Goal: Obtain resource: Download file/media

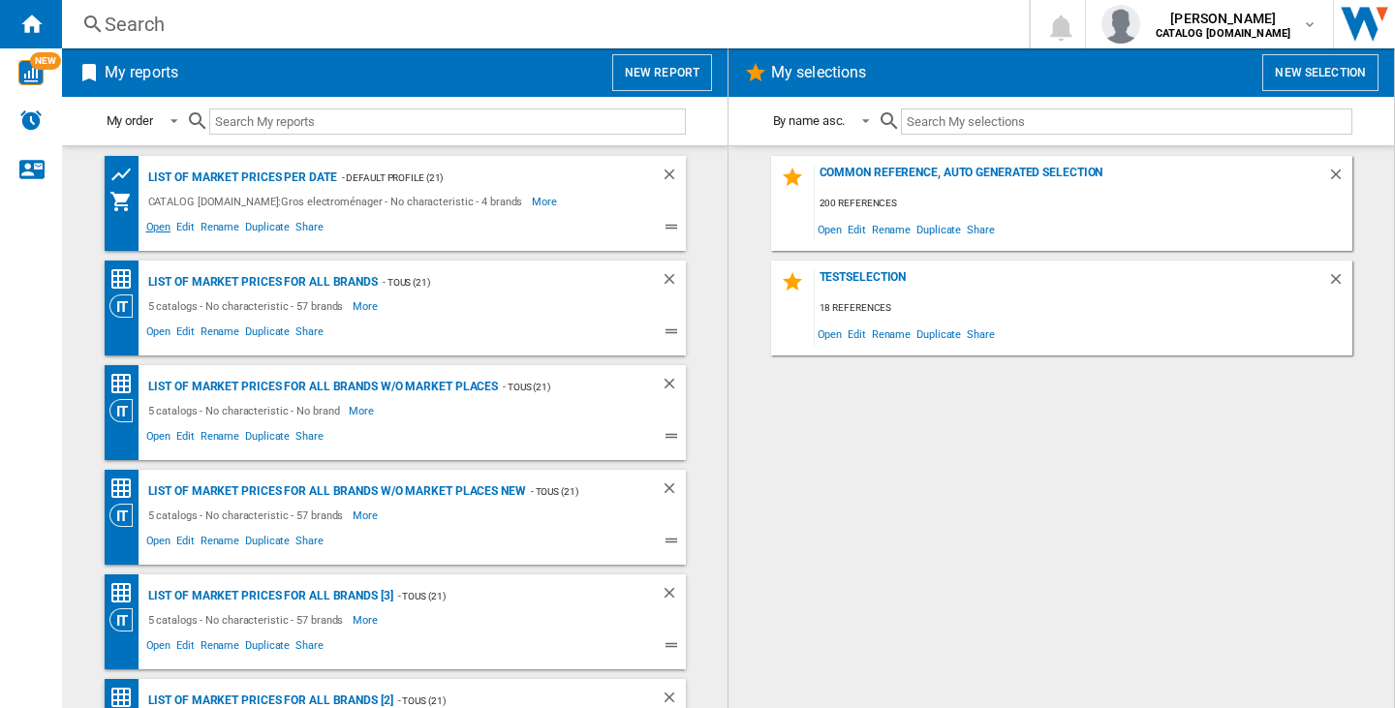
click at [159, 224] on span "Open" at bounding box center [158, 229] width 31 height 23
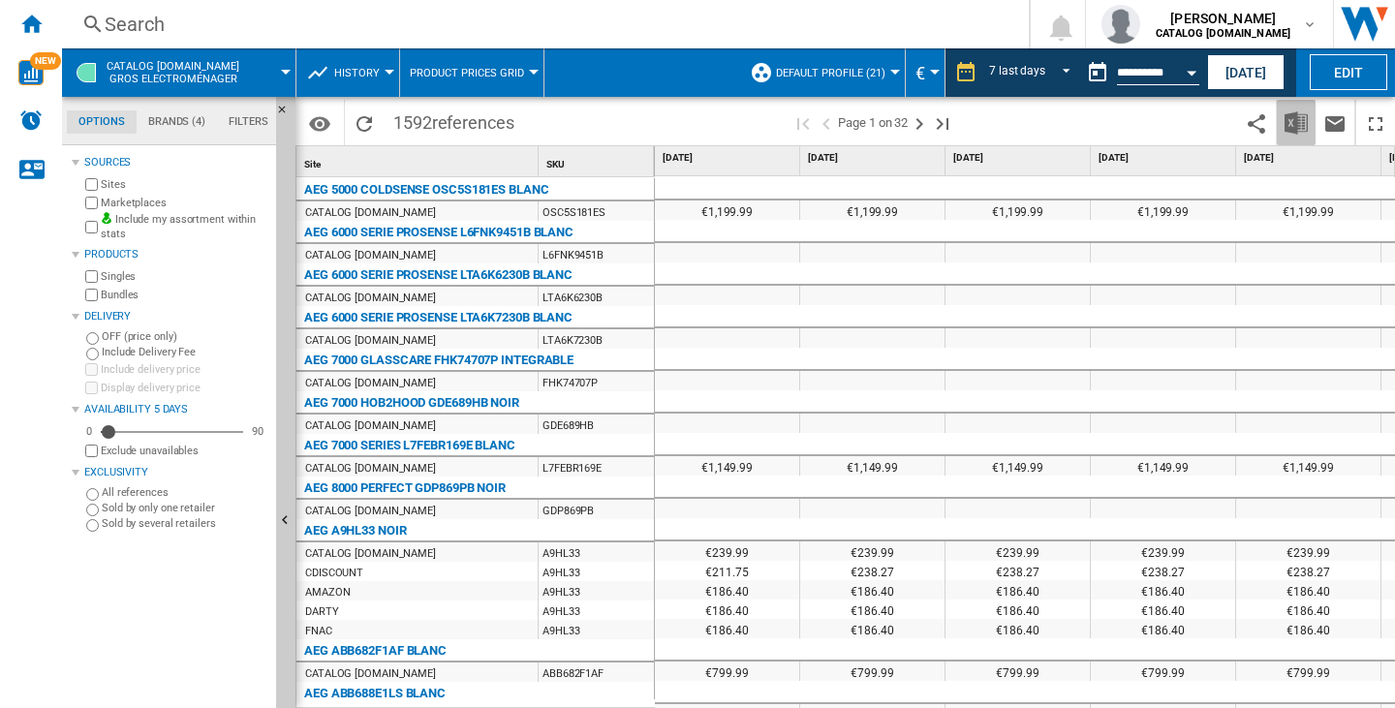
click at [1310, 124] on button "Download in Excel" at bounding box center [1296, 123] width 39 height 46
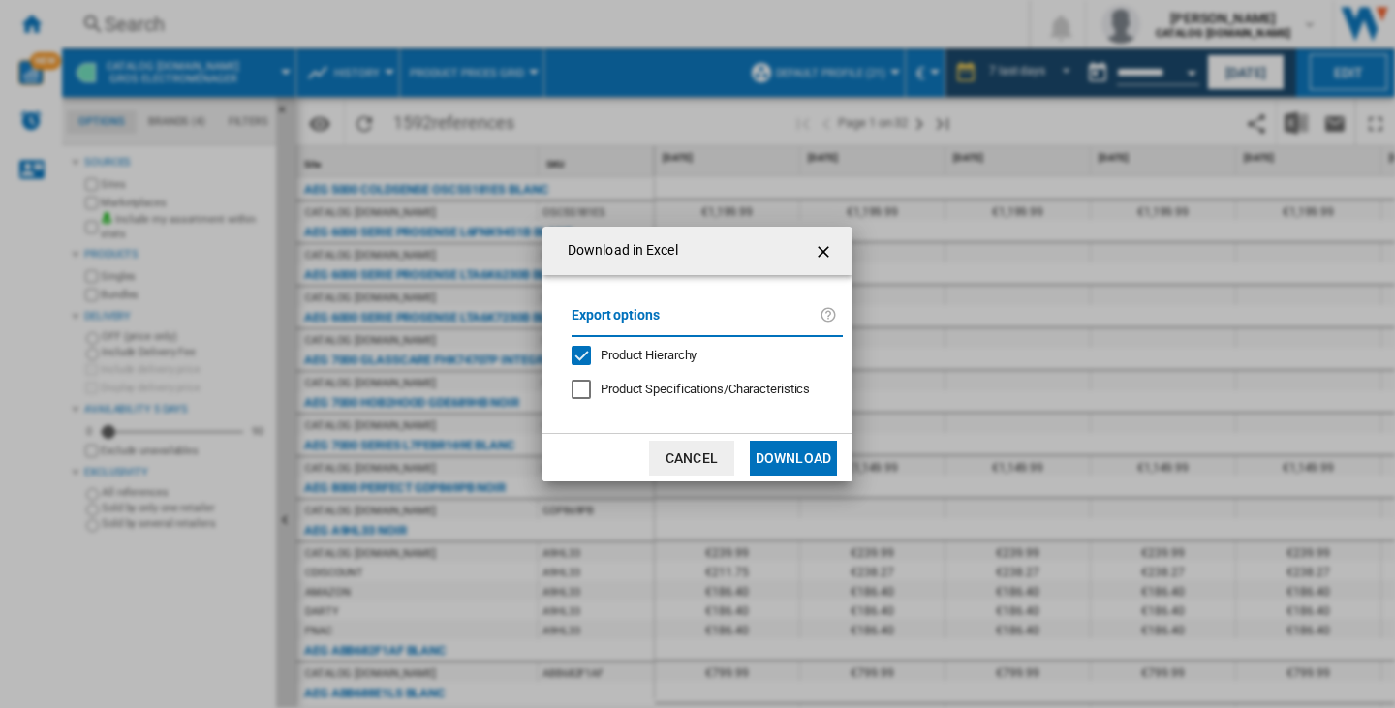
click at [791, 444] on button "Download" at bounding box center [793, 458] width 87 height 35
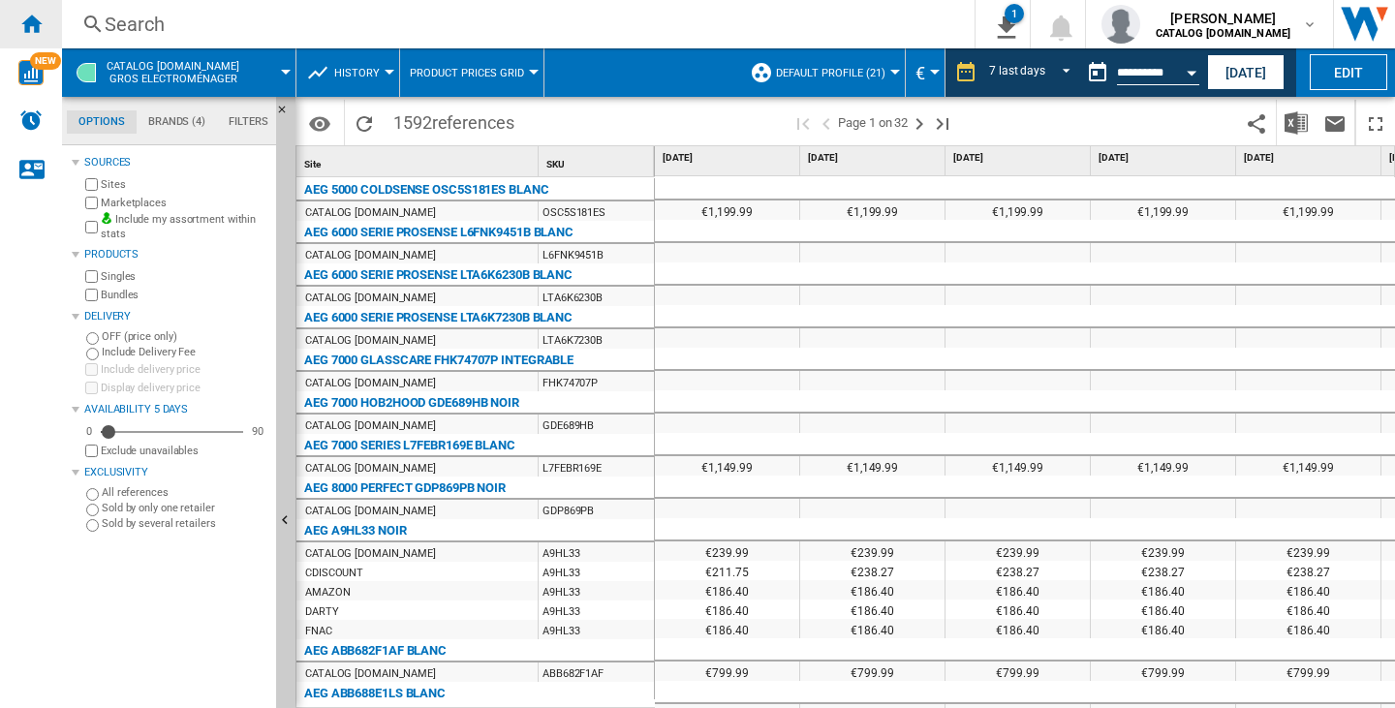
click at [28, 20] on ng-md-icon "Home" at bounding box center [30, 23] width 23 height 23
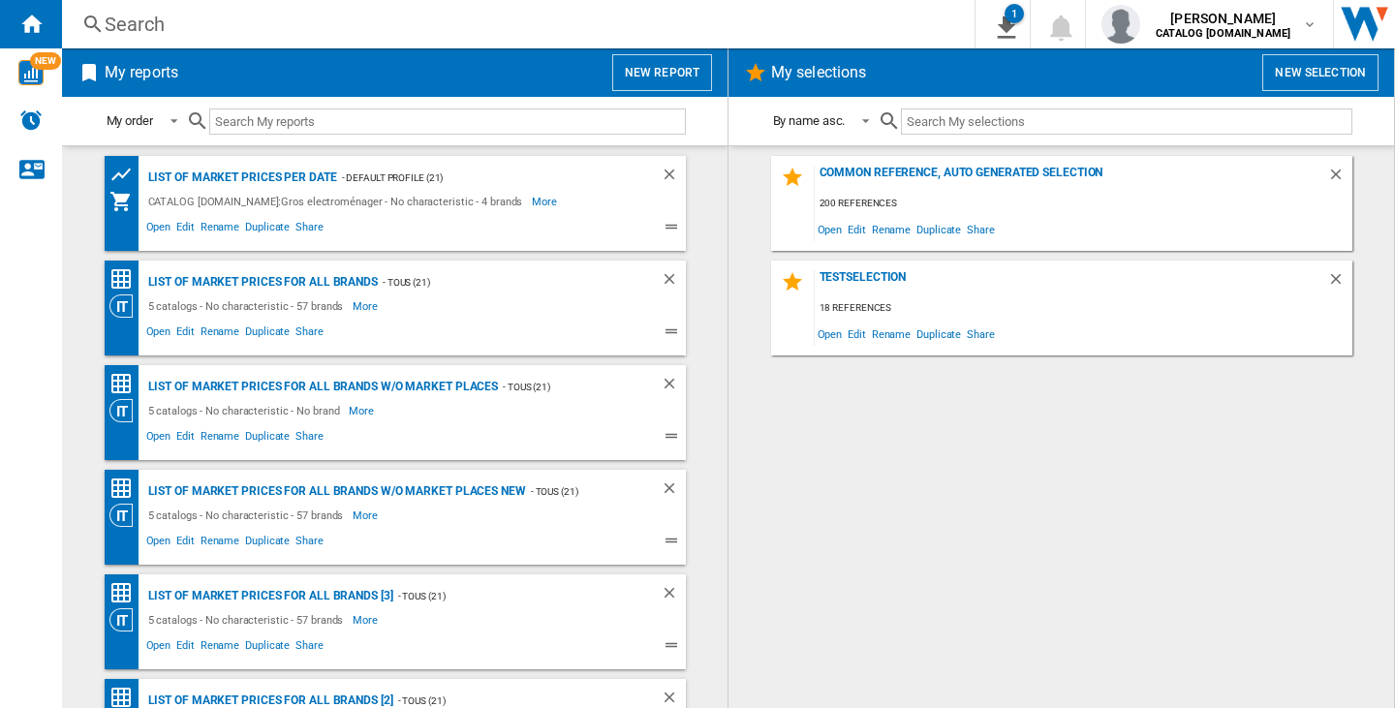
click at [652, 57] on button "New report" at bounding box center [662, 72] width 100 height 37
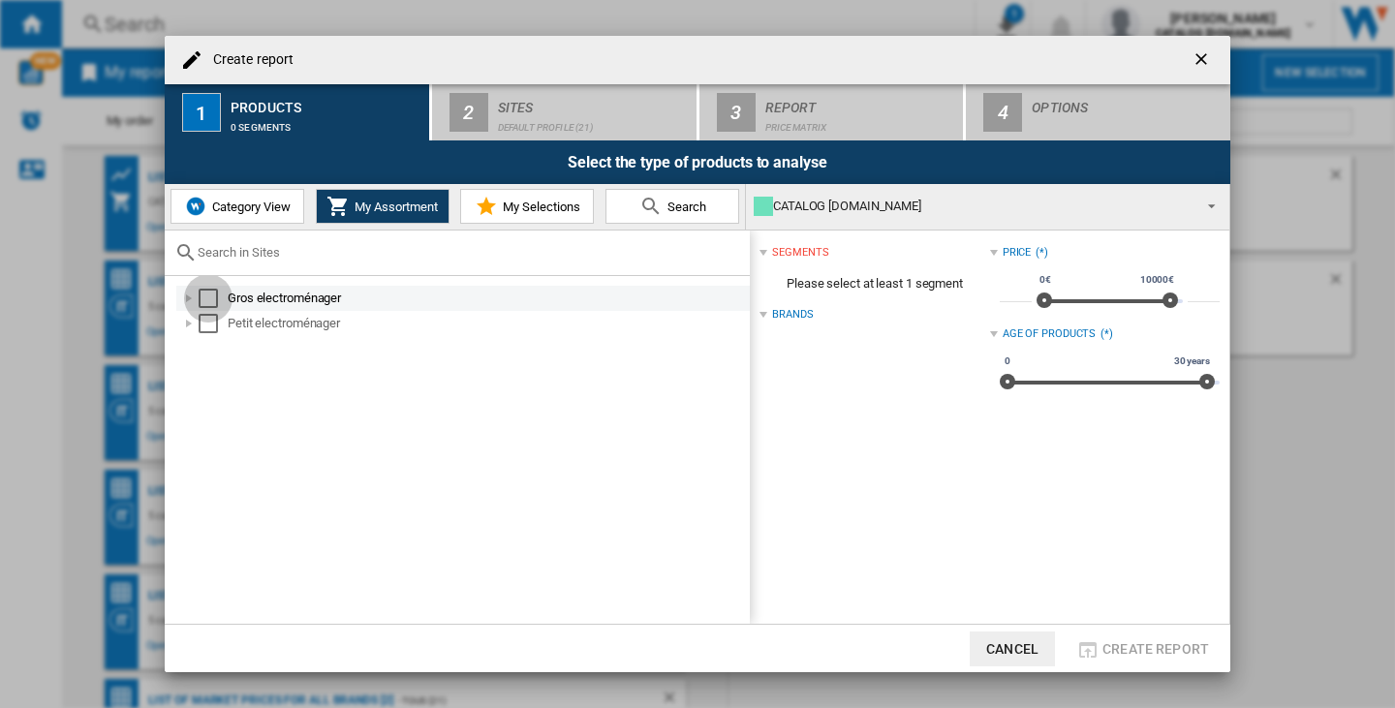
click at [216, 301] on div "Select" at bounding box center [208, 298] width 19 height 19
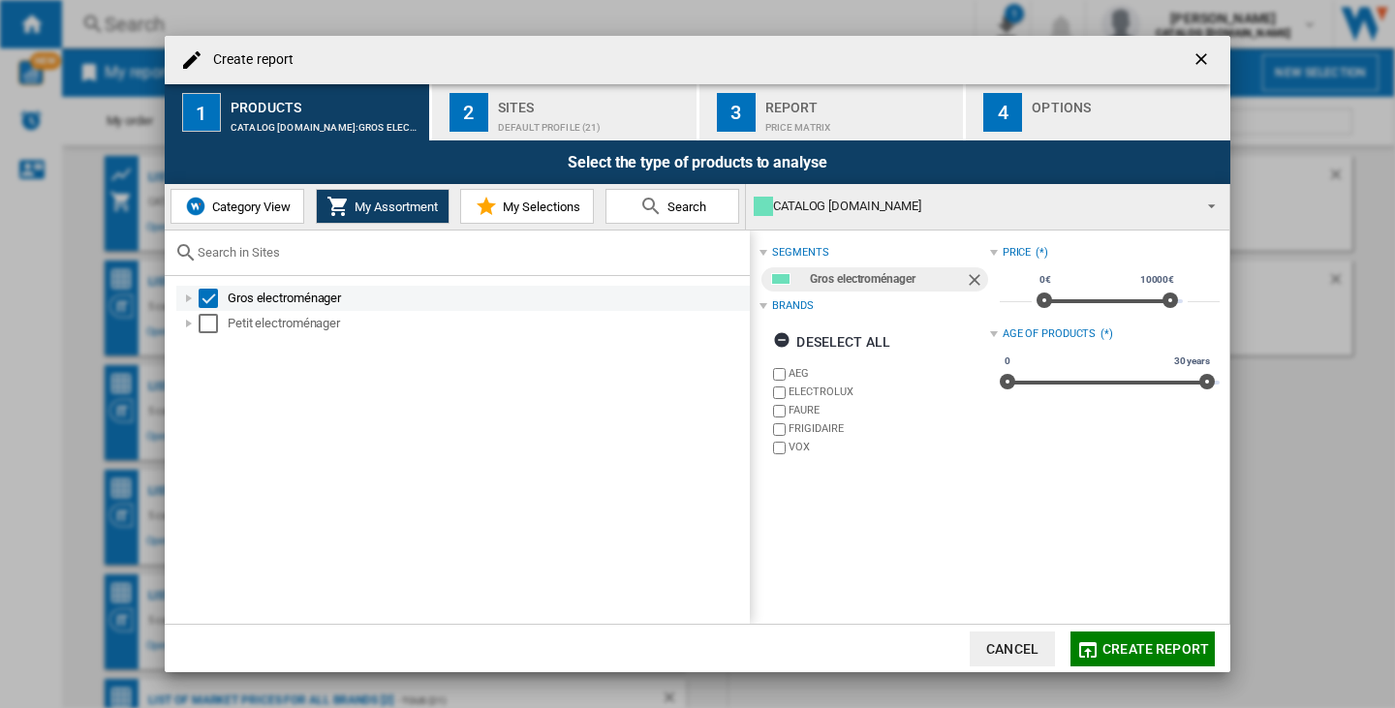
click at [214, 301] on div "Select" at bounding box center [208, 298] width 19 height 19
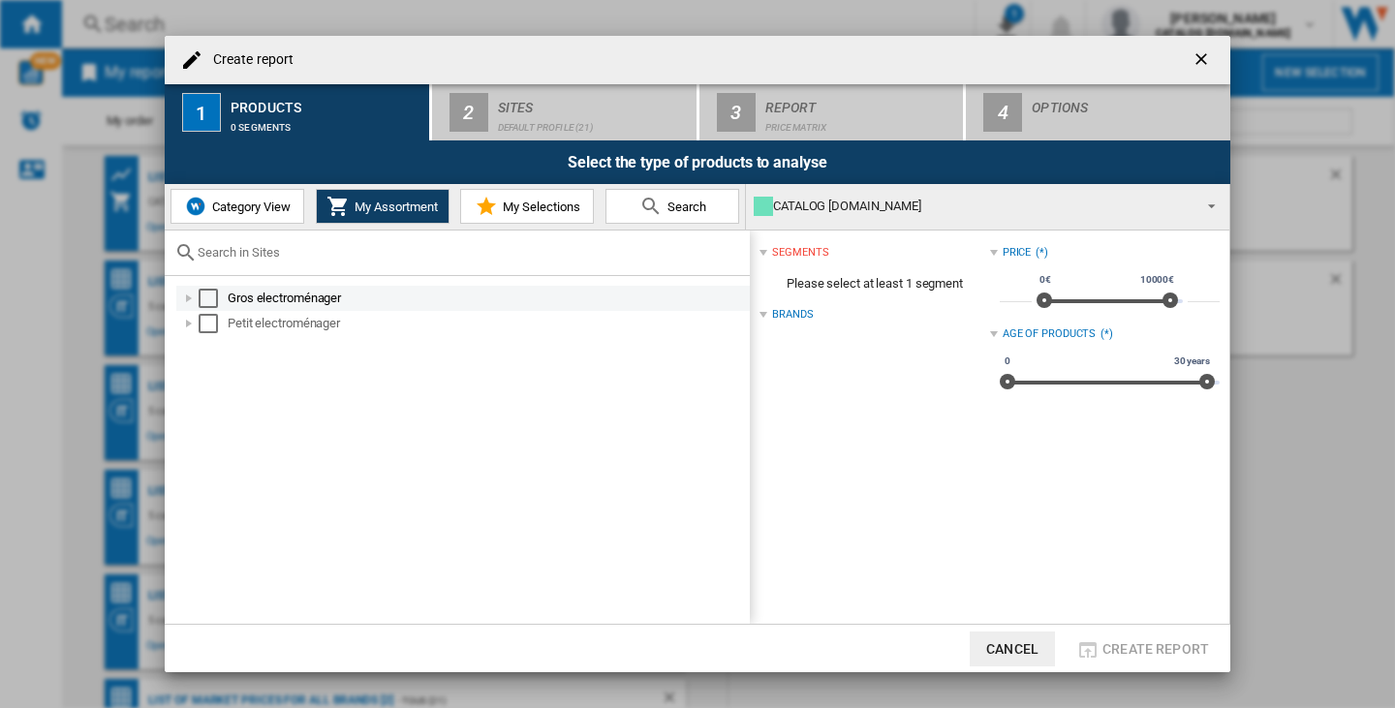
click at [178, 294] on div "Gros electroménager" at bounding box center [463, 298] width 574 height 25
click at [184, 297] on div at bounding box center [188, 298] width 19 height 19
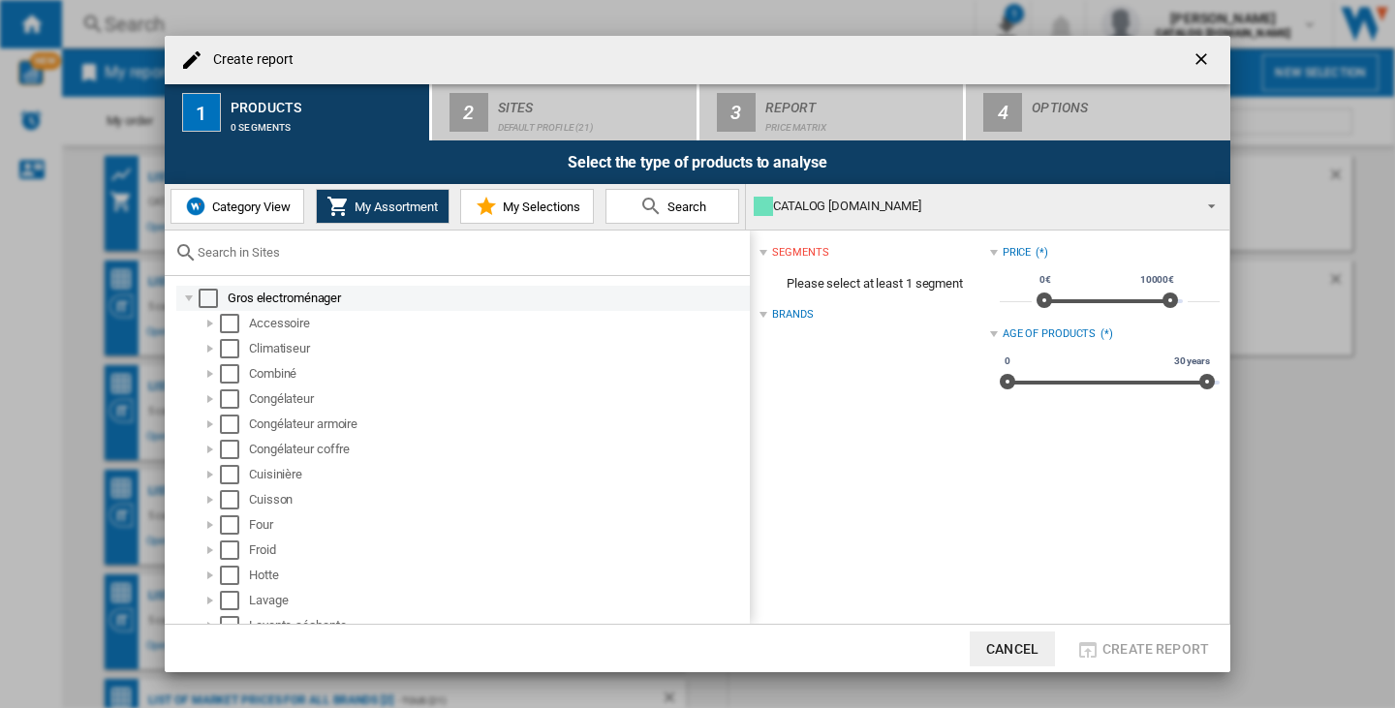
click at [184, 297] on div at bounding box center [188, 298] width 19 height 19
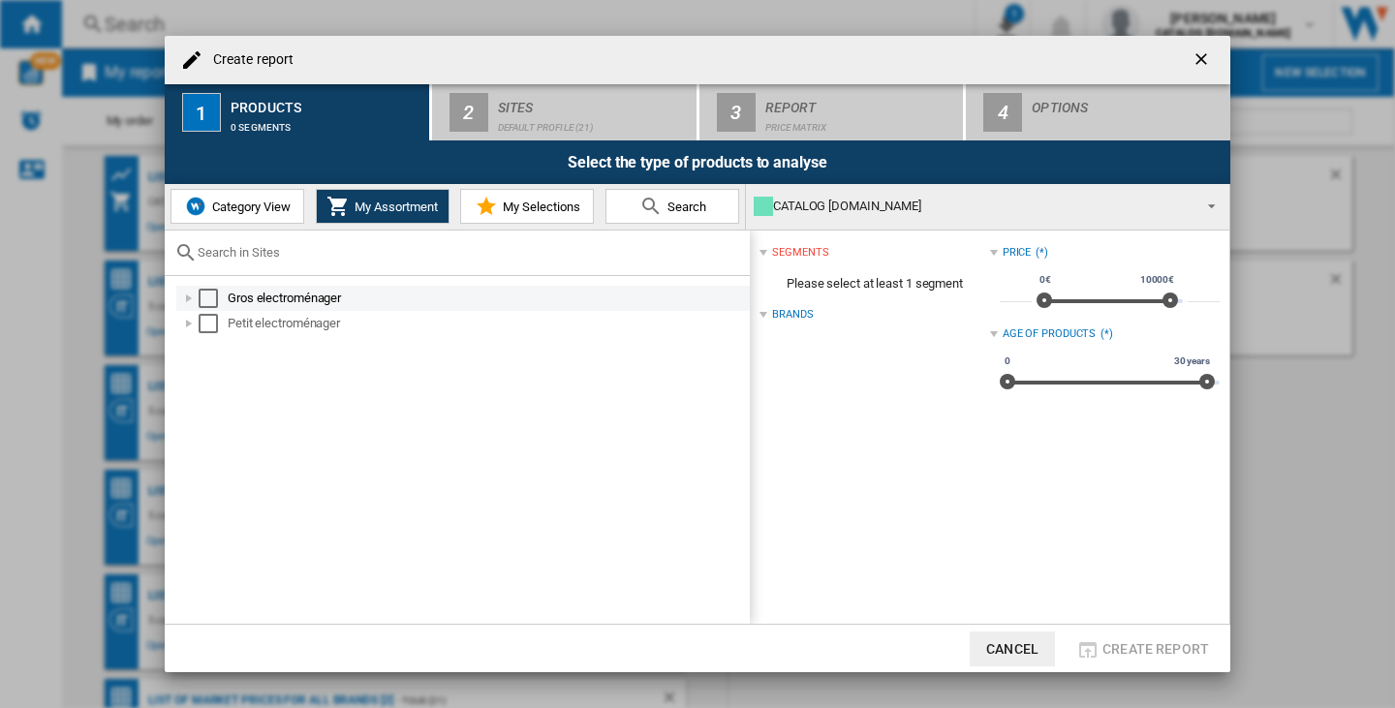
click at [218, 295] on md-checkbox "Select" at bounding box center [213, 298] width 29 height 19
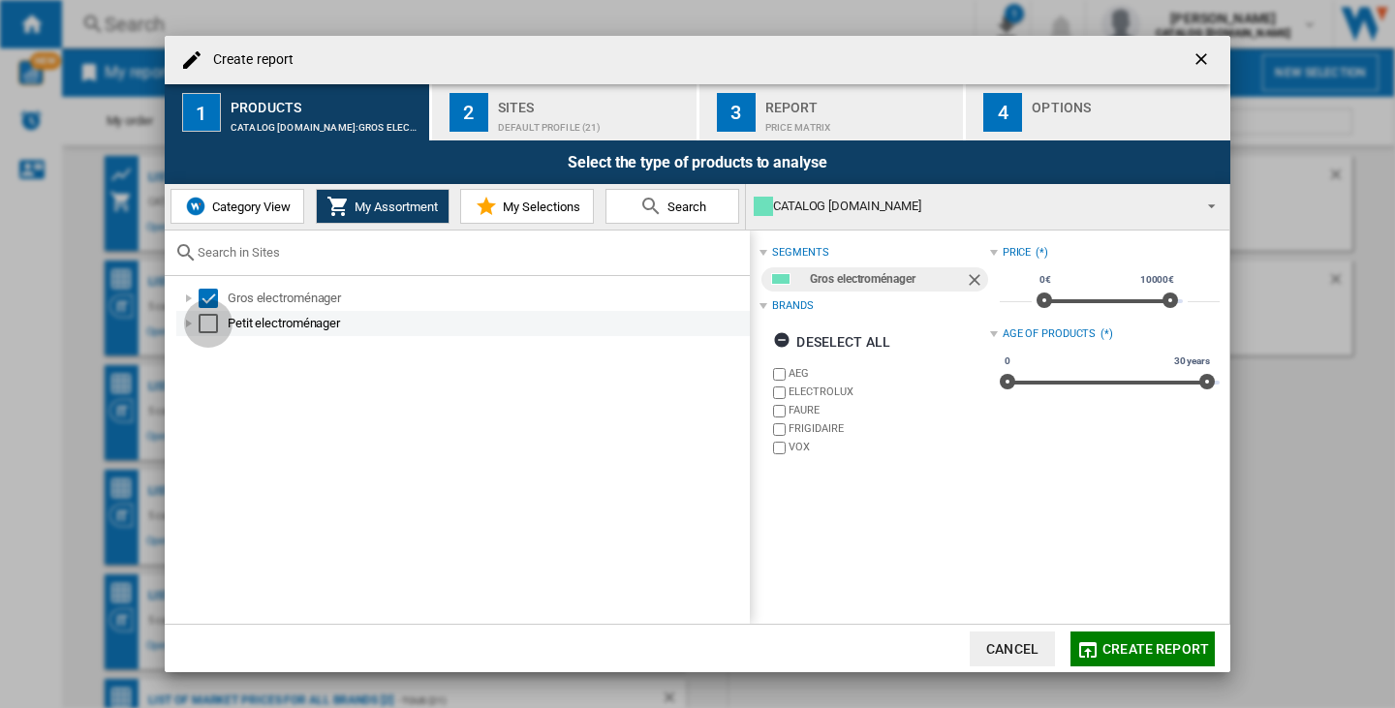
click at [215, 319] on div "Select" at bounding box center [208, 323] width 19 height 19
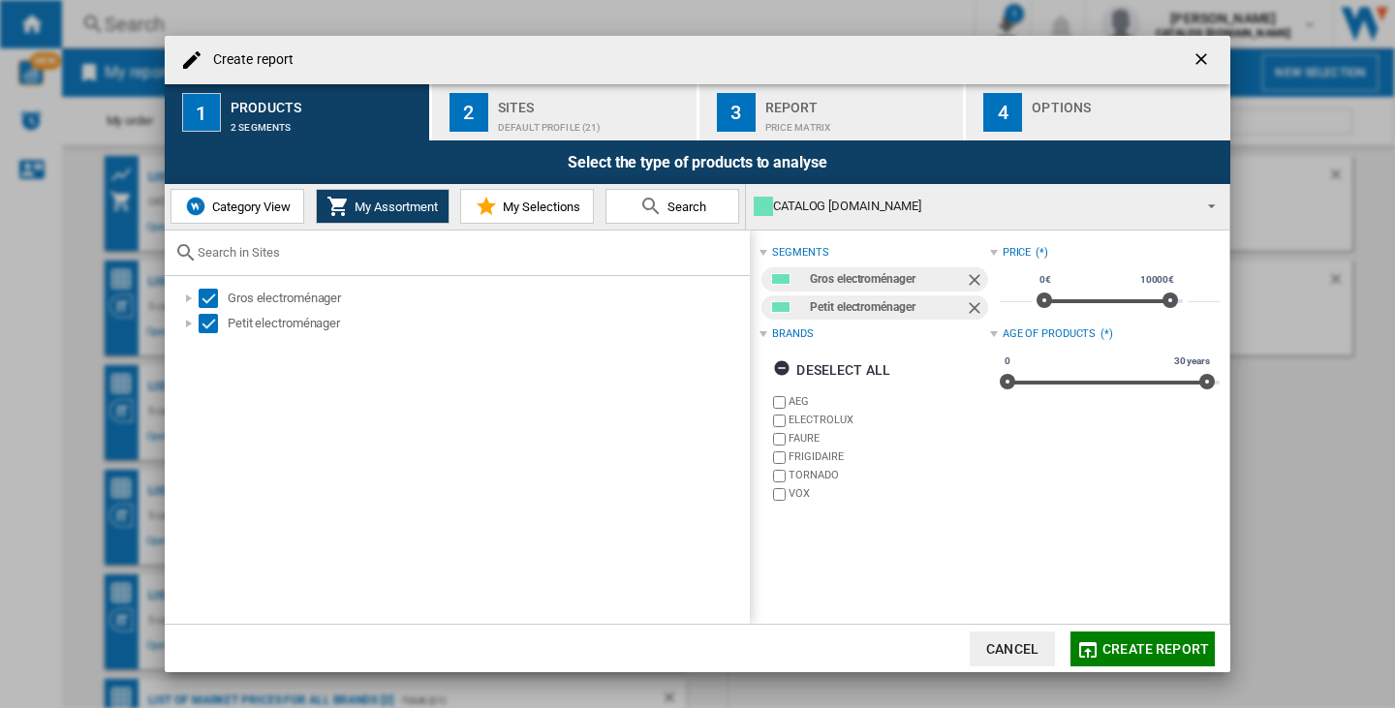
click at [1181, 642] on span "Create report" at bounding box center [1155, 649] width 107 height 16
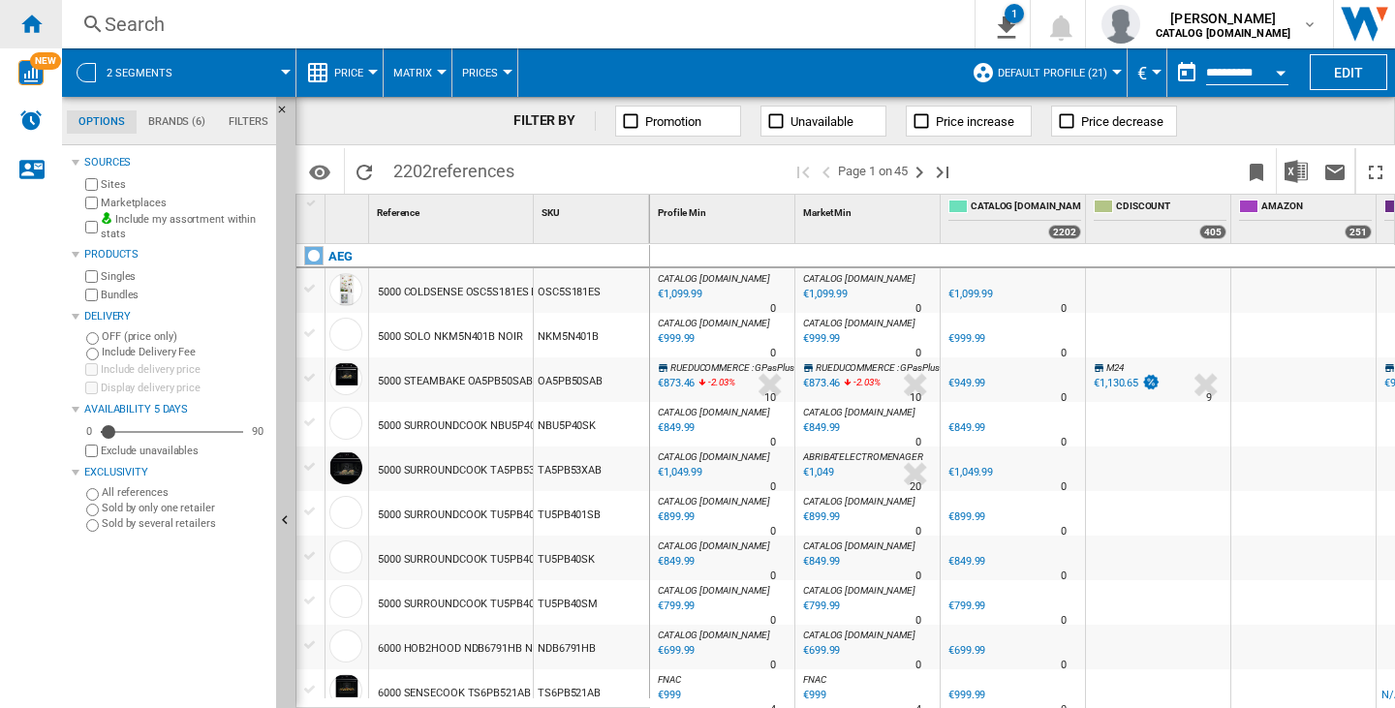
click at [18, 30] on div "Home" at bounding box center [31, 24] width 62 height 48
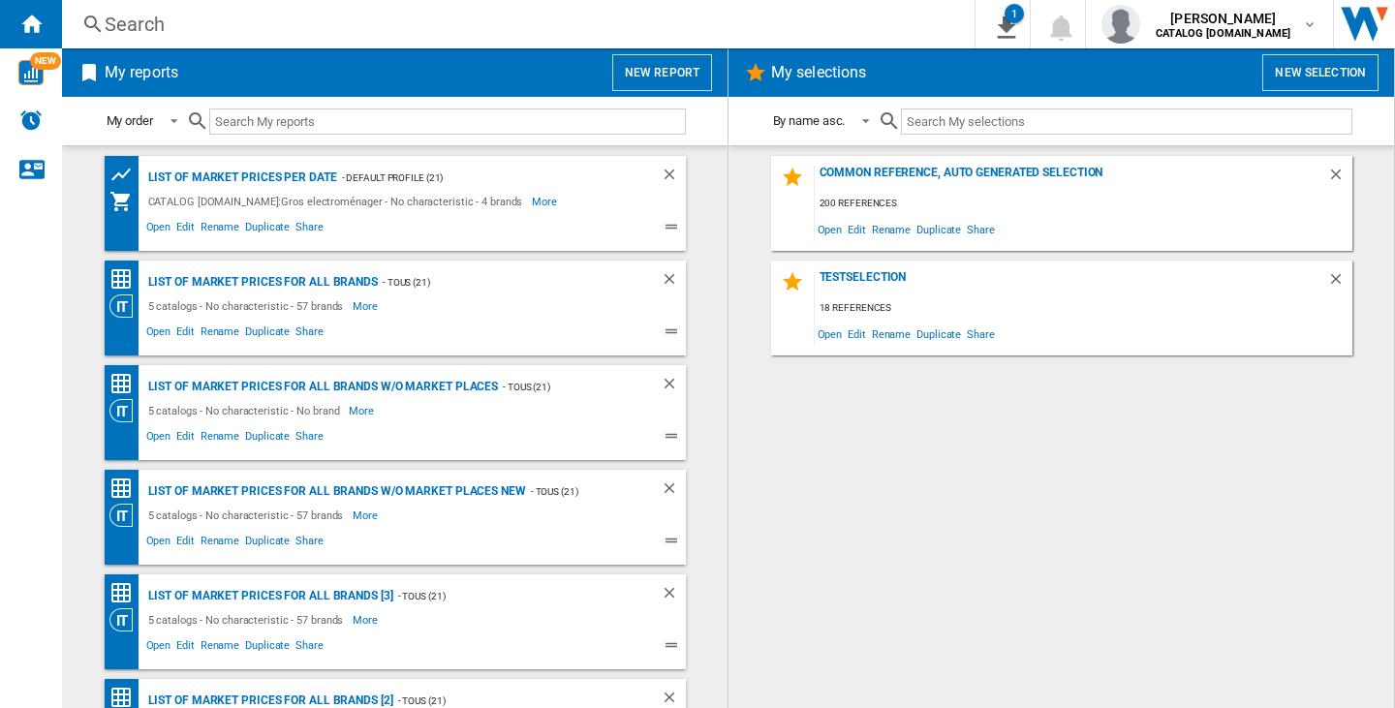
click at [619, 73] on button "New report" at bounding box center [662, 72] width 100 height 37
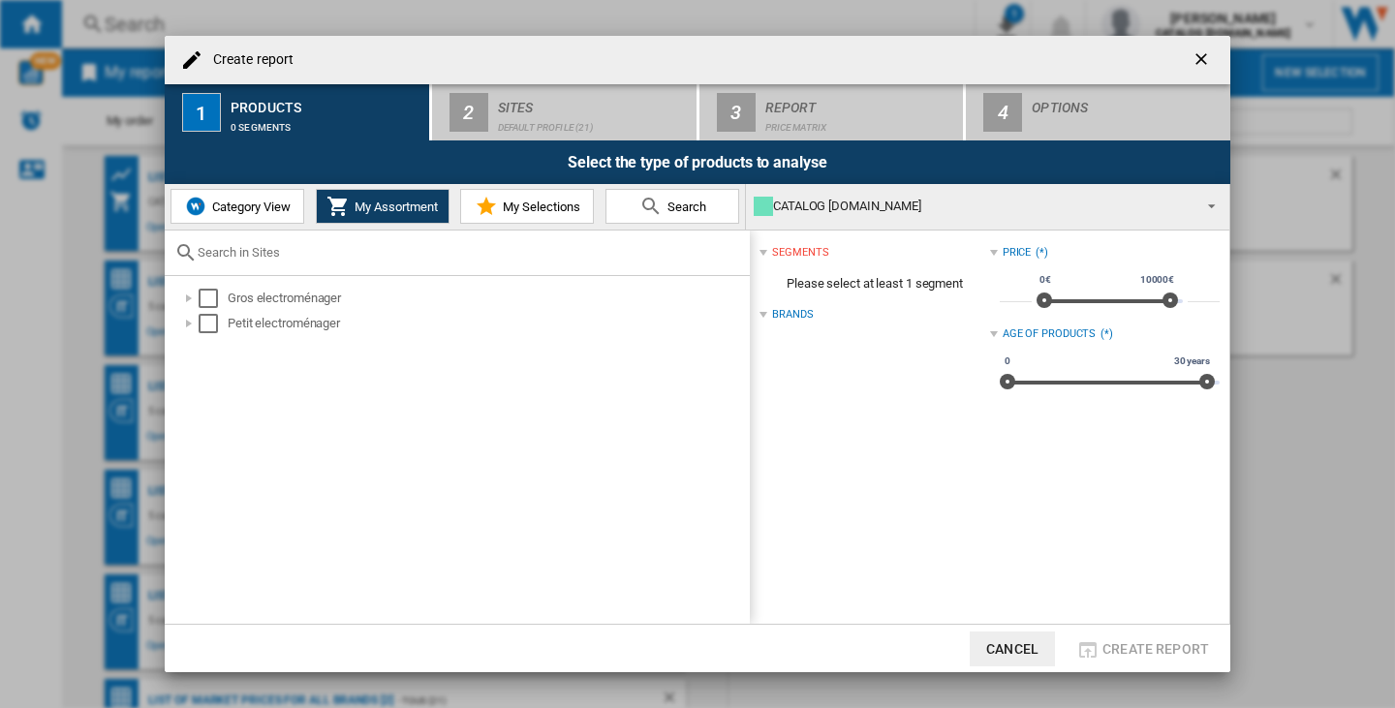
click at [236, 202] on span "Category View" at bounding box center [248, 207] width 83 height 15
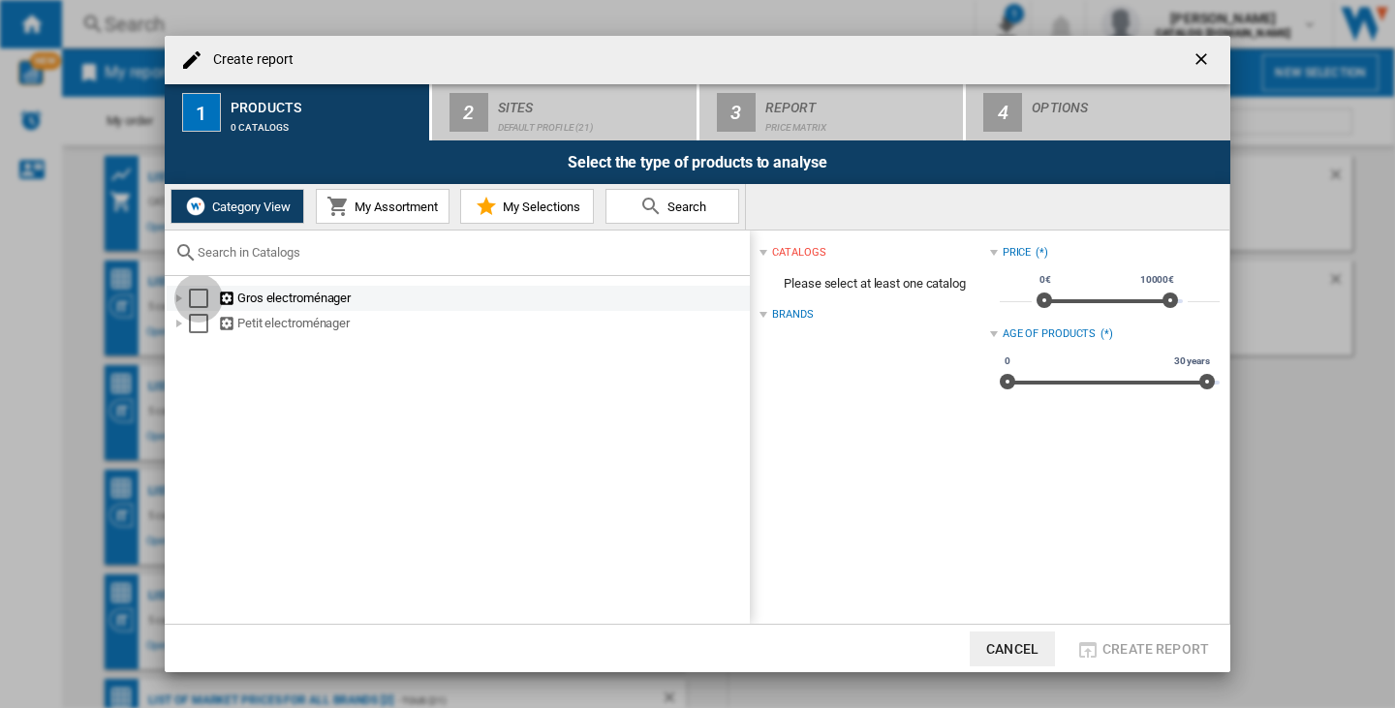
click at [201, 295] on div "Select" at bounding box center [198, 298] width 19 height 19
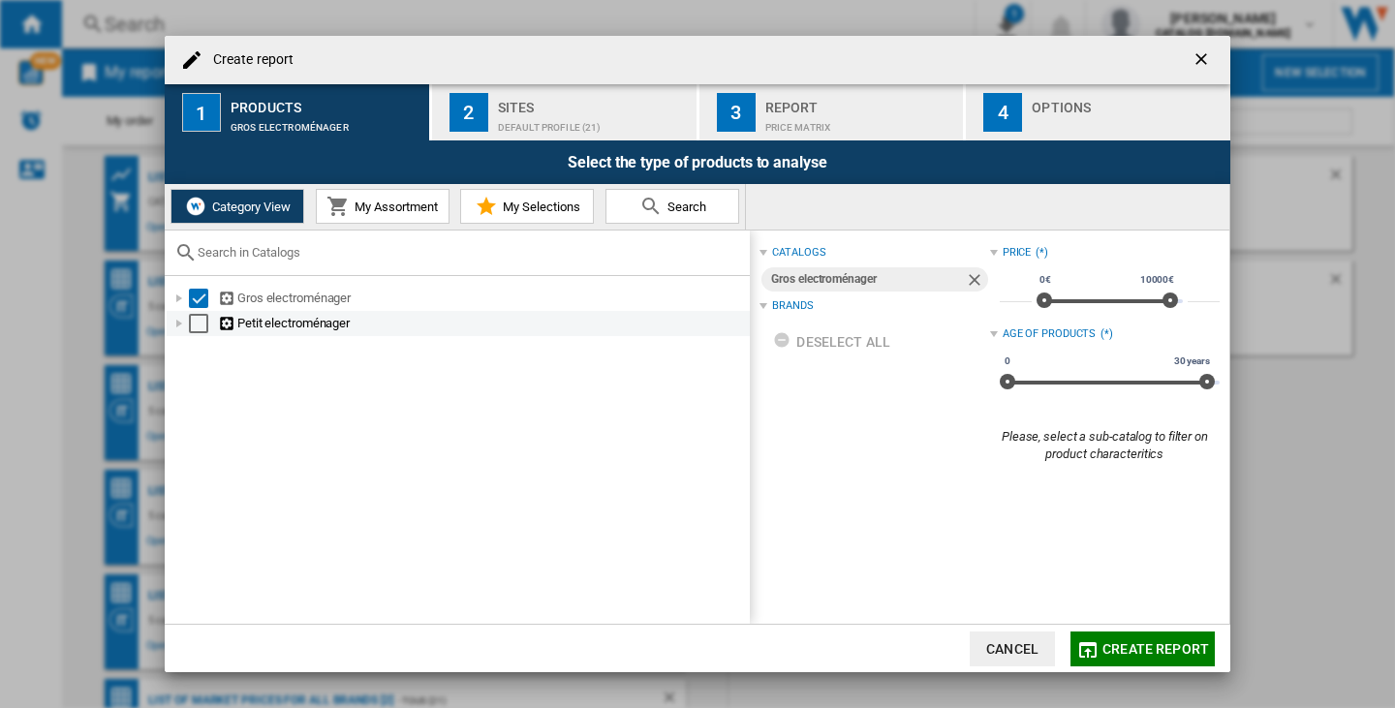
click at [198, 322] on div "Select" at bounding box center [198, 323] width 19 height 19
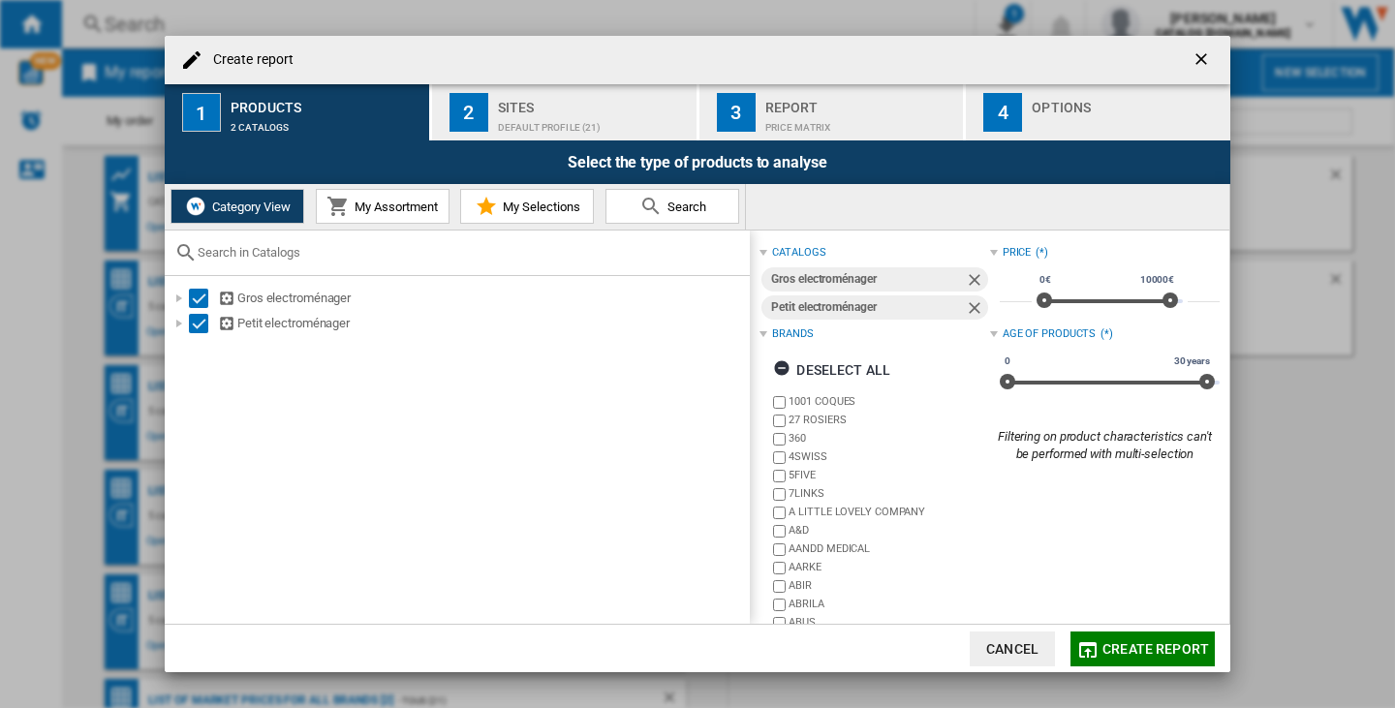
click at [1161, 647] on span "Create report" at bounding box center [1155, 649] width 107 height 16
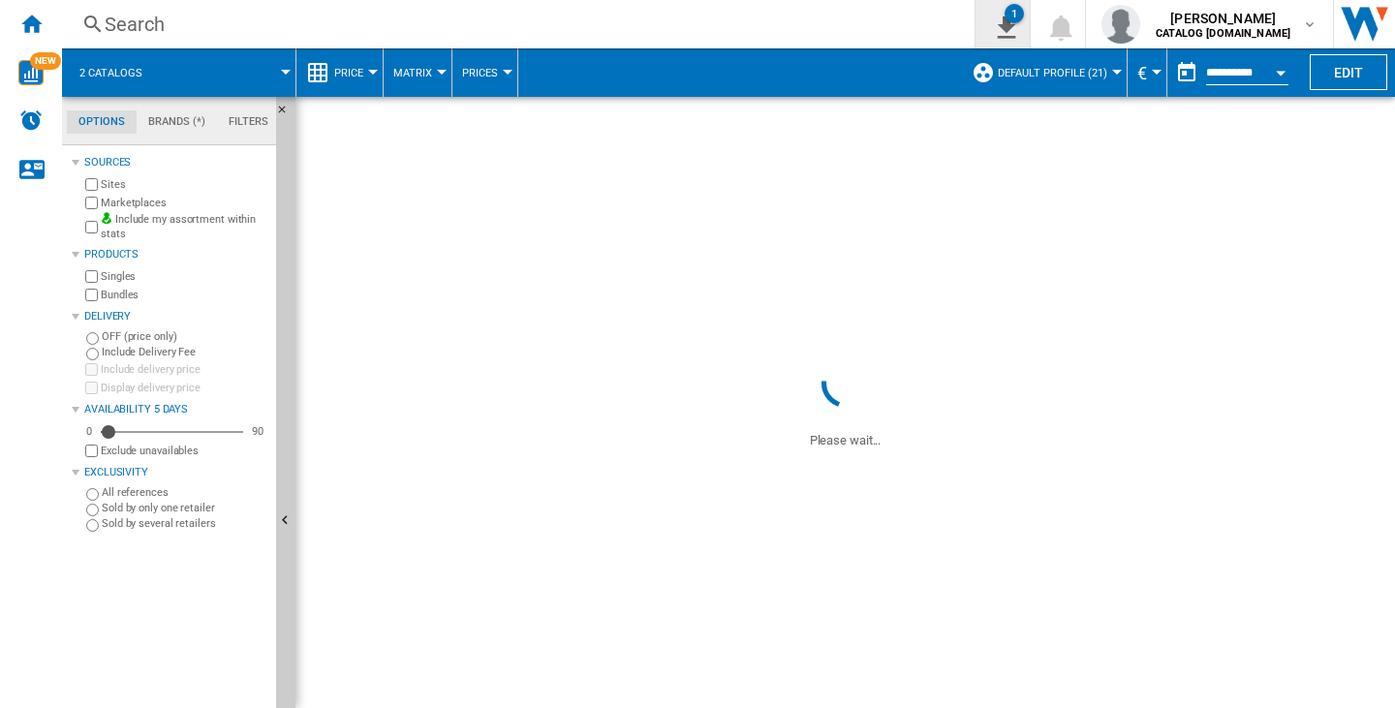
click at [1014, 27] on button "1" at bounding box center [1003, 24] width 54 height 48
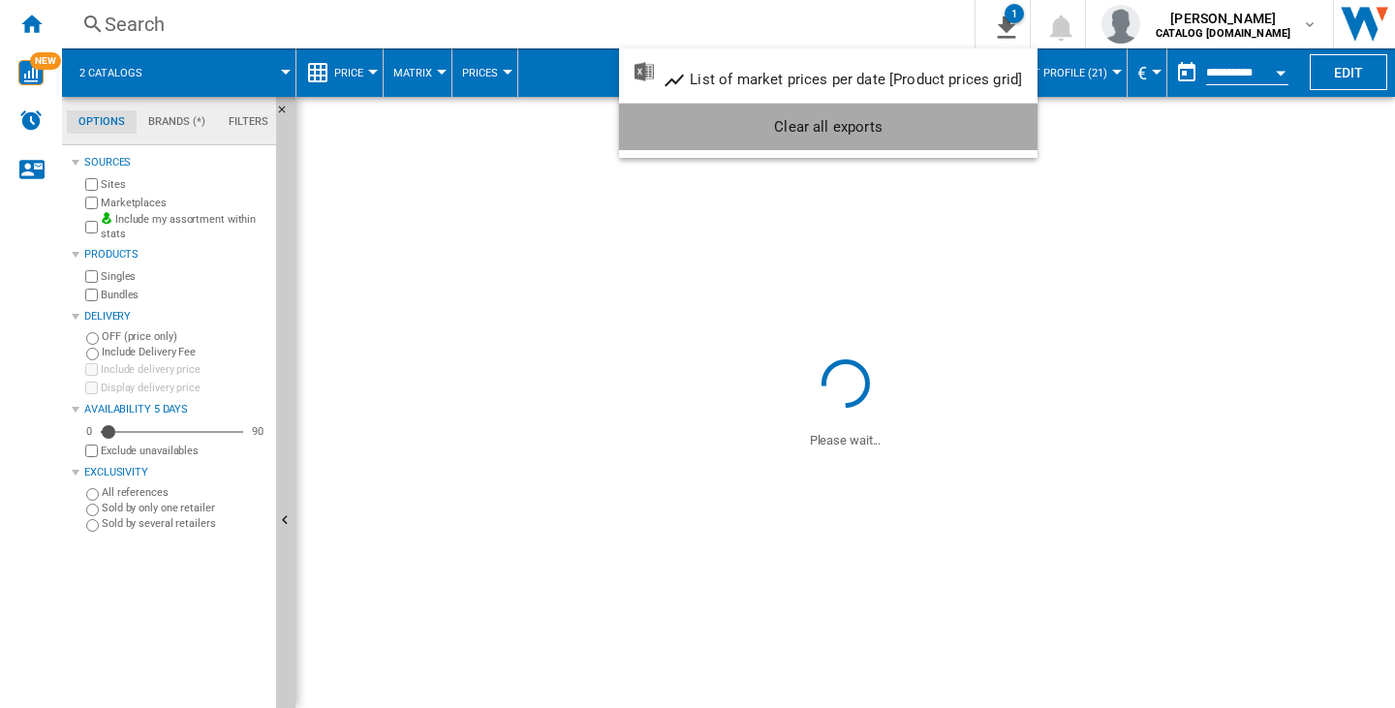
click at [947, 135] on div "Clear all exports" at bounding box center [829, 126] width 388 height 35
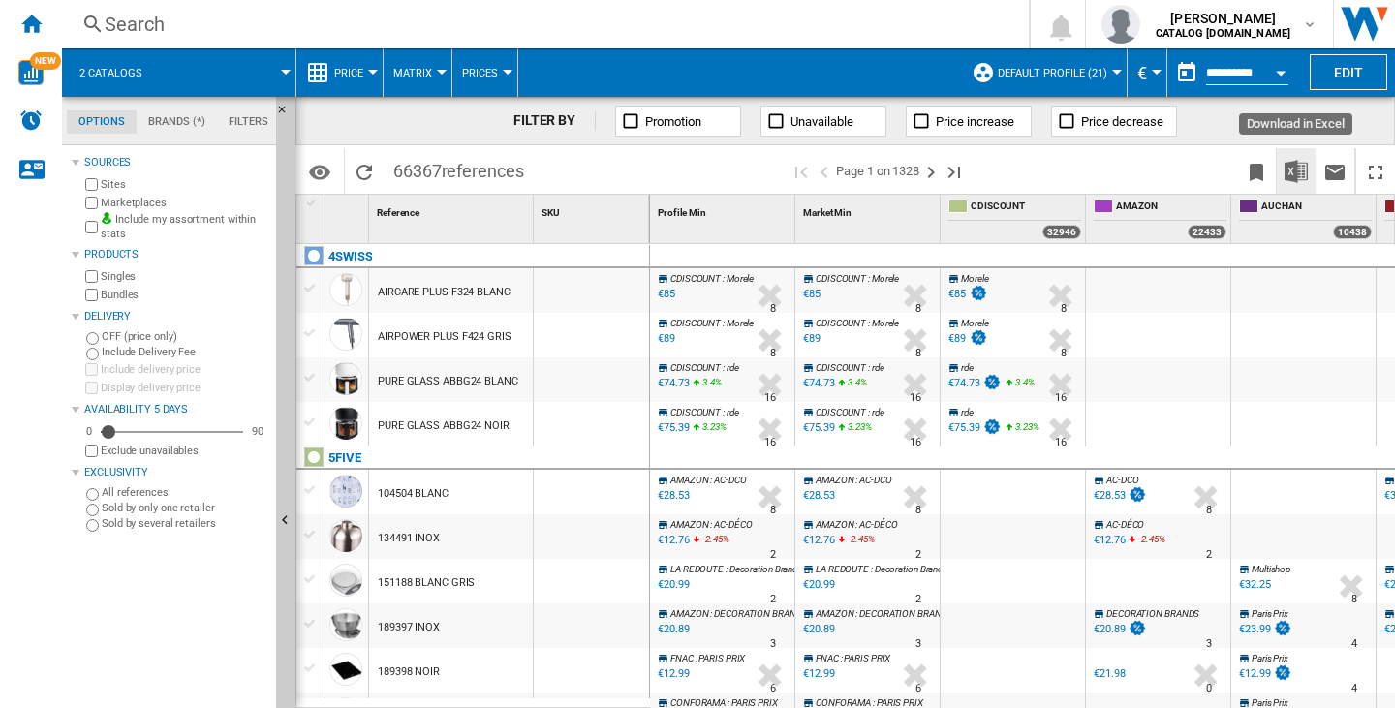
click at [1297, 166] on img "Download in Excel" at bounding box center [1296, 171] width 23 height 23
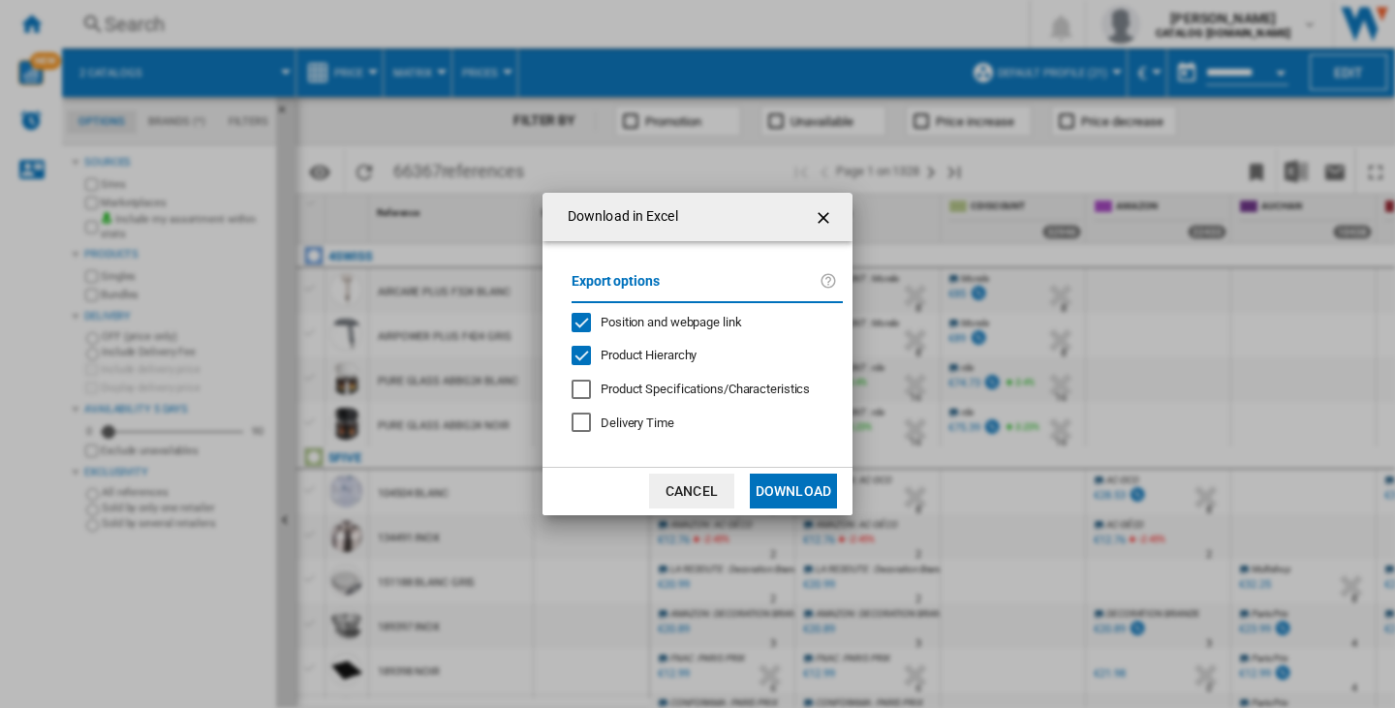
click at [769, 481] on button "Download" at bounding box center [793, 491] width 87 height 35
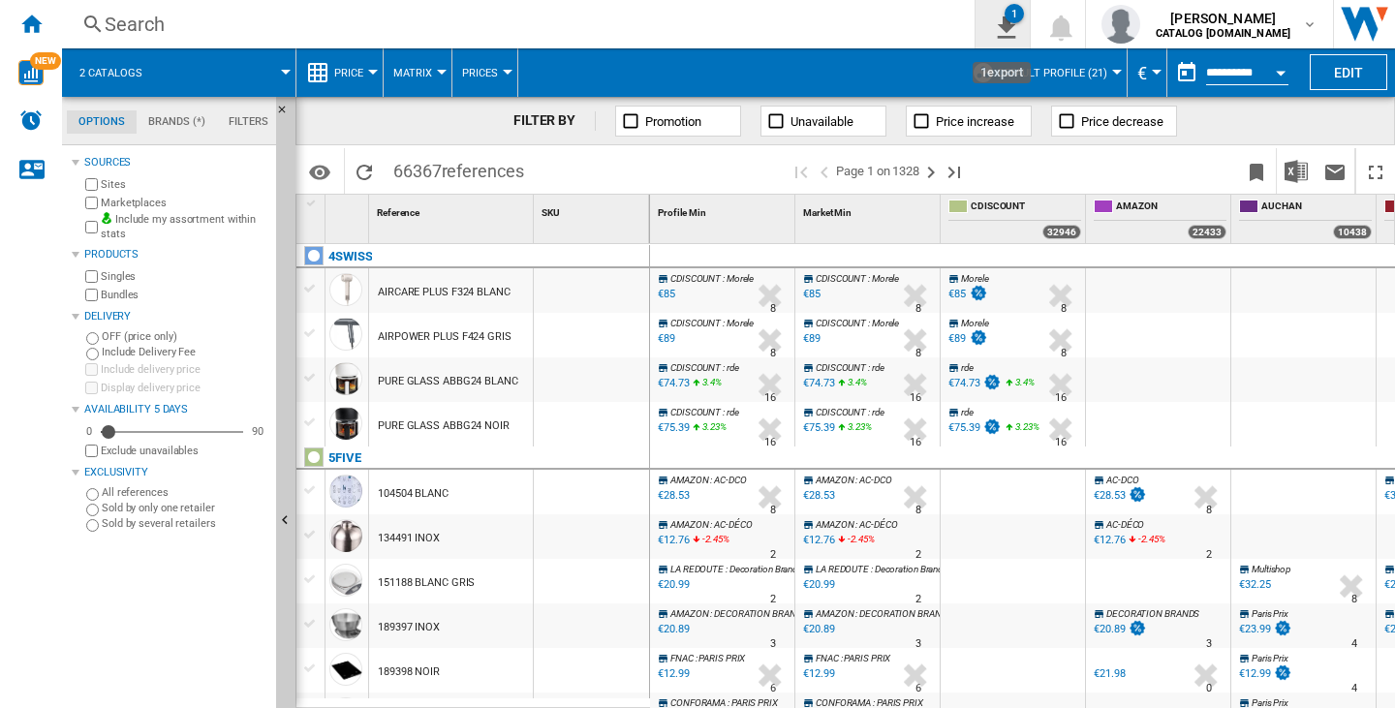
click at [999, 23] on ng-md-icon "1\a export" at bounding box center [1002, 25] width 23 height 24
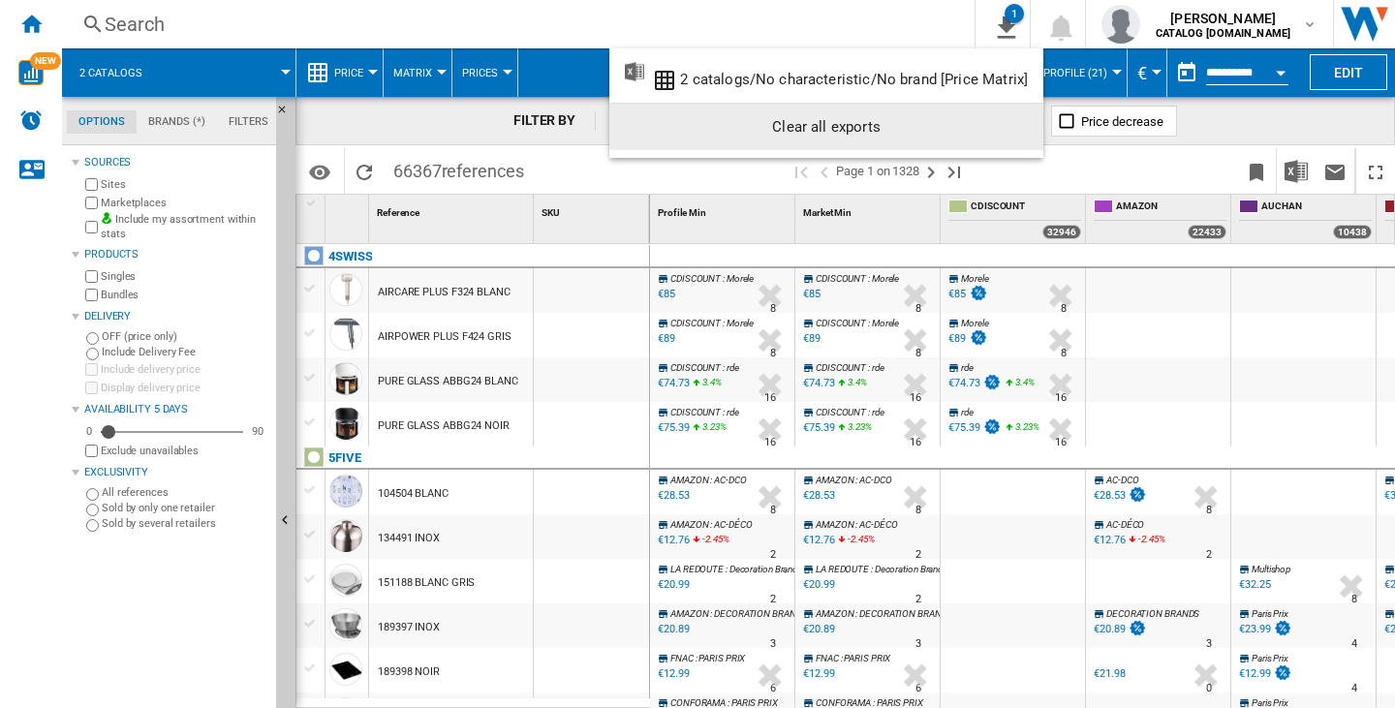
click at [984, 115] on div "Clear all exports" at bounding box center [826, 126] width 403 height 35
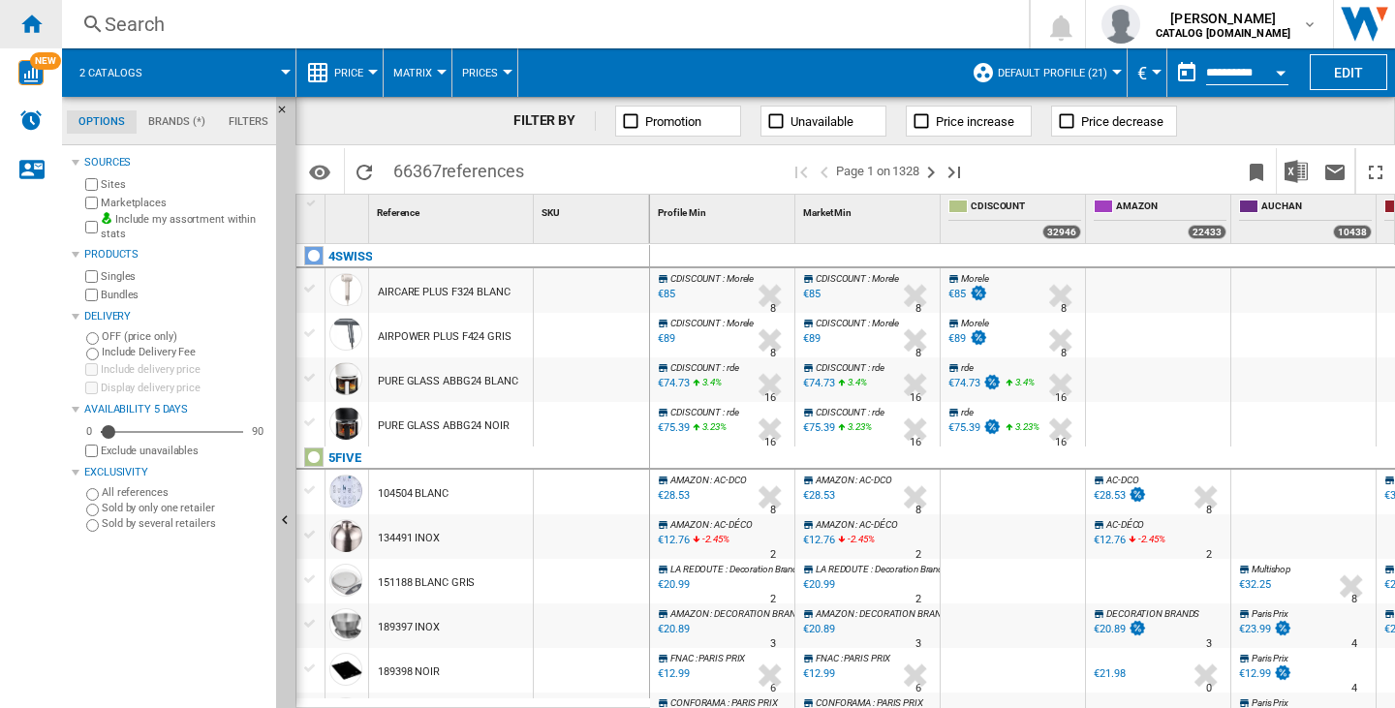
click at [54, 21] on div "Home" at bounding box center [31, 24] width 62 height 48
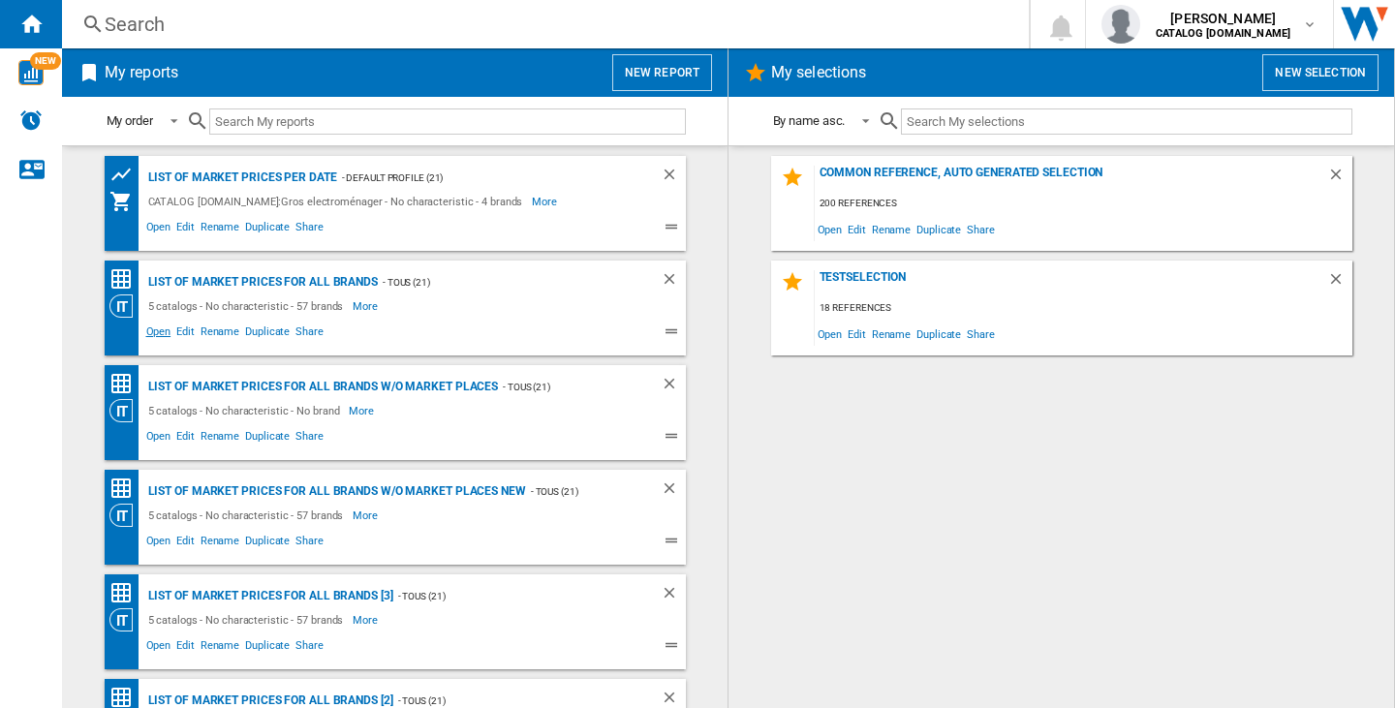
click at [156, 331] on span "Open" at bounding box center [158, 334] width 31 height 23
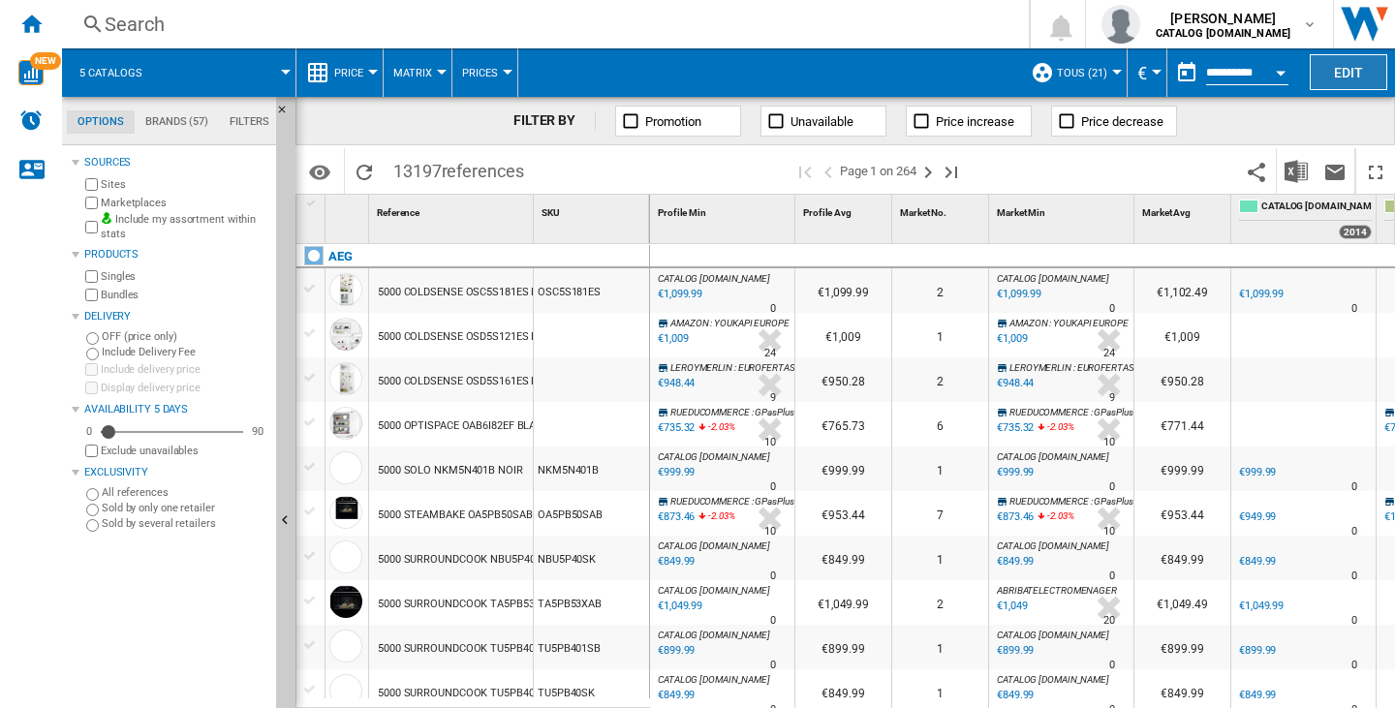
click at [1328, 63] on button "Edit" at bounding box center [1349, 72] width 78 height 36
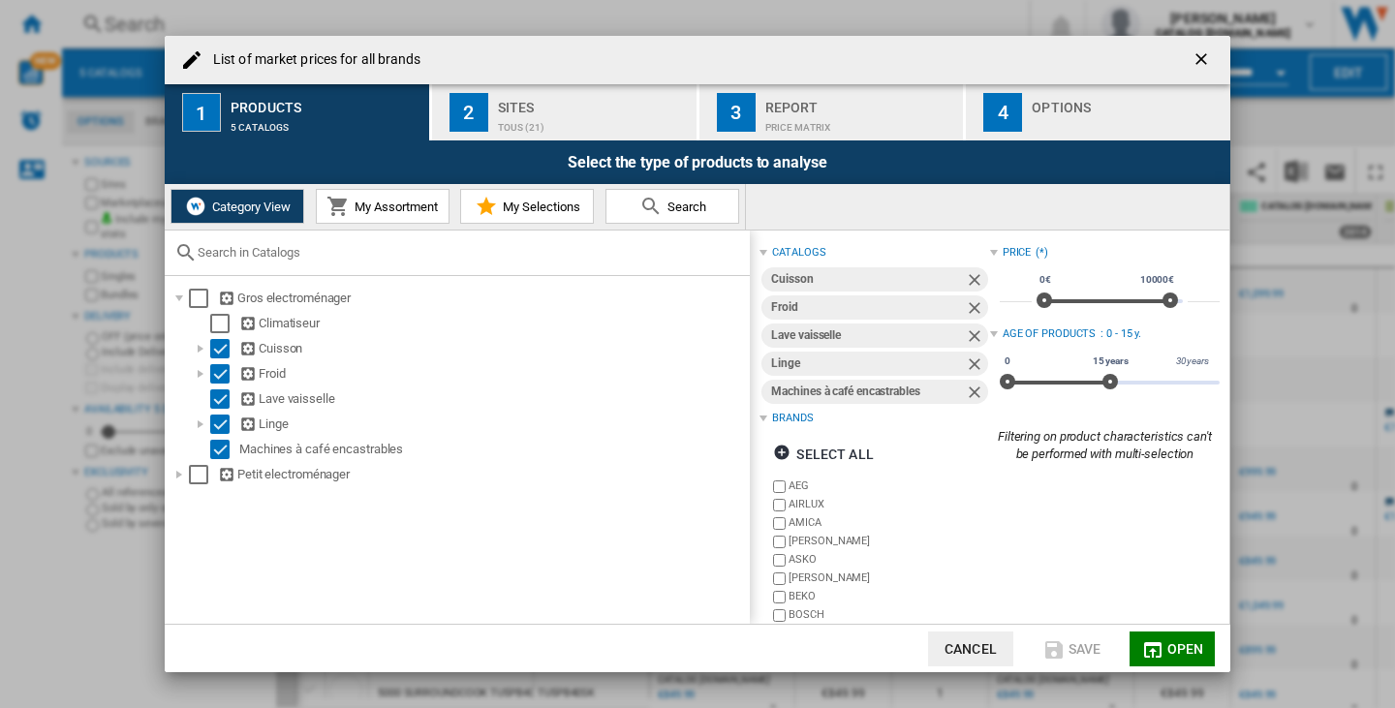
click at [1204, 64] on ng-md-icon "getI18NText('BUTTONS.CLOSE_DIALOG')" at bounding box center [1203, 60] width 23 height 23
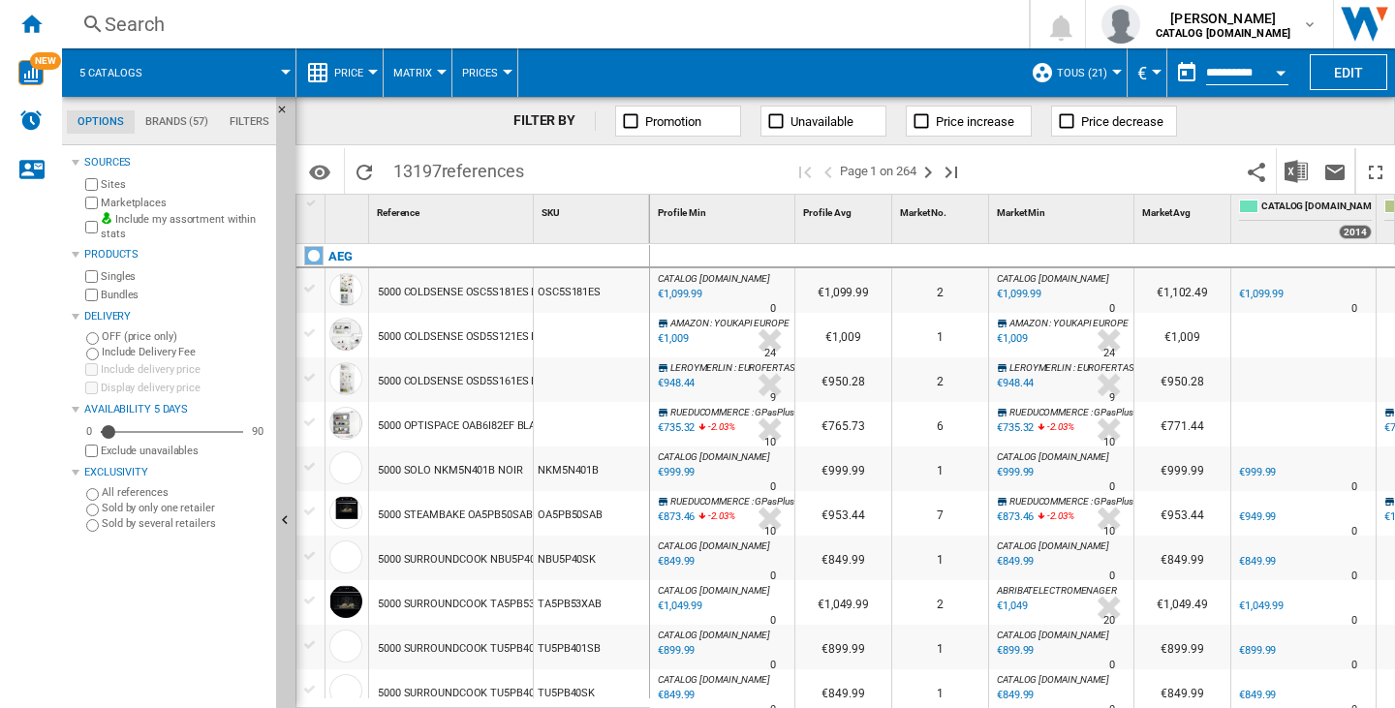
click at [338, 70] on span "Price" at bounding box center [348, 73] width 29 height 13
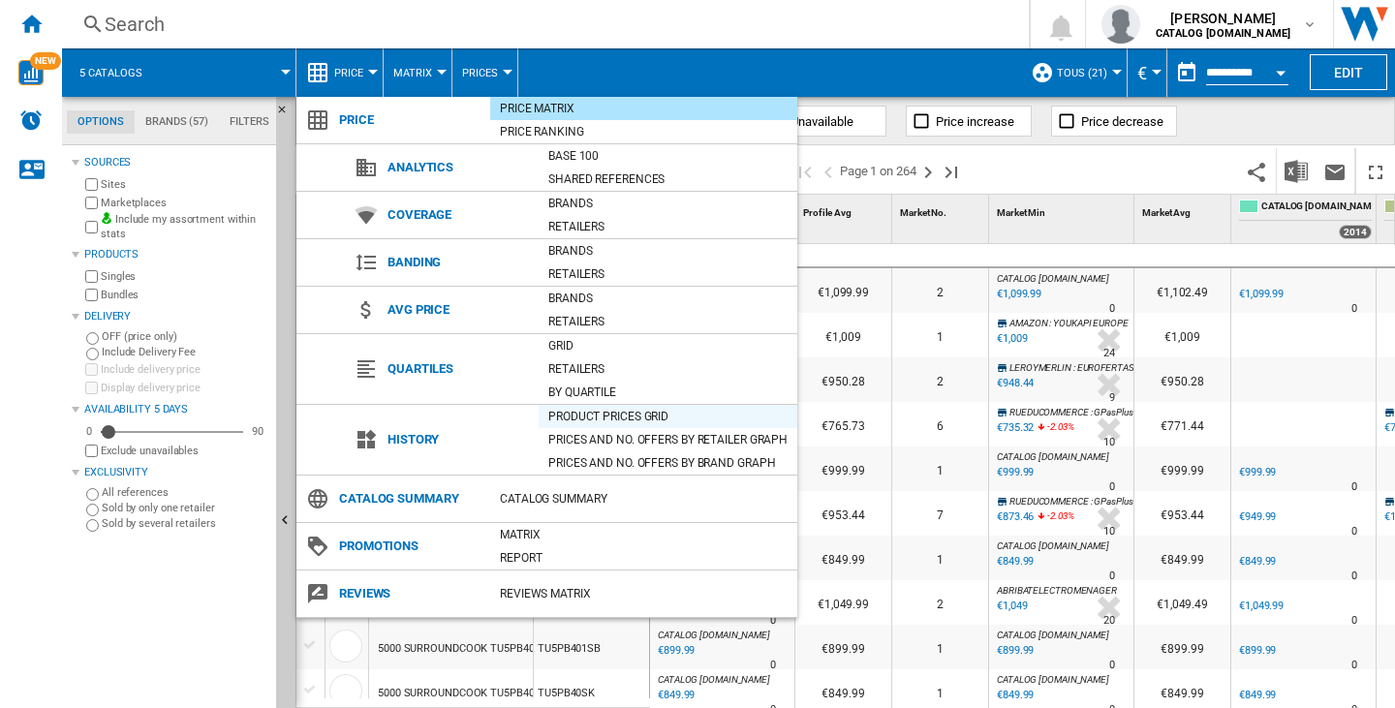
click at [605, 414] on div "Product prices grid" at bounding box center [668, 416] width 259 height 19
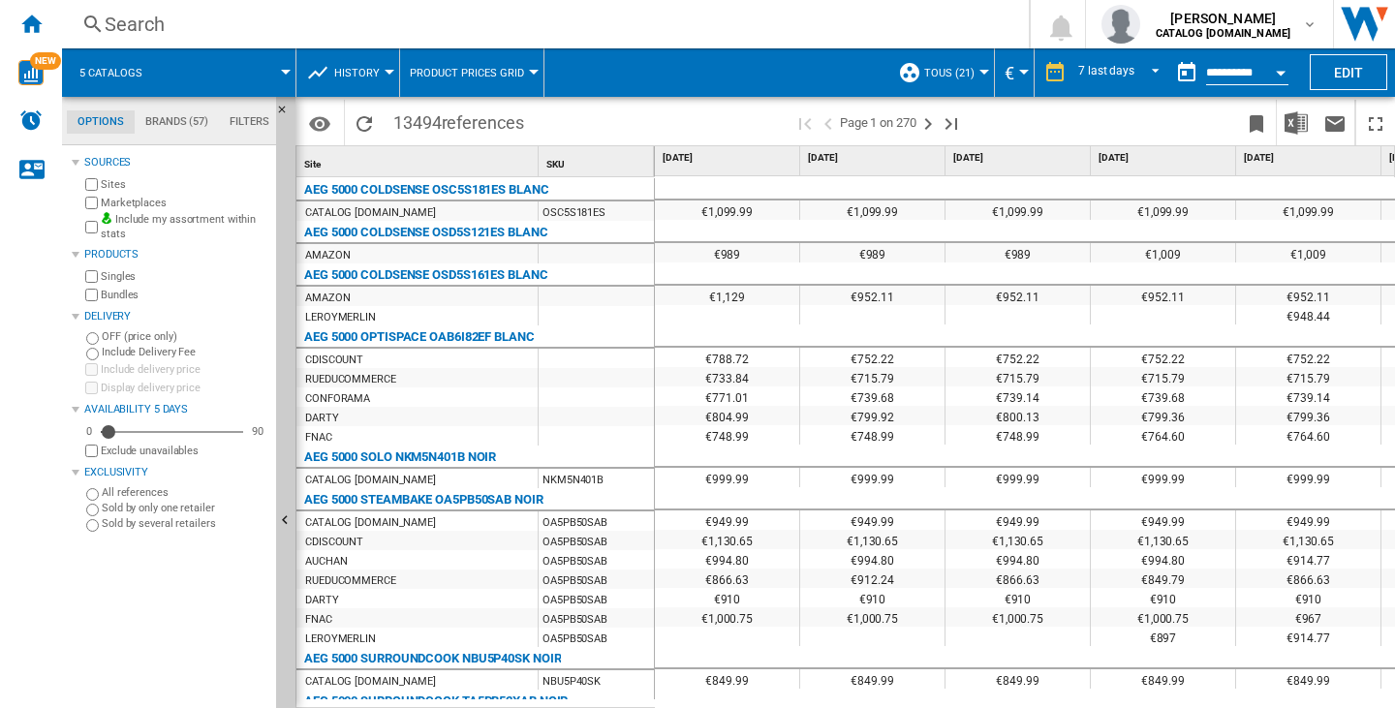
click at [1281, 71] on div "Open calendar" at bounding box center [1281, 73] width 10 height 5
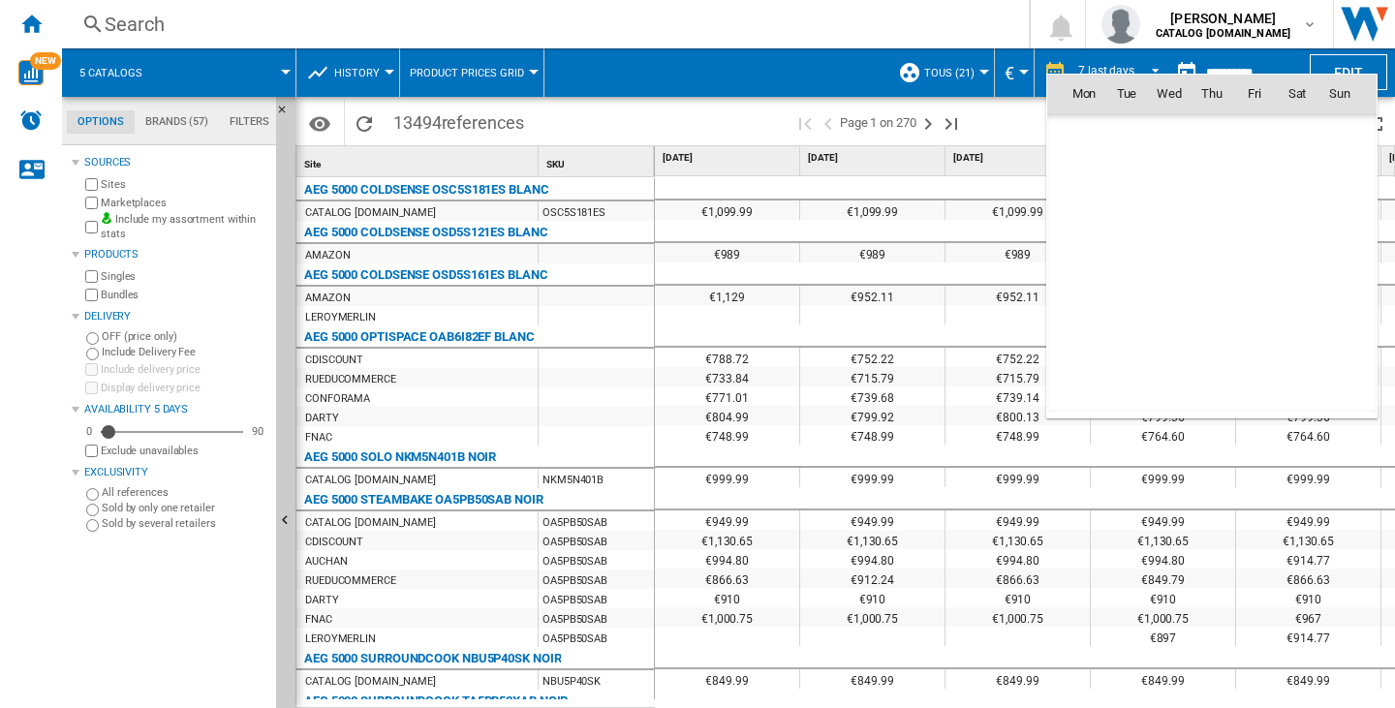
scroll to position [9242, 0]
click at [1121, 130] on md-icon "October 2025" at bounding box center [1121, 135] width 23 height 23
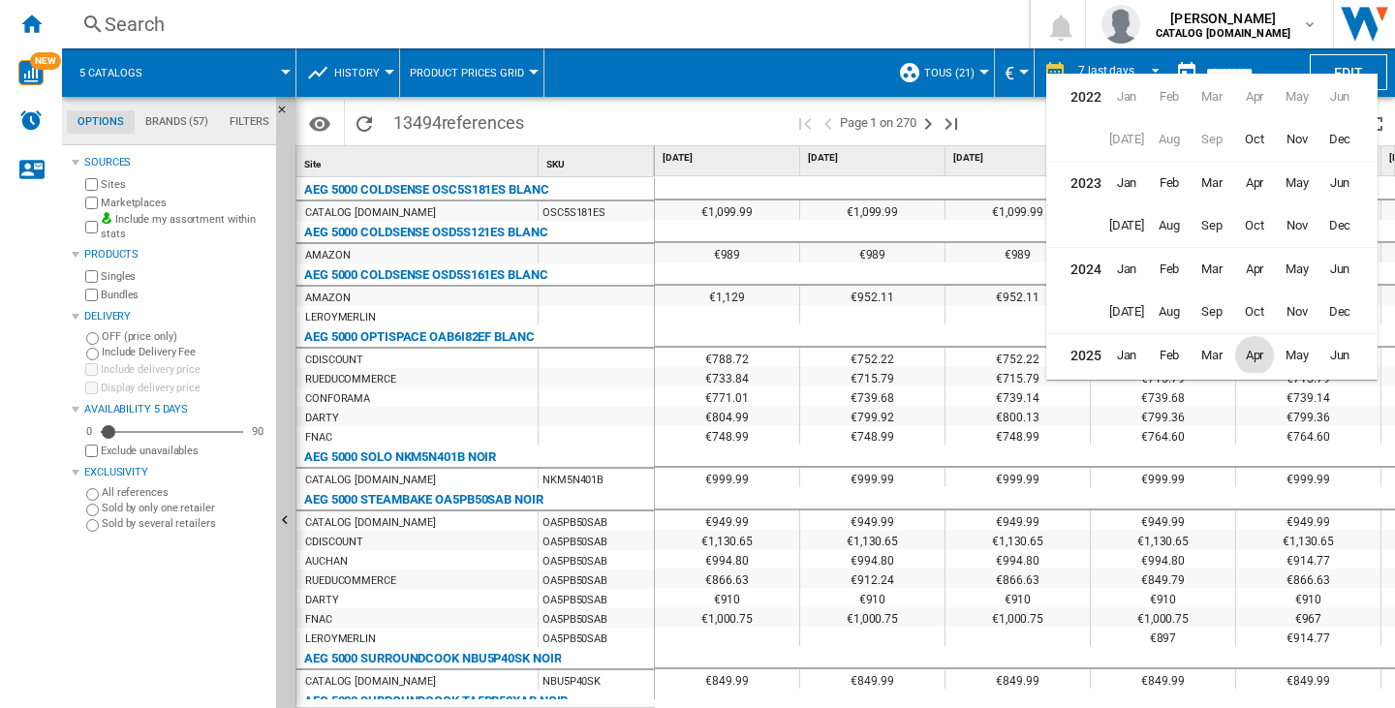
scroll to position [47, 0]
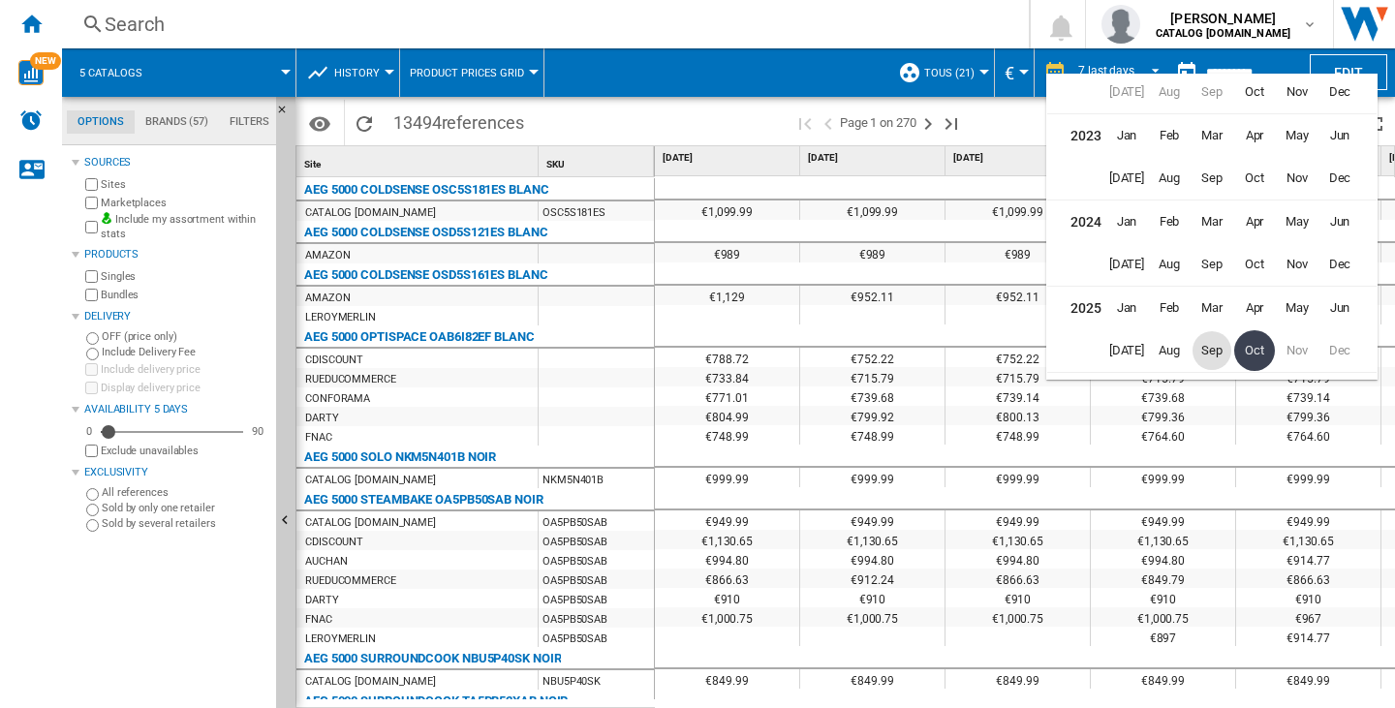
click at [1221, 352] on span "Sep" at bounding box center [1212, 350] width 39 height 39
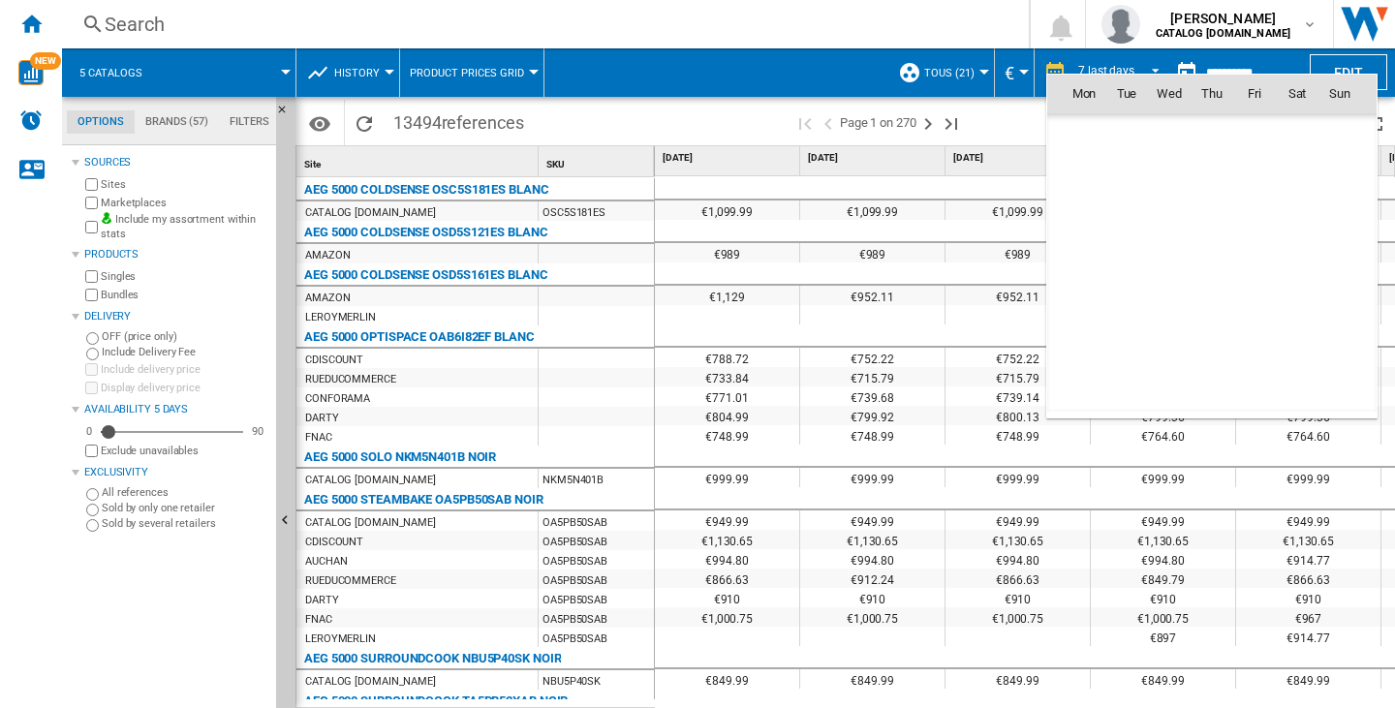
scroll to position [8986, 0]
click at [1292, 222] on span "13" at bounding box center [1297, 221] width 39 height 39
type input "**********"
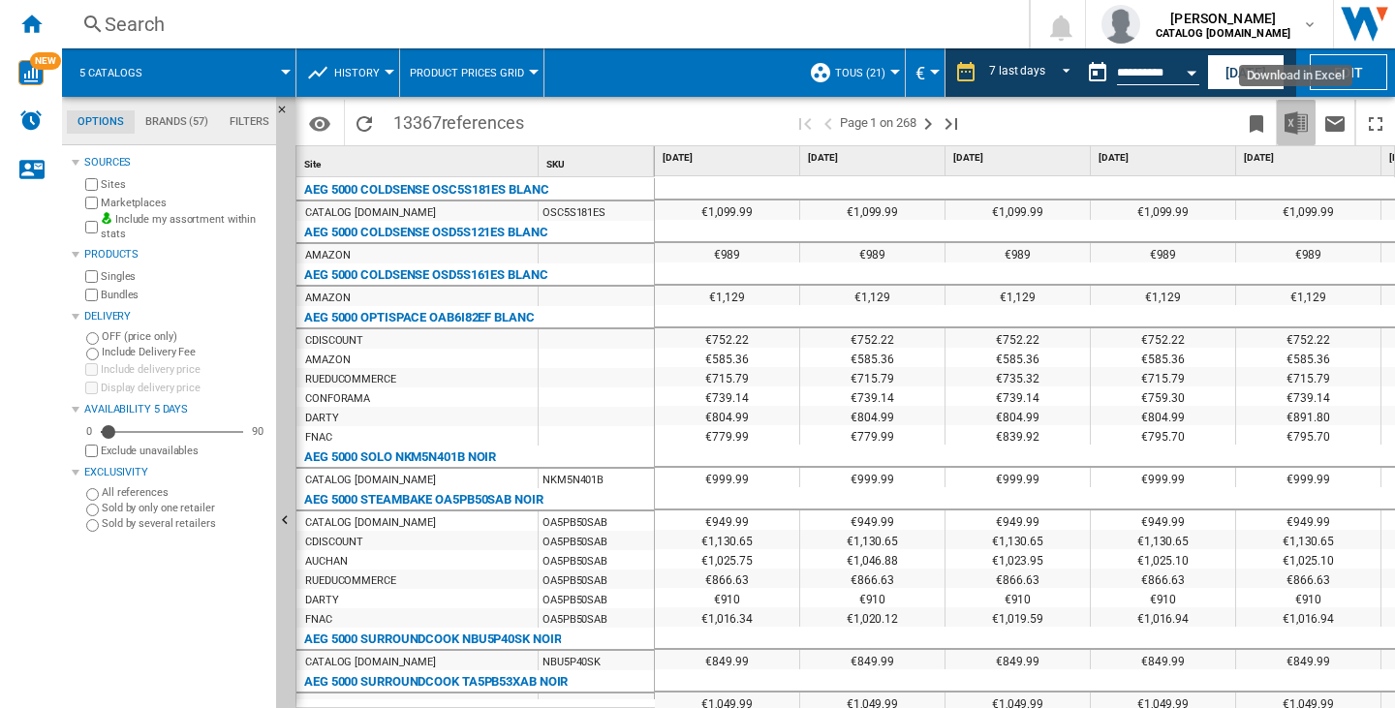
click at [1301, 116] on img "Download in Excel" at bounding box center [1296, 122] width 23 height 23
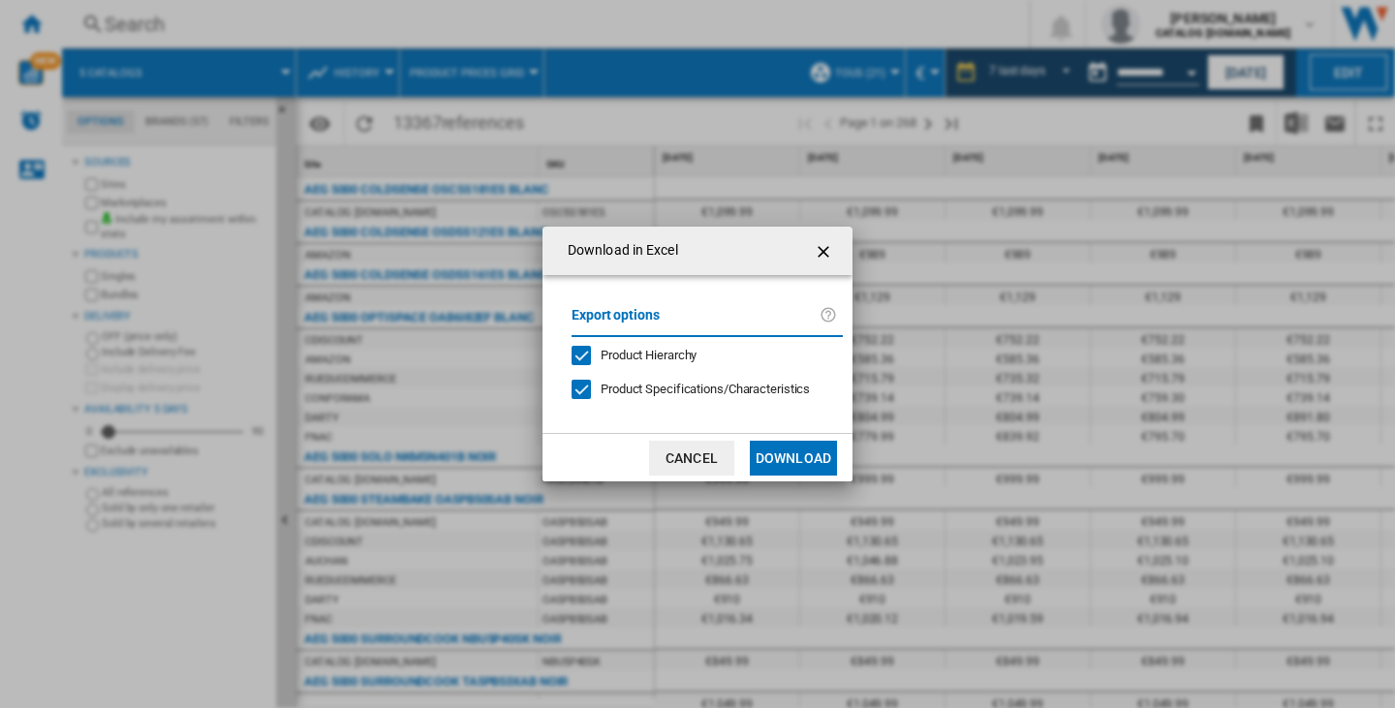
click at [824, 455] on button "Download" at bounding box center [793, 458] width 87 height 35
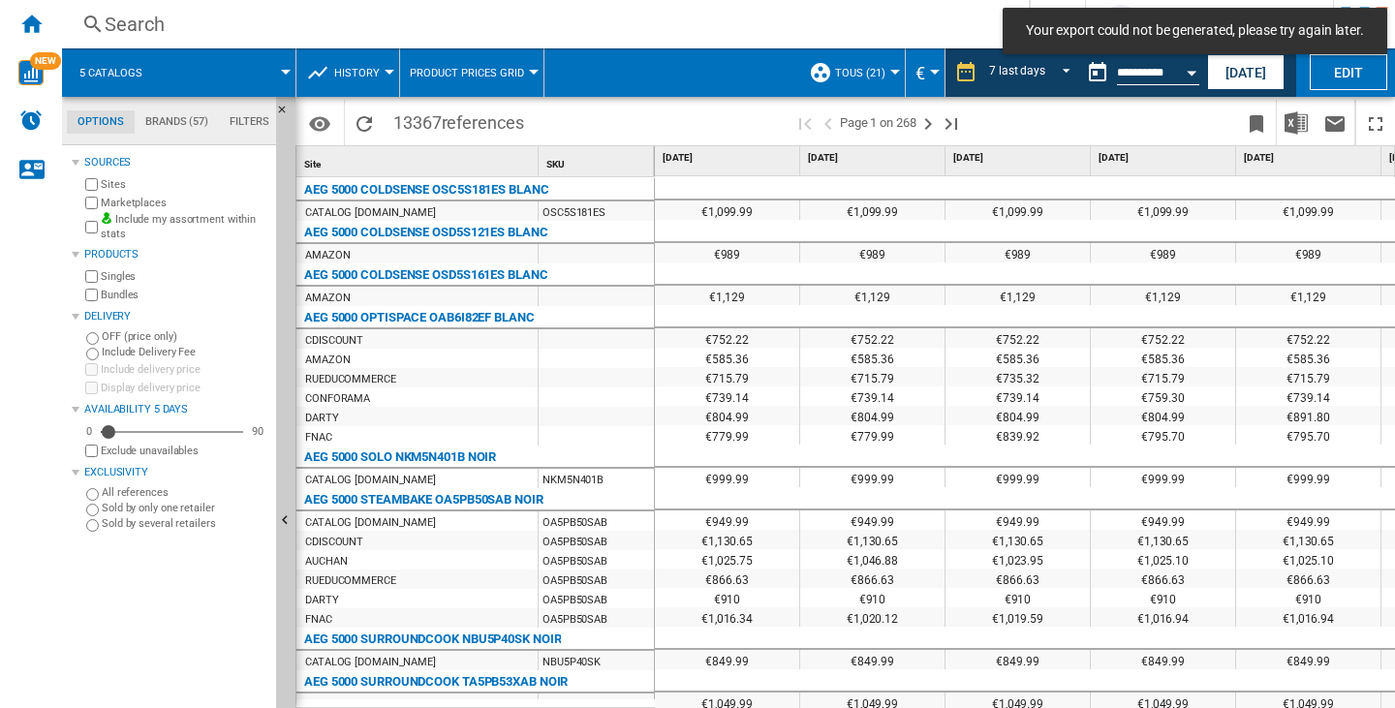
click at [1236, 31] on span "Your export could not be generated, please try again later." at bounding box center [1195, 30] width 350 height 19
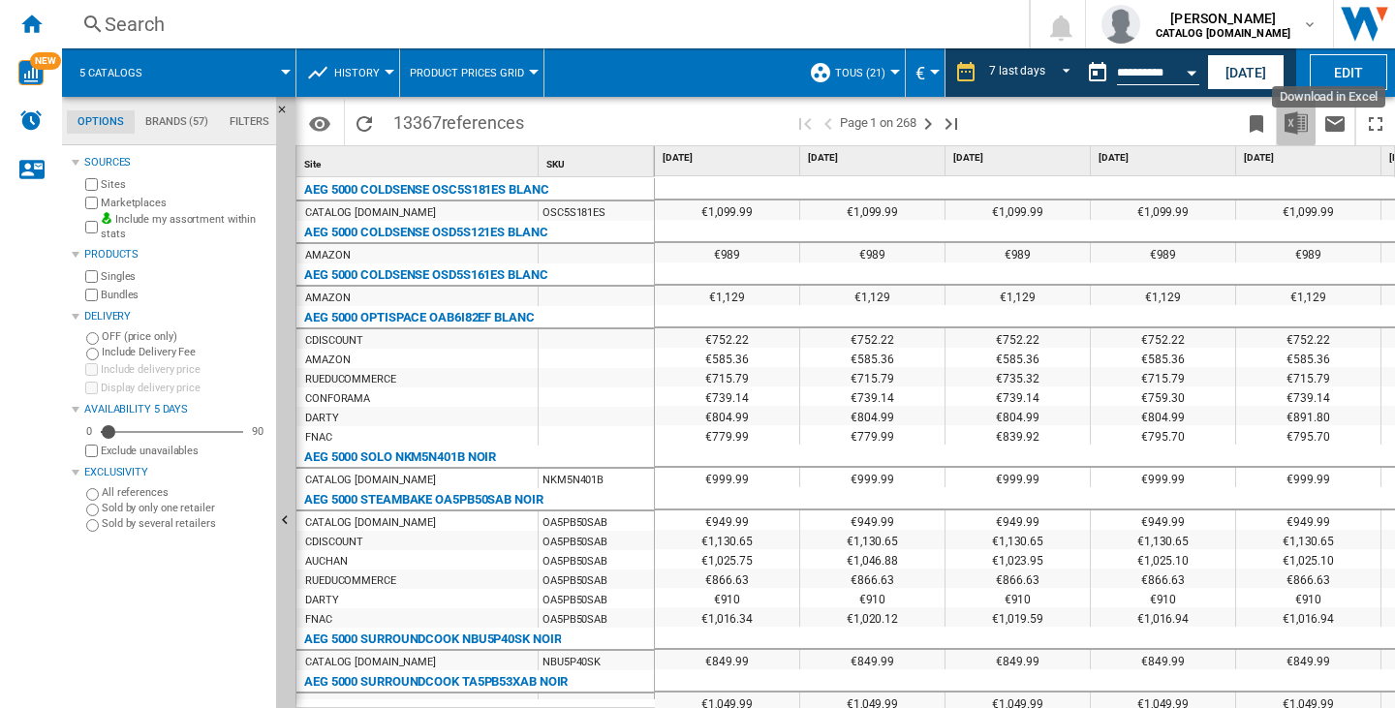
click at [1286, 131] on img "Download in Excel" at bounding box center [1296, 122] width 23 height 23
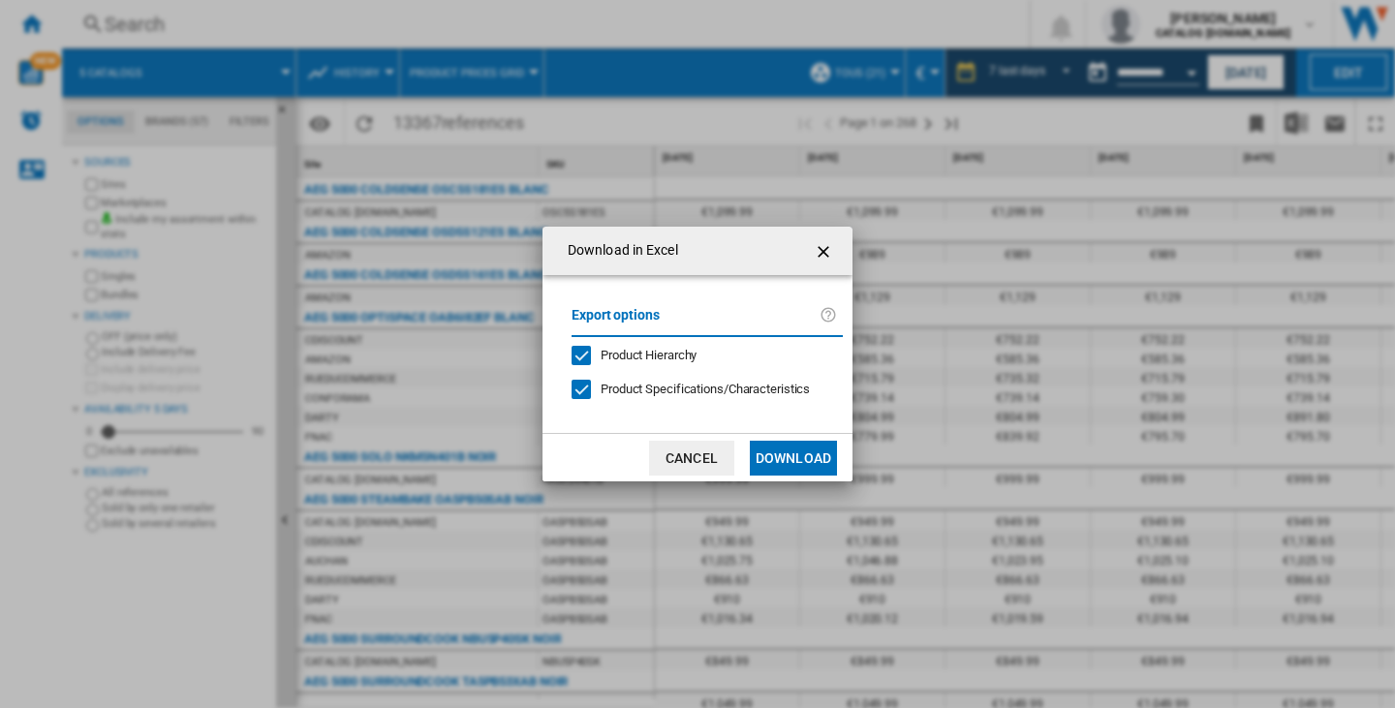
click at [822, 454] on button "Download" at bounding box center [793, 458] width 87 height 35
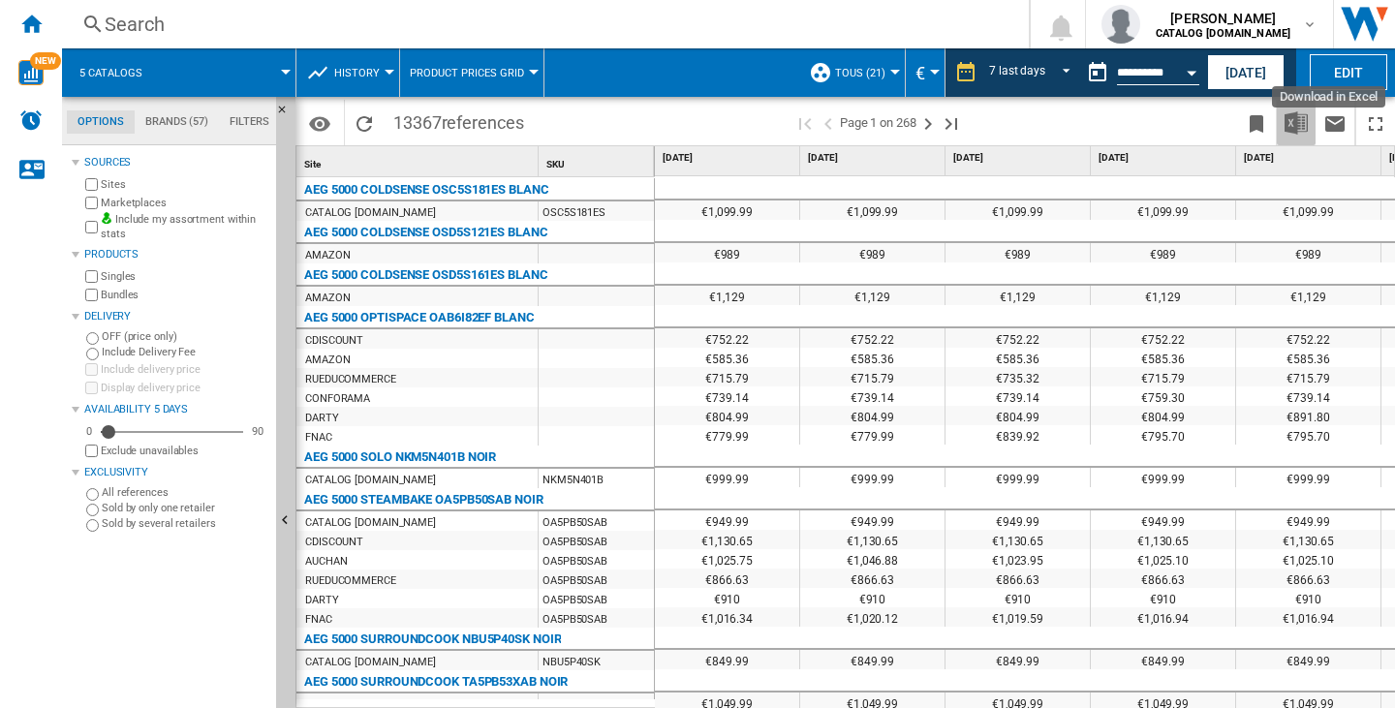
click at [1284, 120] on button "Download in Excel" at bounding box center [1296, 123] width 39 height 46
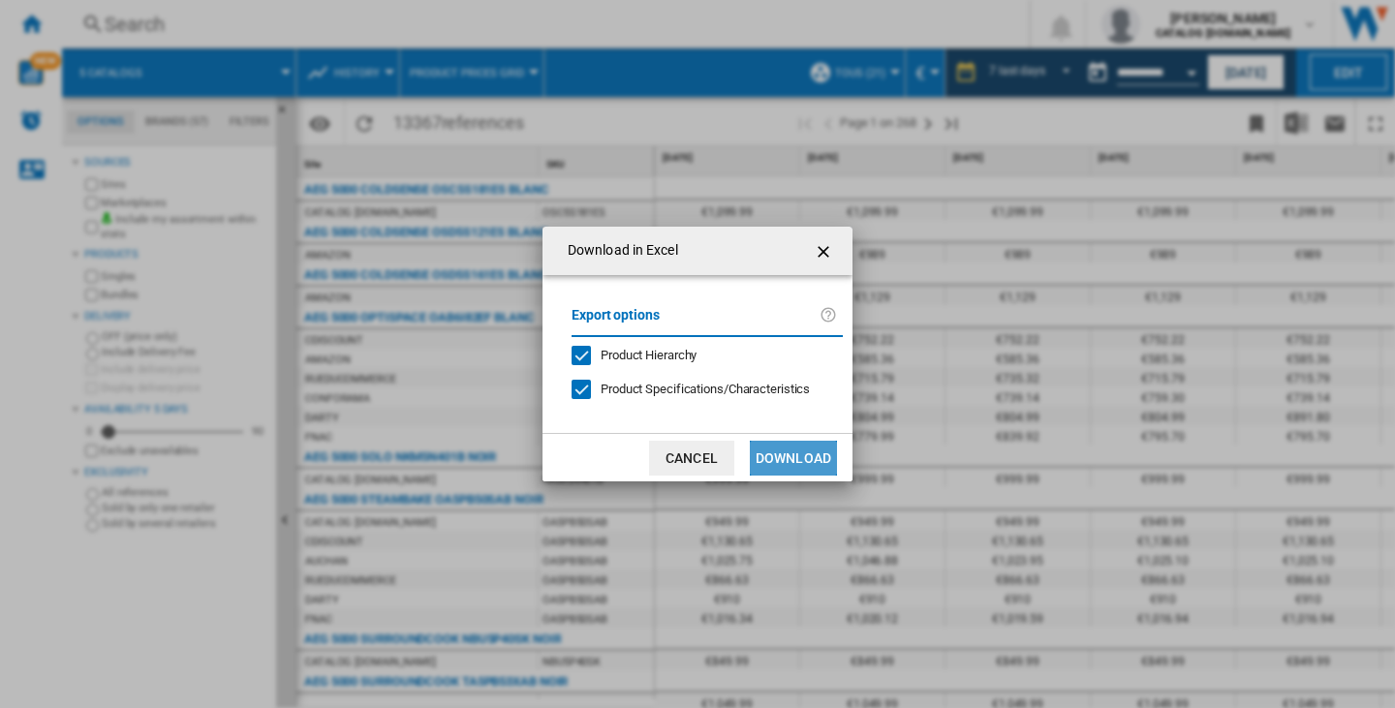
click at [760, 456] on button "Download" at bounding box center [793, 458] width 87 height 35
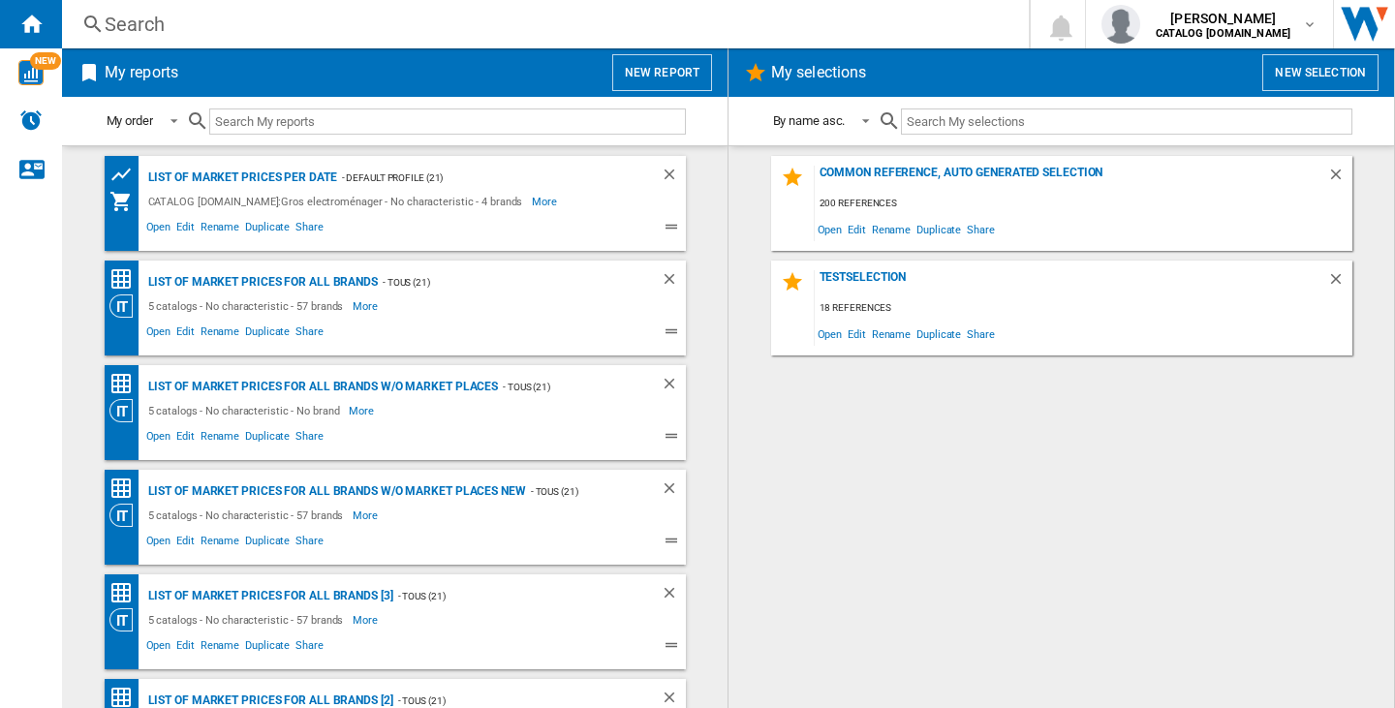
scroll to position [66, 0]
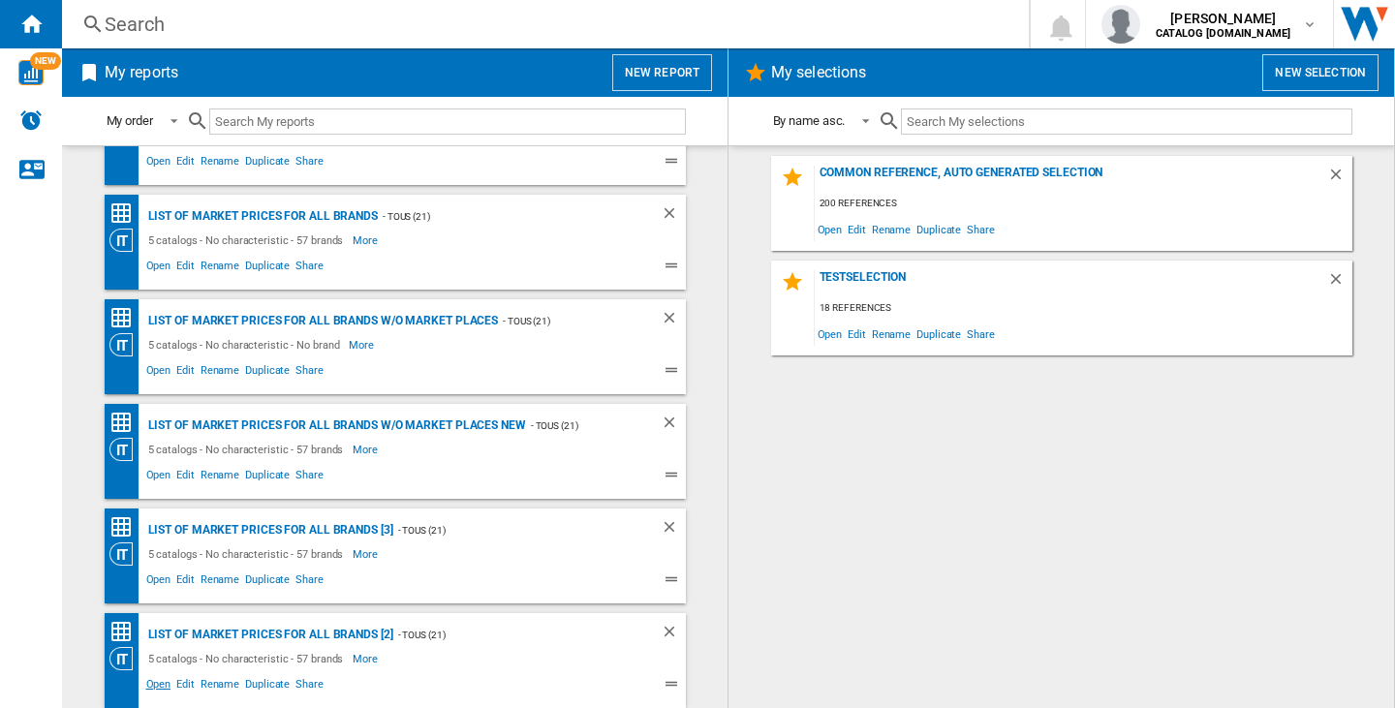
click at [152, 689] on span "Open" at bounding box center [158, 686] width 31 height 23
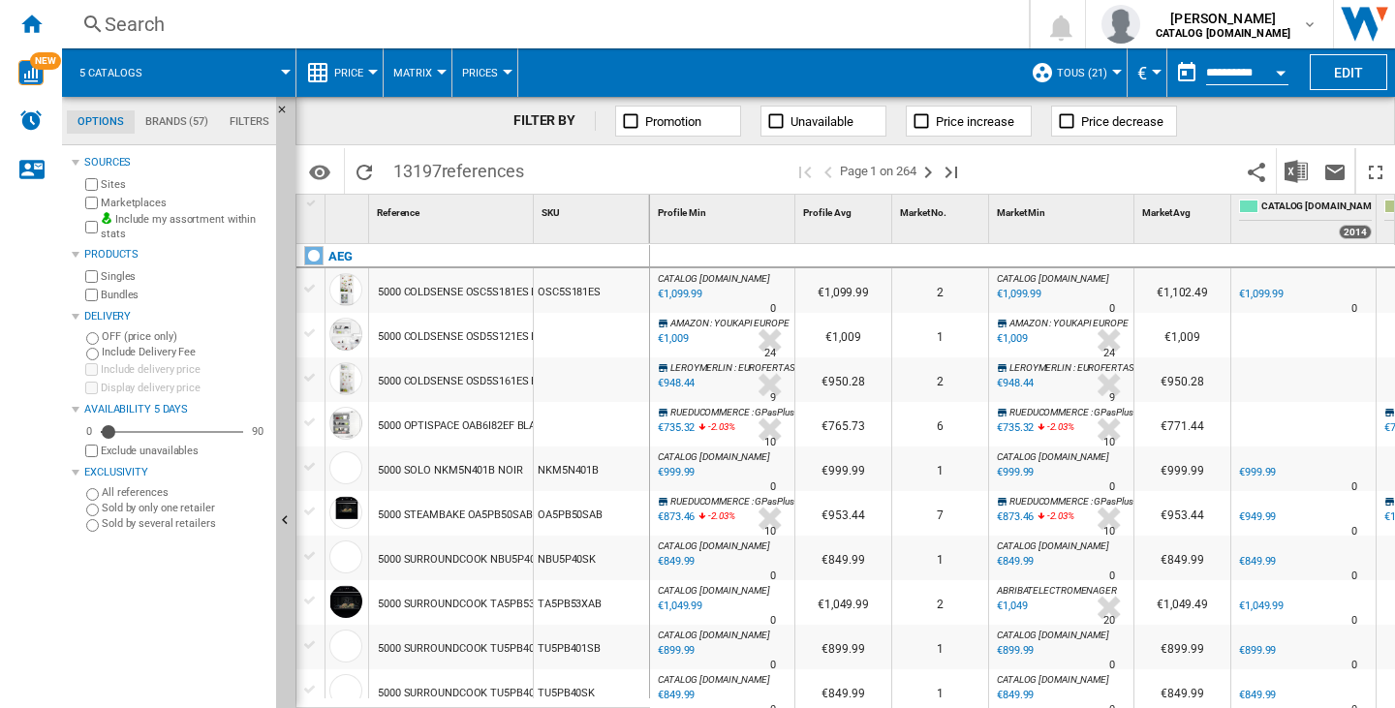
click at [362, 70] on span "Price" at bounding box center [348, 73] width 29 height 13
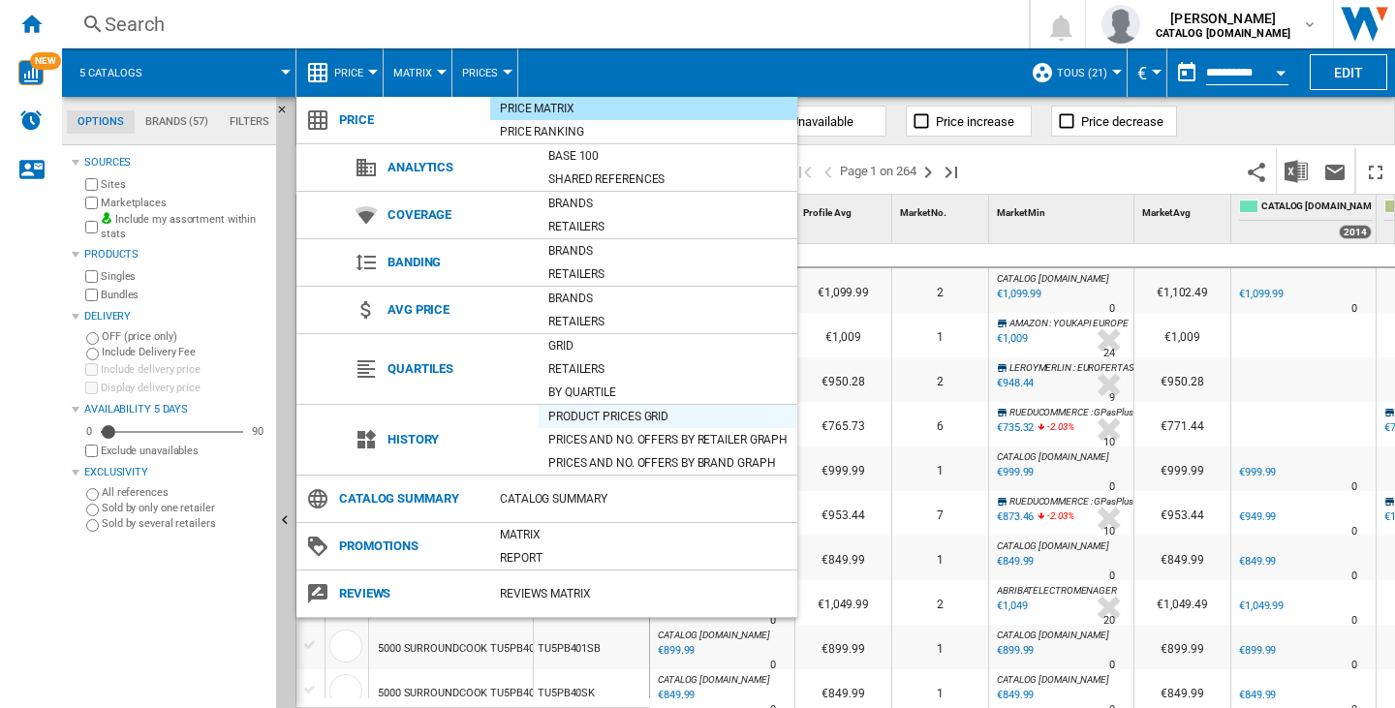
click at [603, 423] on div "Product prices grid" at bounding box center [668, 416] width 259 height 19
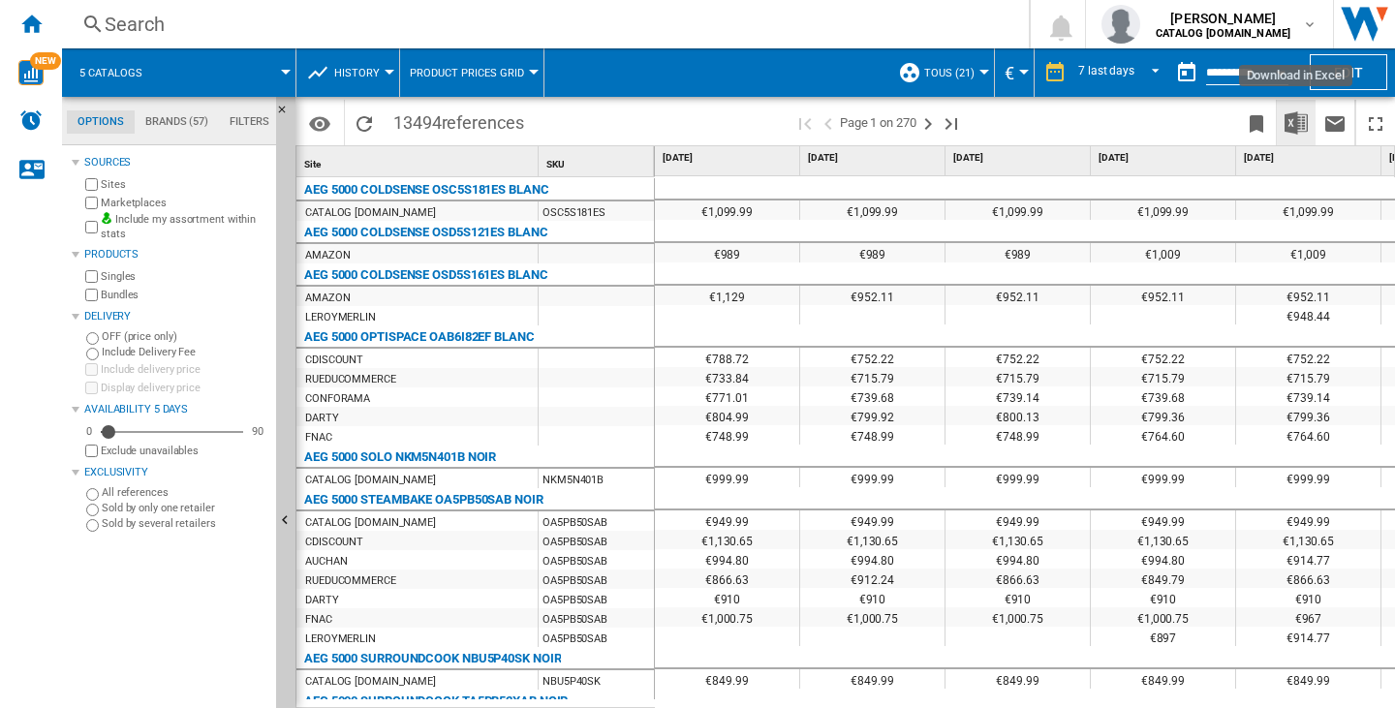
click at [1300, 121] on img "Download in Excel" at bounding box center [1296, 122] width 23 height 23
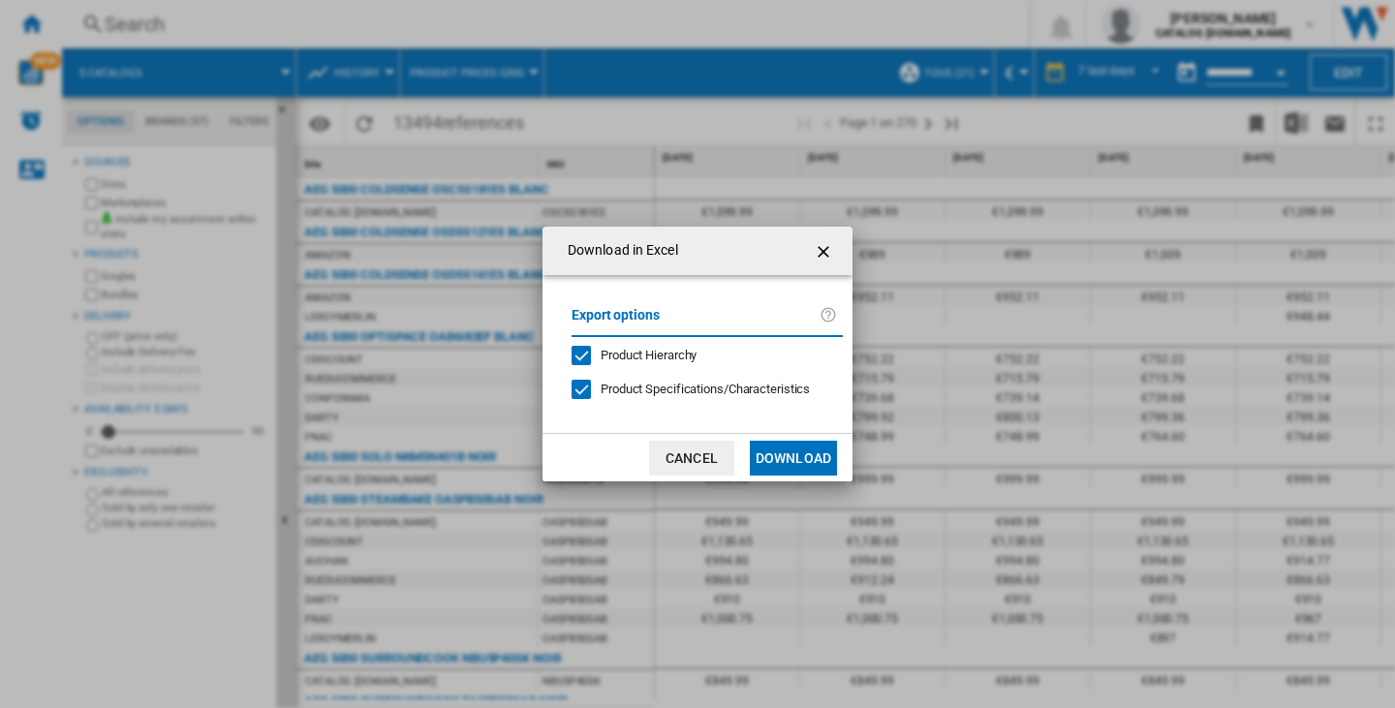
click at [814, 462] on button "Download" at bounding box center [793, 458] width 87 height 35
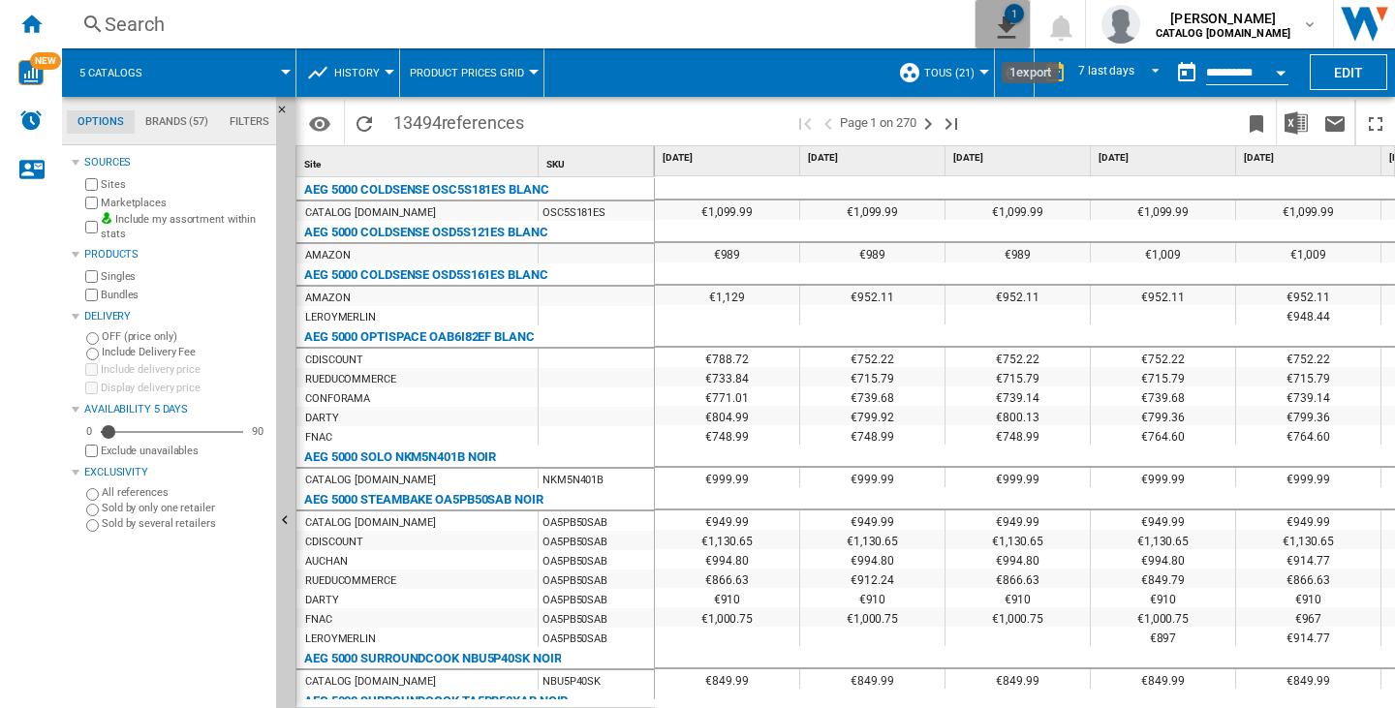
click at [1007, 33] on ng-md-icon "1\a export" at bounding box center [1002, 25] width 23 height 24
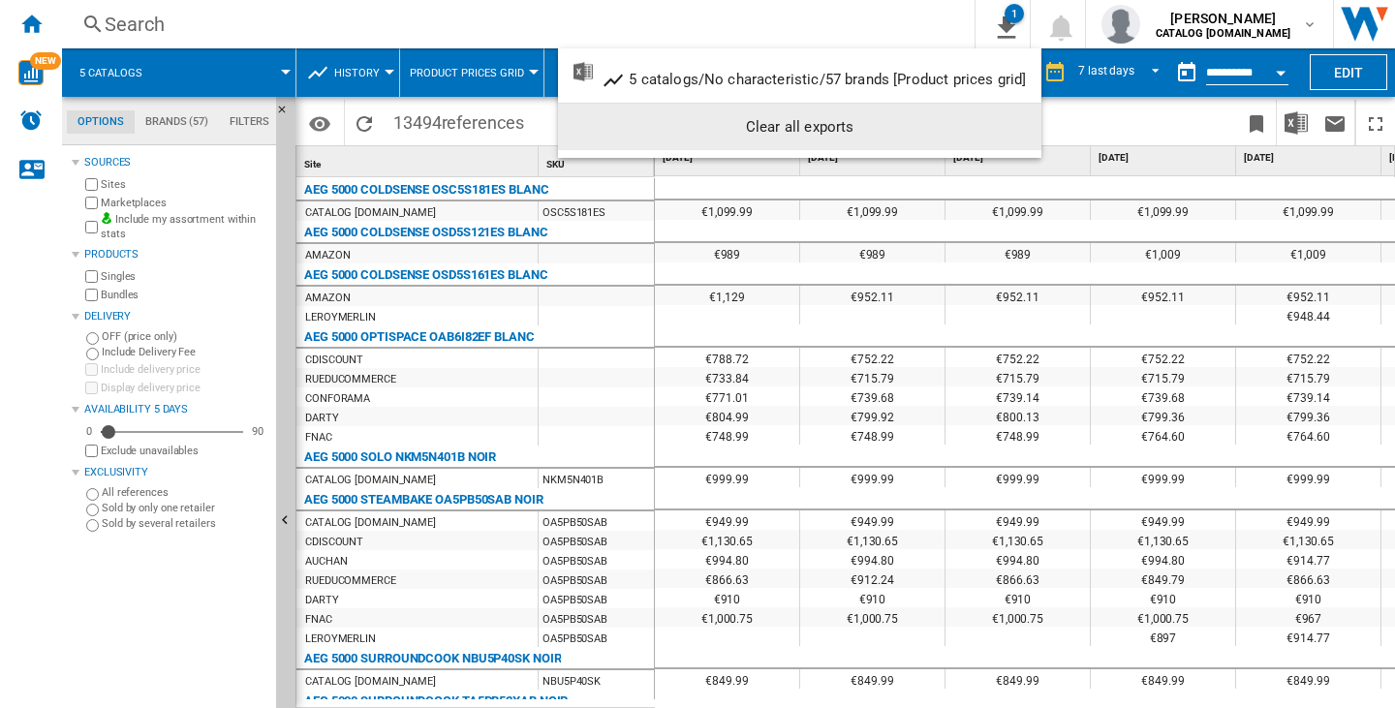
click at [966, 140] on div "Clear all exports" at bounding box center [800, 126] width 452 height 35
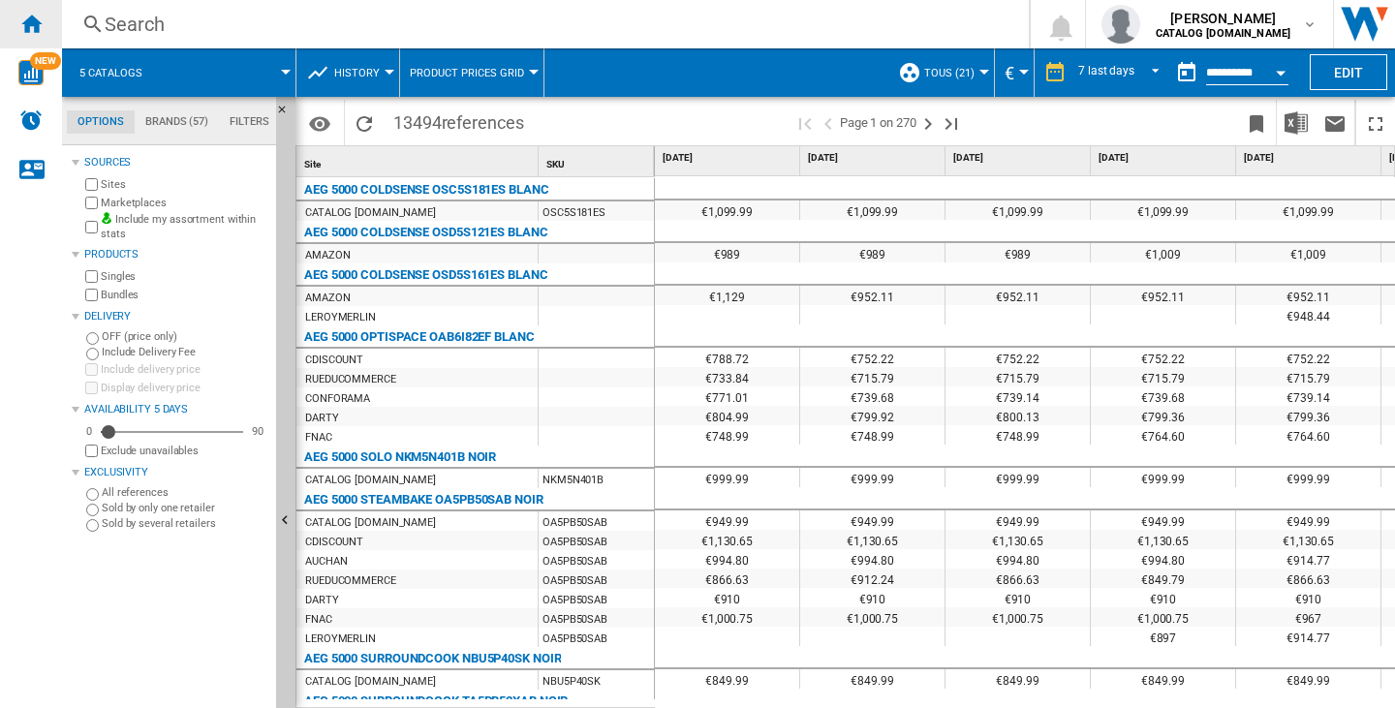
click at [59, 17] on div "Home" at bounding box center [31, 24] width 62 height 48
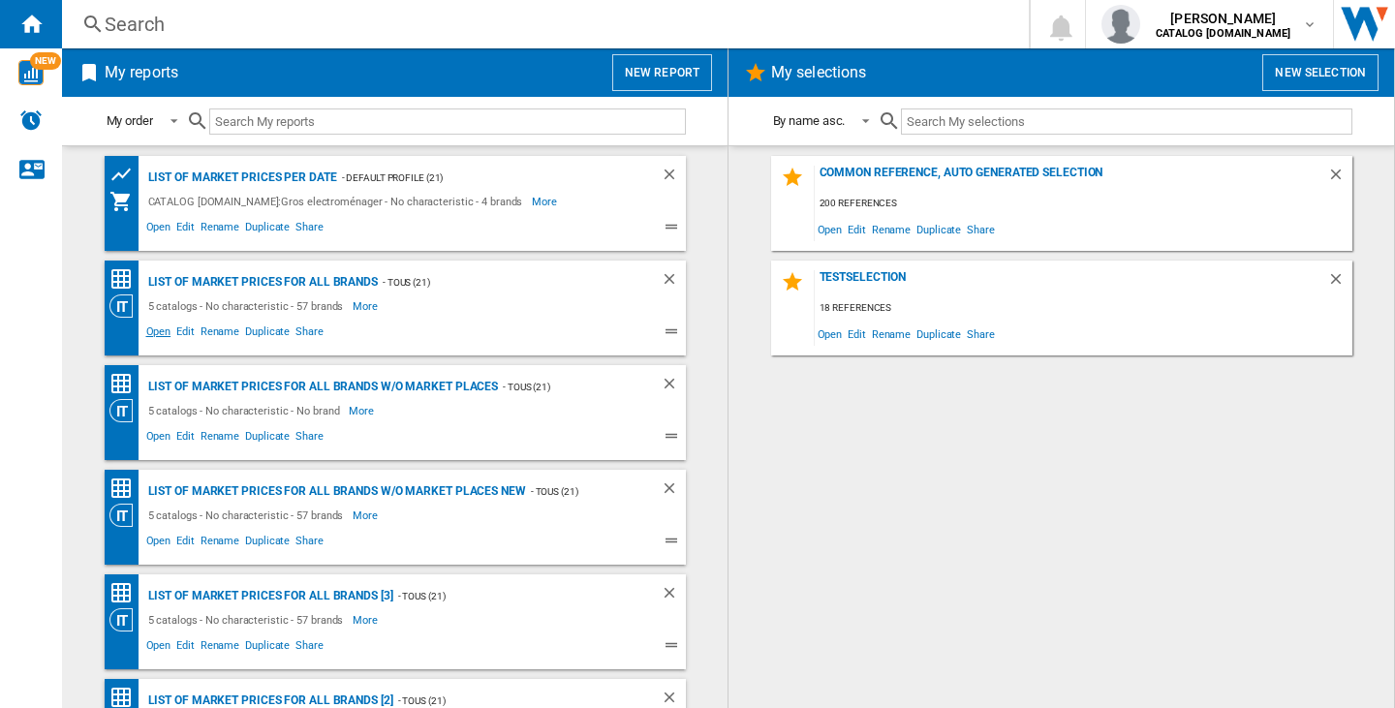
click at [143, 331] on span "Open" at bounding box center [158, 334] width 31 height 23
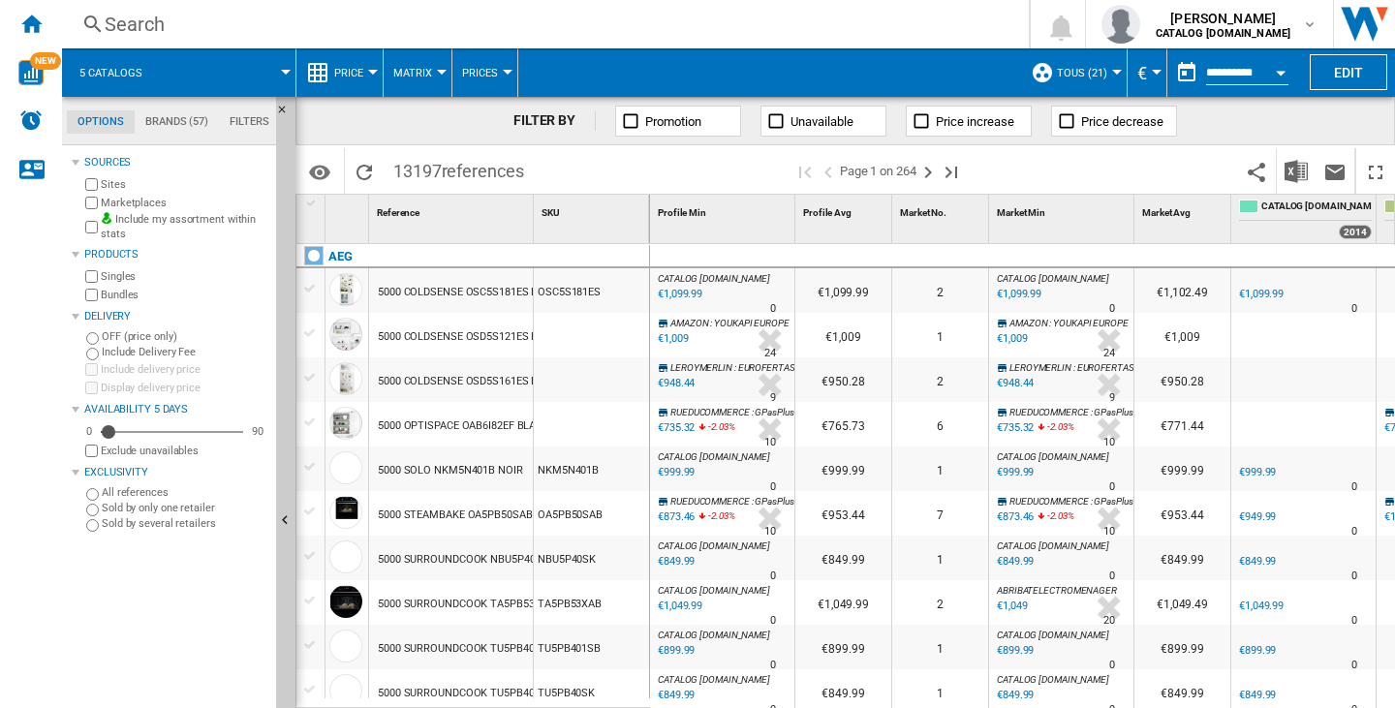
click at [1291, 69] on button "Open calendar" at bounding box center [1280, 69] width 35 height 35
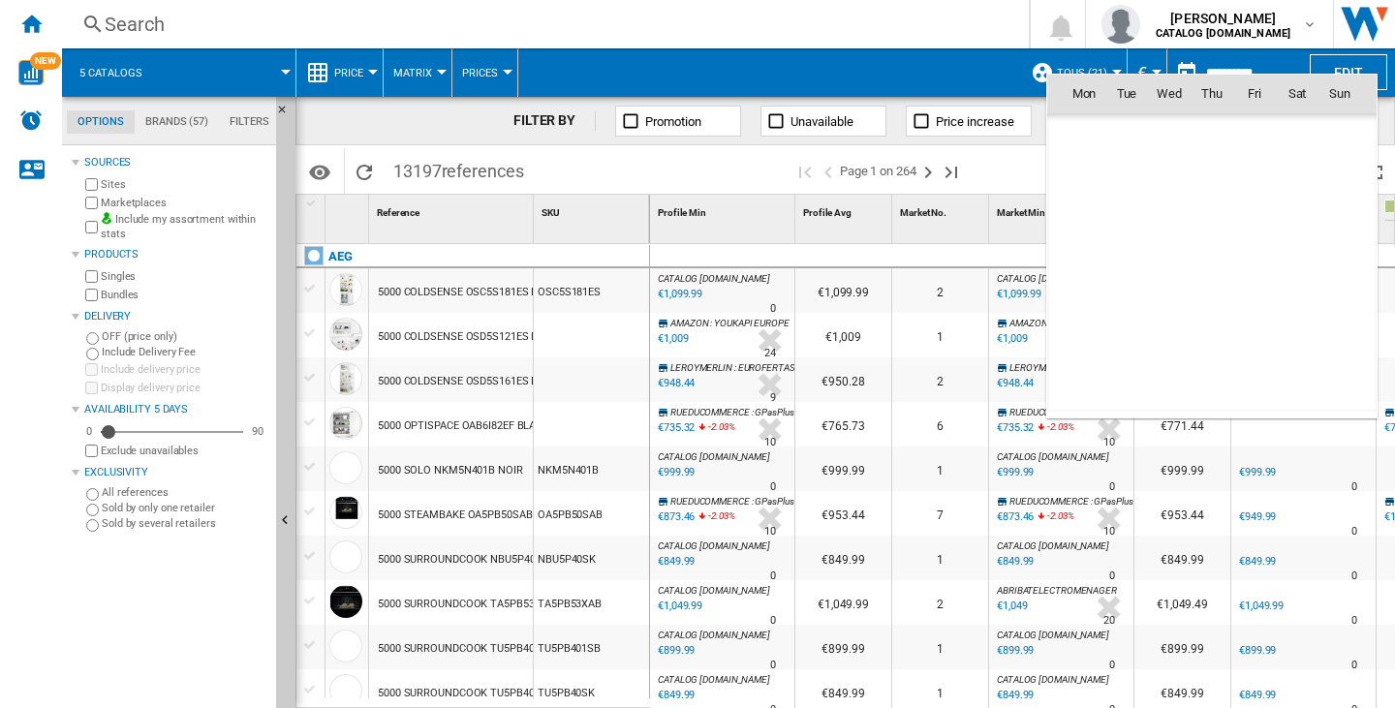
scroll to position [9242, 0]
click at [1084, 133] on span "Oct 25" at bounding box center [1091, 136] width 40 height 16
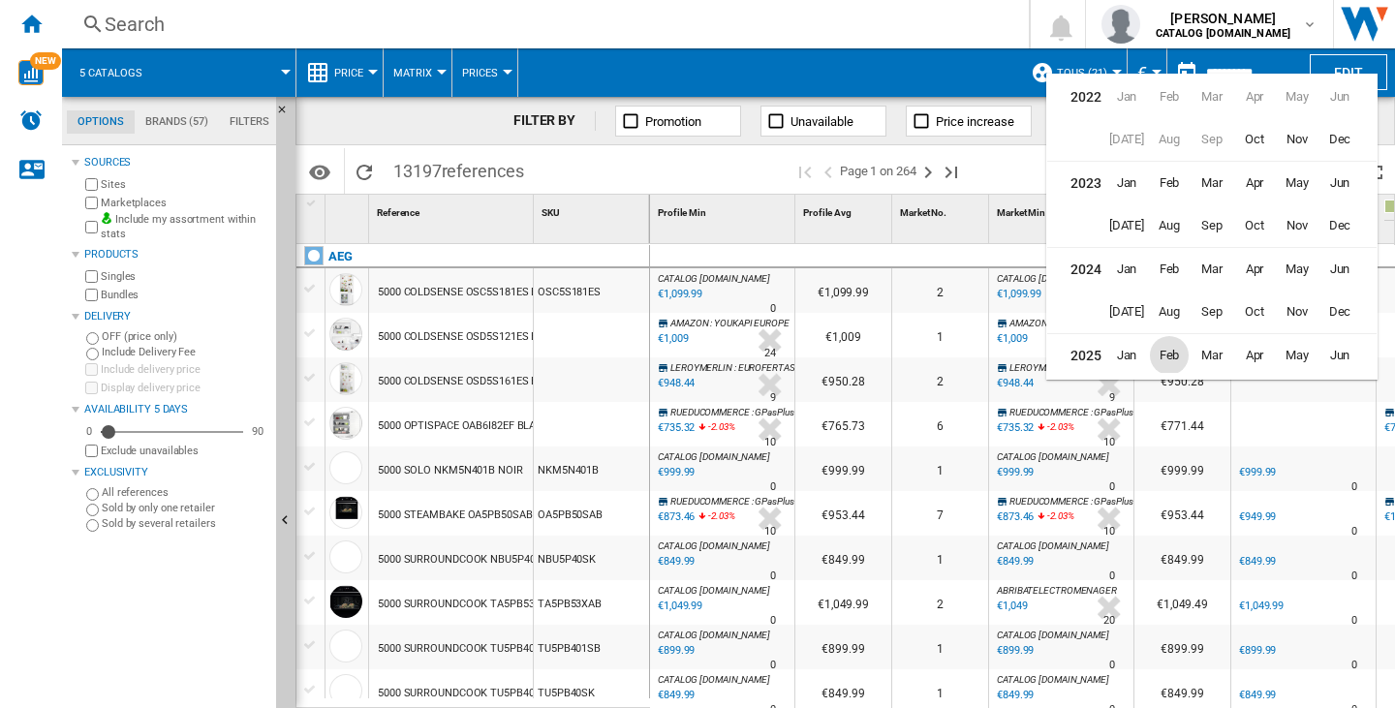
scroll to position [47, 0]
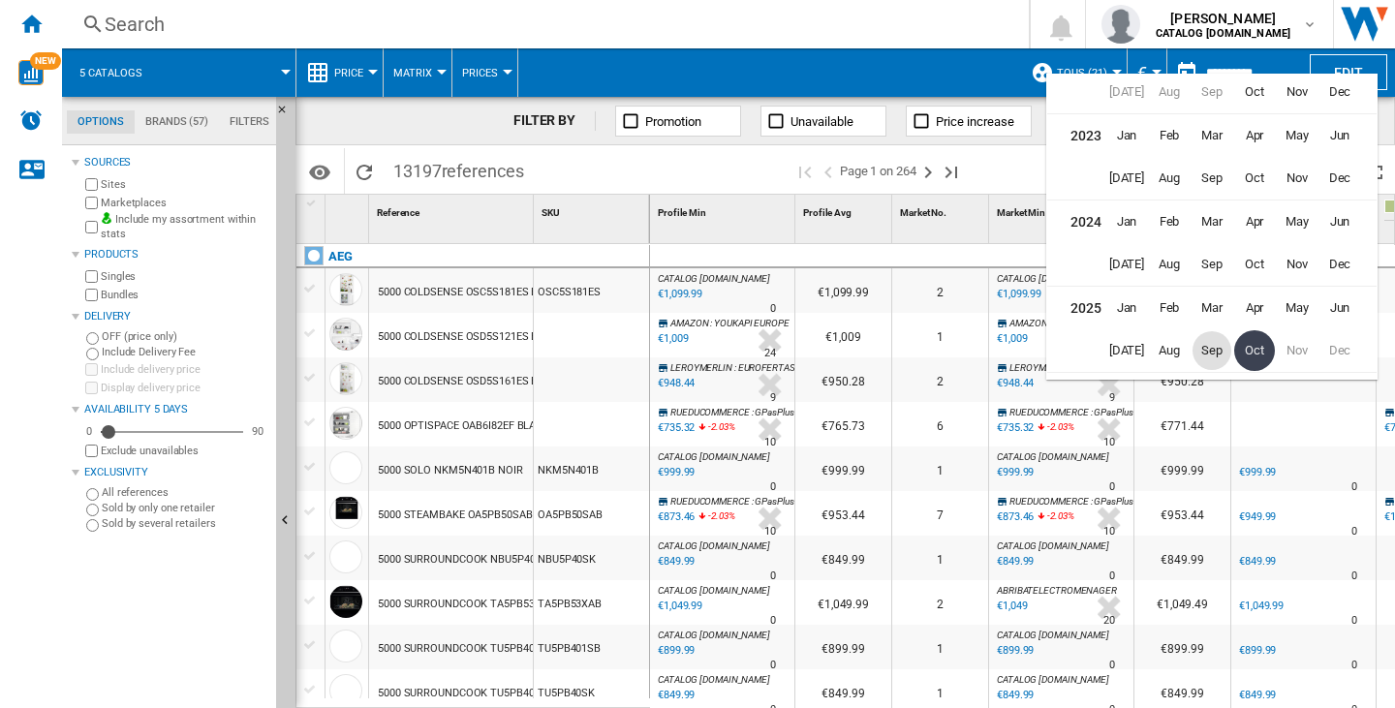
click at [1202, 349] on span "Sep" at bounding box center [1212, 350] width 39 height 39
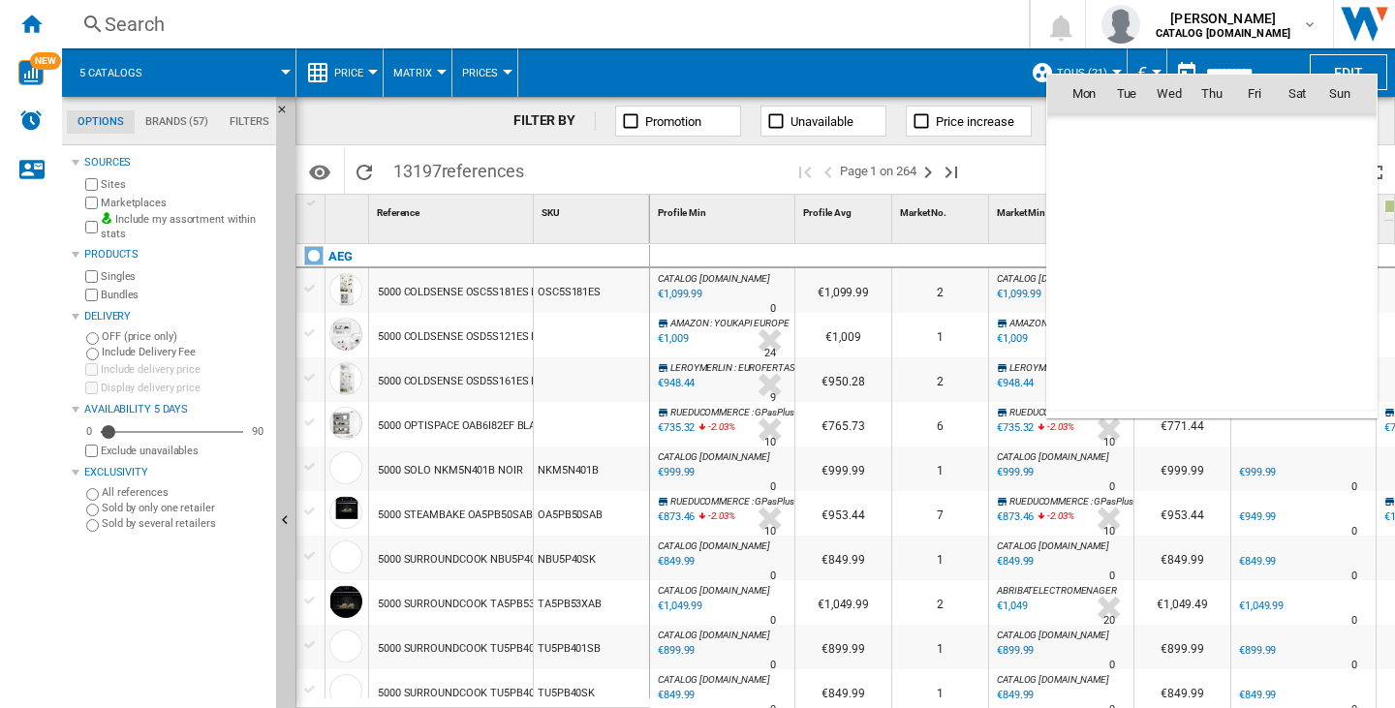
scroll to position [8986, 0]
click at [1303, 220] on span "13" at bounding box center [1297, 221] width 39 height 39
type input "**********"
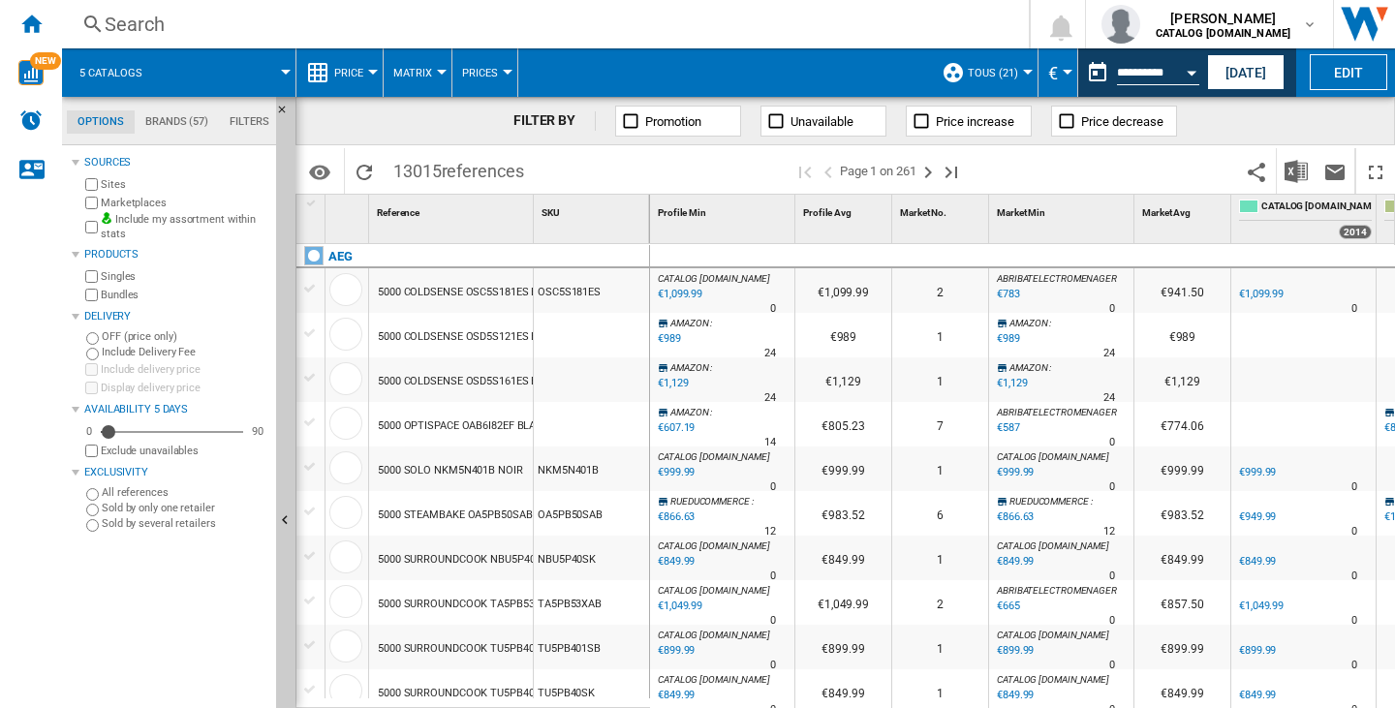
click at [354, 75] on span "Price" at bounding box center [348, 73] width 29 height 13
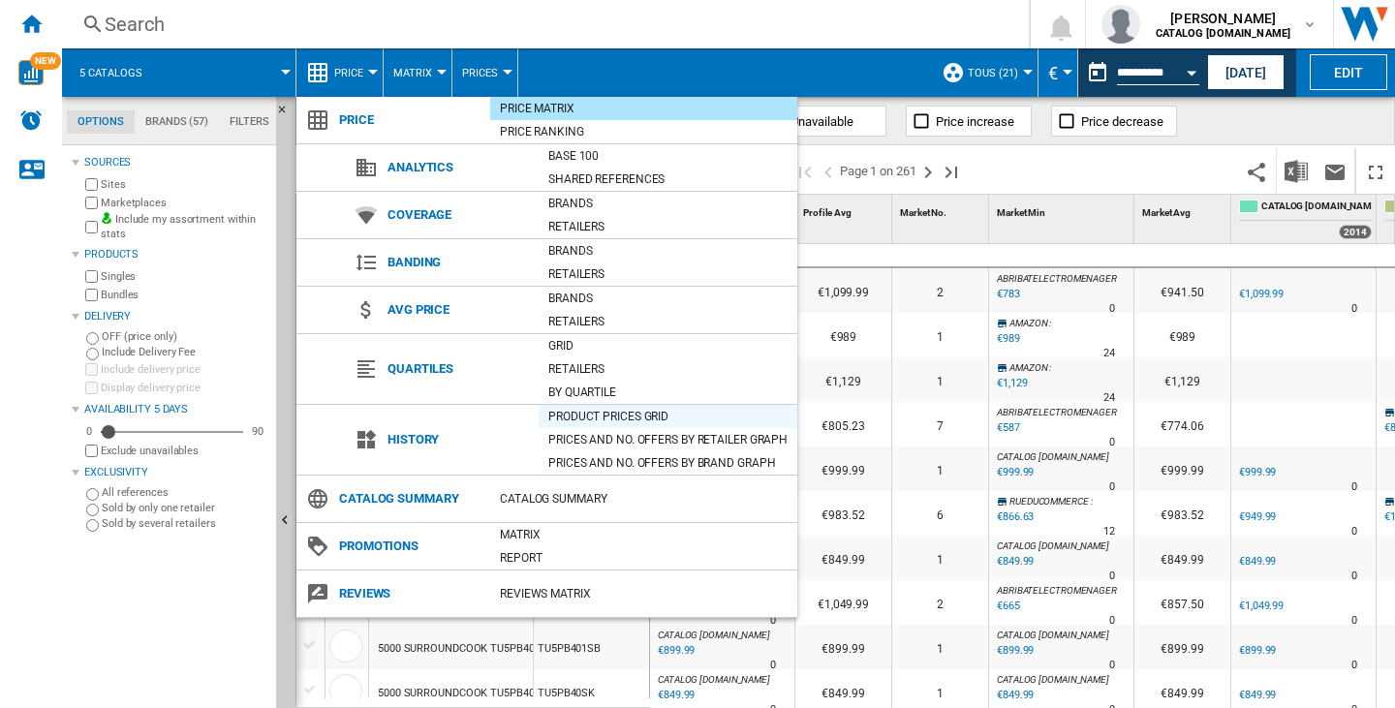
click at [588, 410] on div "Product prices grid" at bounding box center [668, 416] width 259 height 19
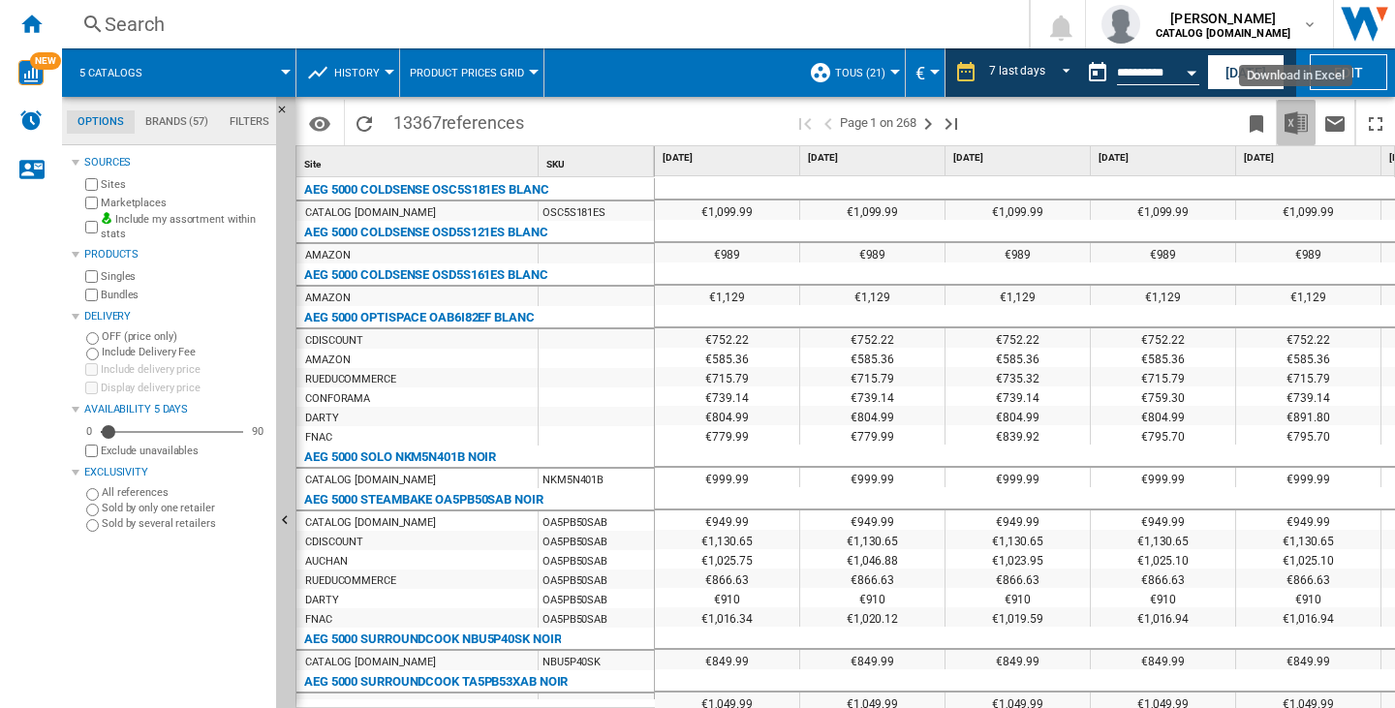
click at [1290, 113] on img "Download in Excel" at bounding box center [1296, 122] width 23 height 23
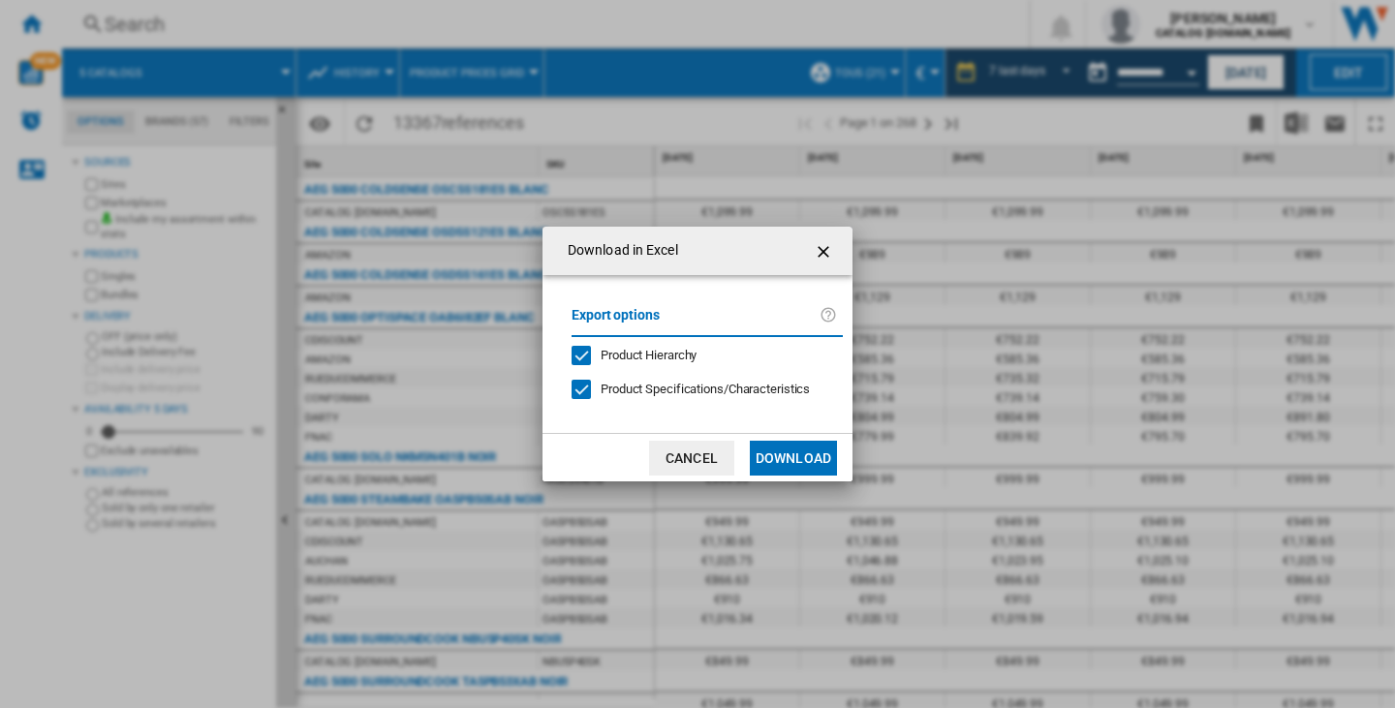
click at [807, 468] on button "Download" at bounding box center [793, 458] width 87 height 35
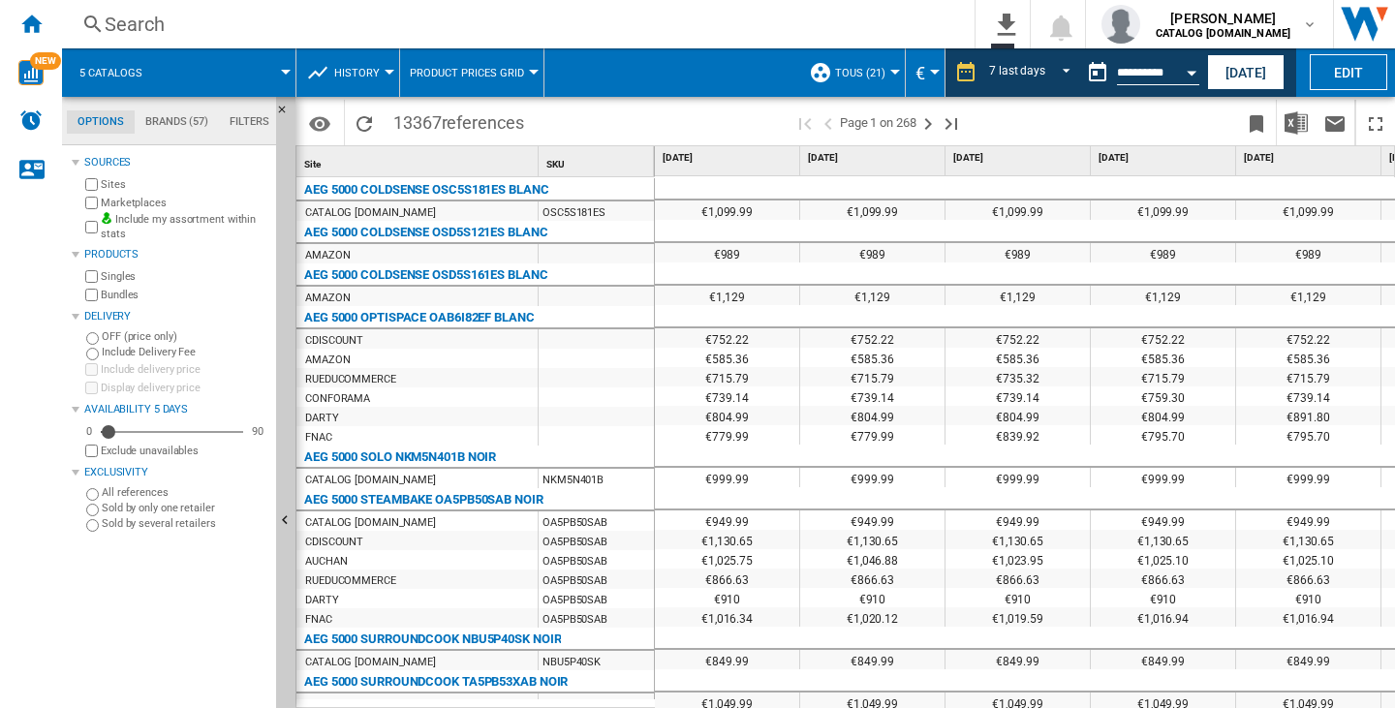
drag, startPoint x: 395, startPoint y: 120, endPoint x: 558, endPoint y: 122, distance: 162.8
click at [557, 122] on div "Period 7 last days 1 day 7 last days 14 last days 21 last days 28 last days 31 …" at bounding box center [845, 121] width 1100 height 48
click at [558, 122] on span at bounding box center [664, 123] width 260 height 46
click at [271, 122] on md-tab-item "Filters" at bounding box center [249, 121] width 61 height 23
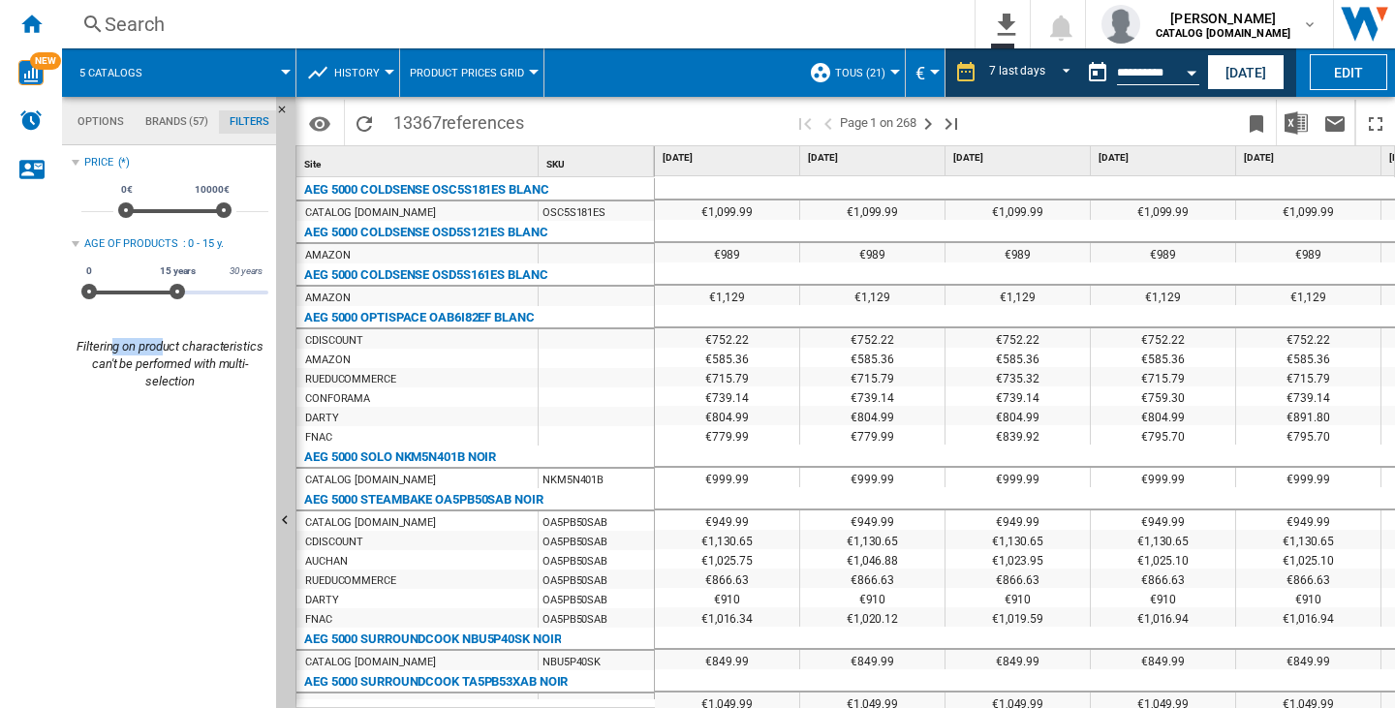
drag, startPoint x: 113, startPoint y: 351, endPoint x: 175, endPoint y: 351, distance: 62.0
click at [174, 351] on div "Filtering on product characteristics can't be performed with multi-selection" at bounding box center [170, 364] width 197 height 53
drag, startPoint x: 124, startPoint y: 366, endPoint x: 199, endPoint y: 367, distance: 74.6
click at [199, 367] on div "Filtering on product characteristics can't be performed with multi-selection" at bounding box center [170, 364] width 197 height 53
drag, startPoint x: 154, startPoint y: 389, endPoint x: 201, endPoint y: 391, distance: 46.5
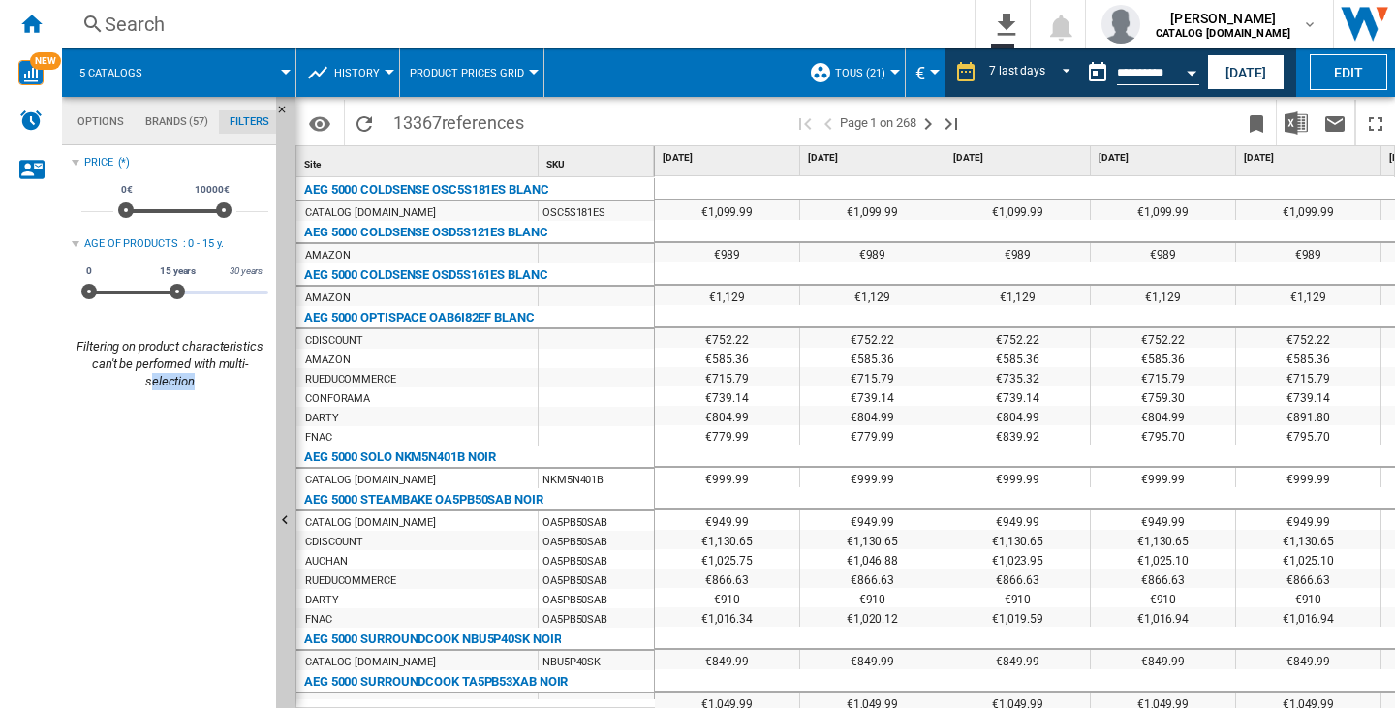
click at [201, 391] on div "Price (*) * 0€ 10000€ 0€ 10000€ ***** Age of products : 0 - 15 y. 0 30 years 0 …" at bounding box center [170, 429] width 197 height 558
click at [179, 451] on div "Price (*) * 0€ 10000€ 0€ 10000€ ***** Age of products : 0 - 15 y. 0 30 years 0 …" at bounding box center [170, 429] width 197 height 558
click at [1021, 21] on button "1" at bounding box center [1003, 24] width 54 height 48
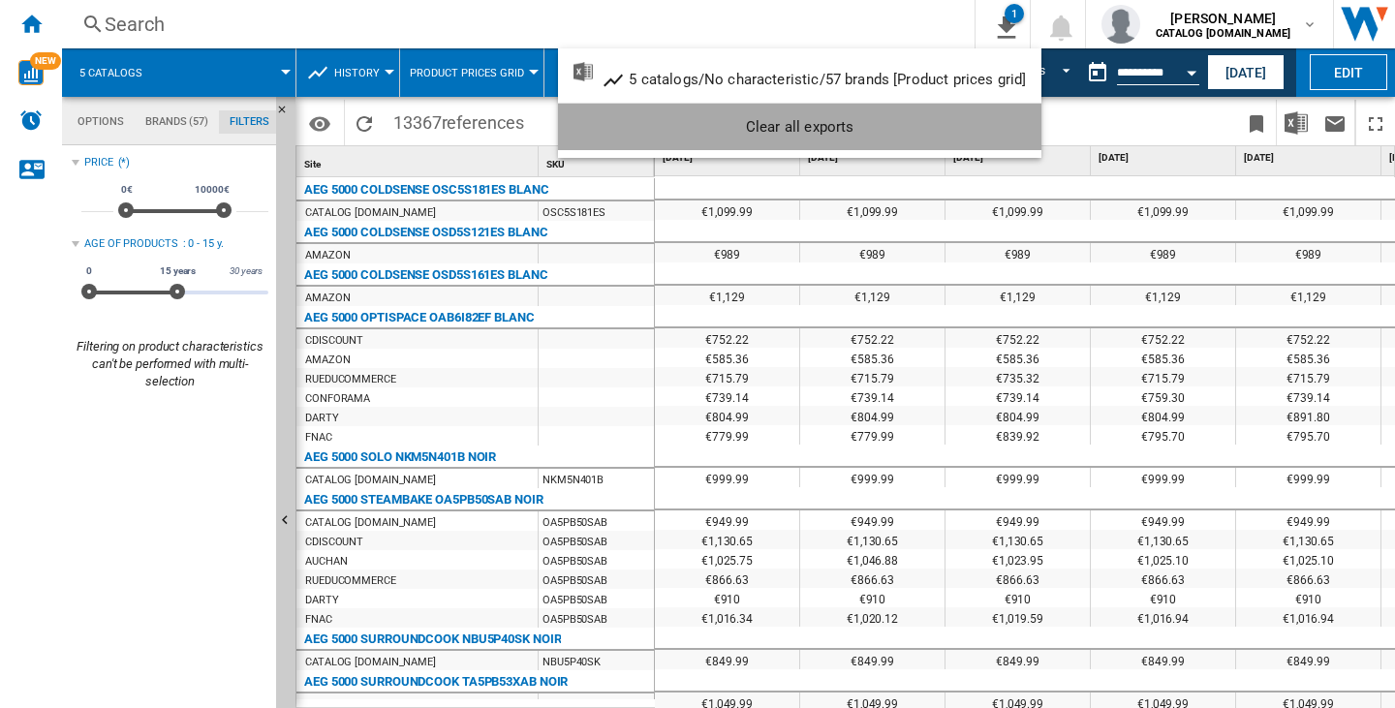
click at [982, 124] on div "Clear all exports" at bounding box center [800, 126] width 452 height 35
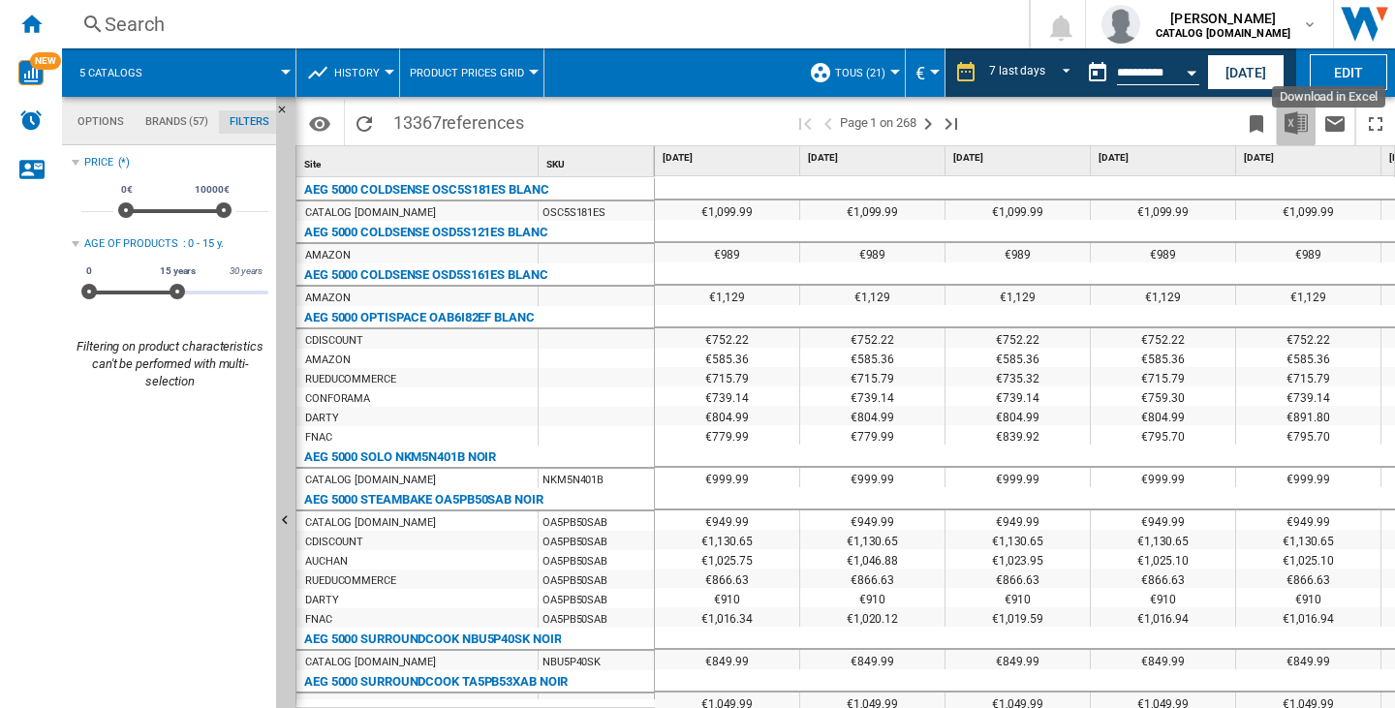
click at [1291, 124] on img "Download in Excel" at bounding box center [1296, 122] width 23 height 23
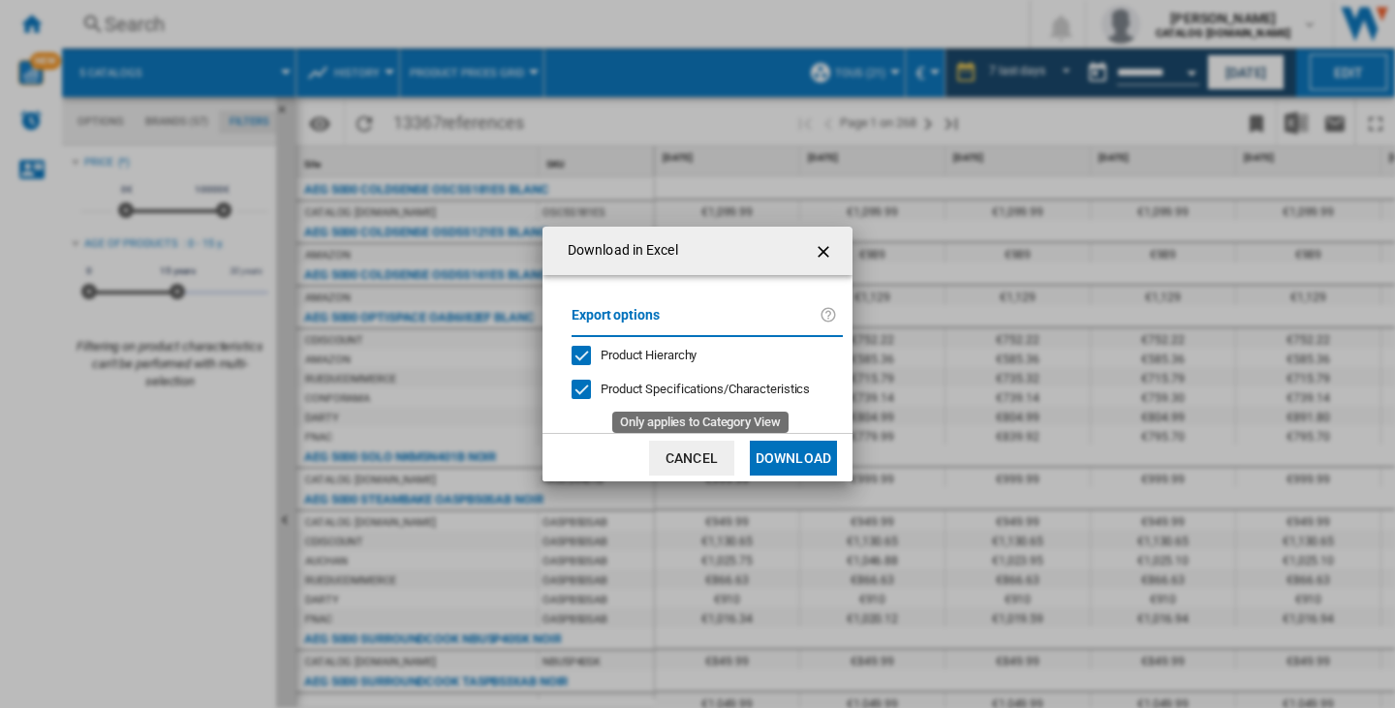
click at [679, 390] on span "Product Specifications/Characteristics" at bounding box center [705, 389] width 209 height 15
click at [786, 460] on button "Download" at bounding box center [793, 458] width 87 height 35
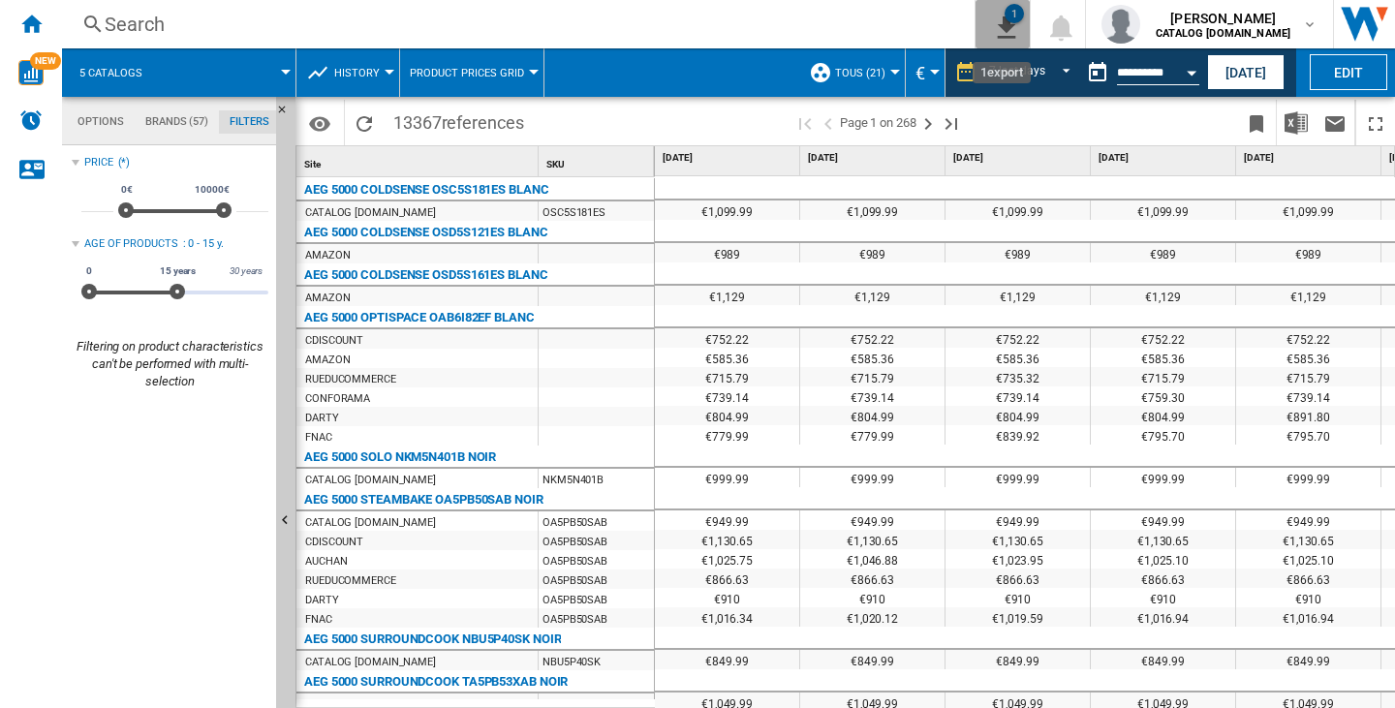
click at [1006, 12] on div "1" at bounding box center [1014, 13] width 19 height 19
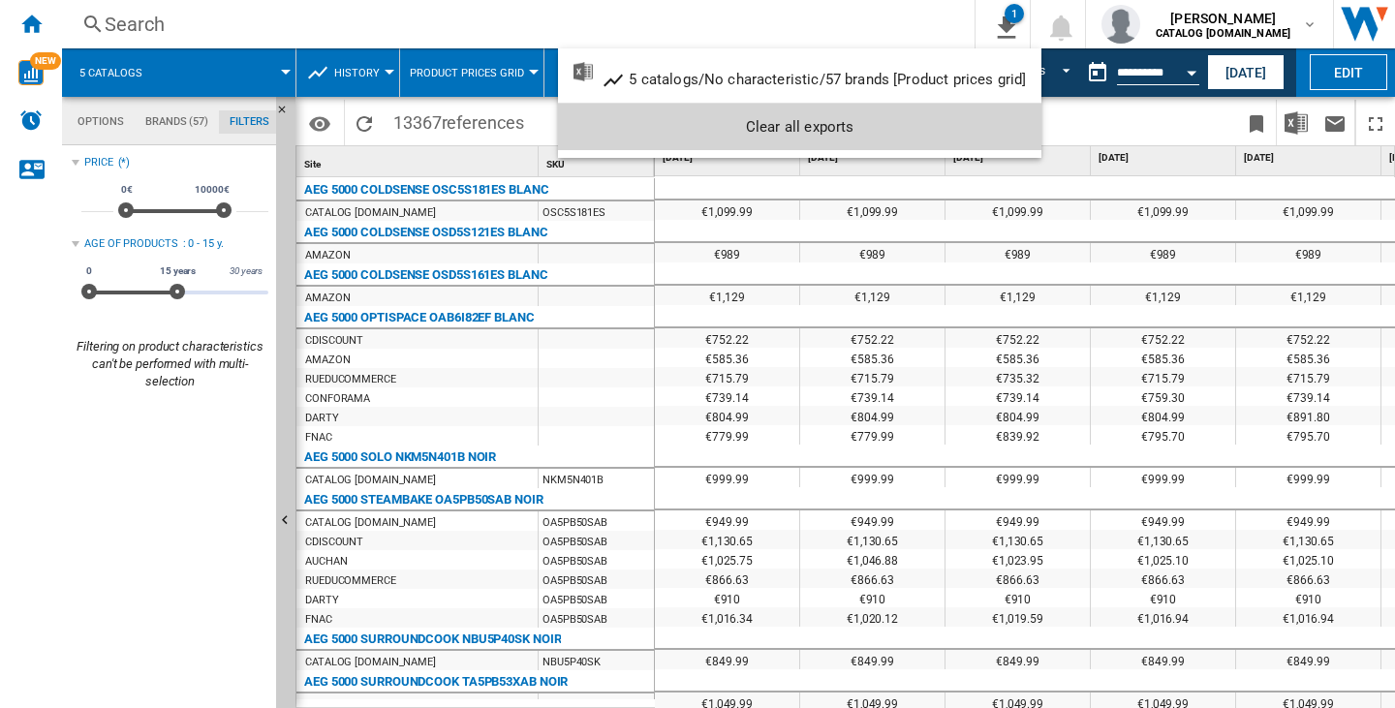
click at [994, 134] on div "Clear all exports" at bounding box center [800, 126] width 452 height 35
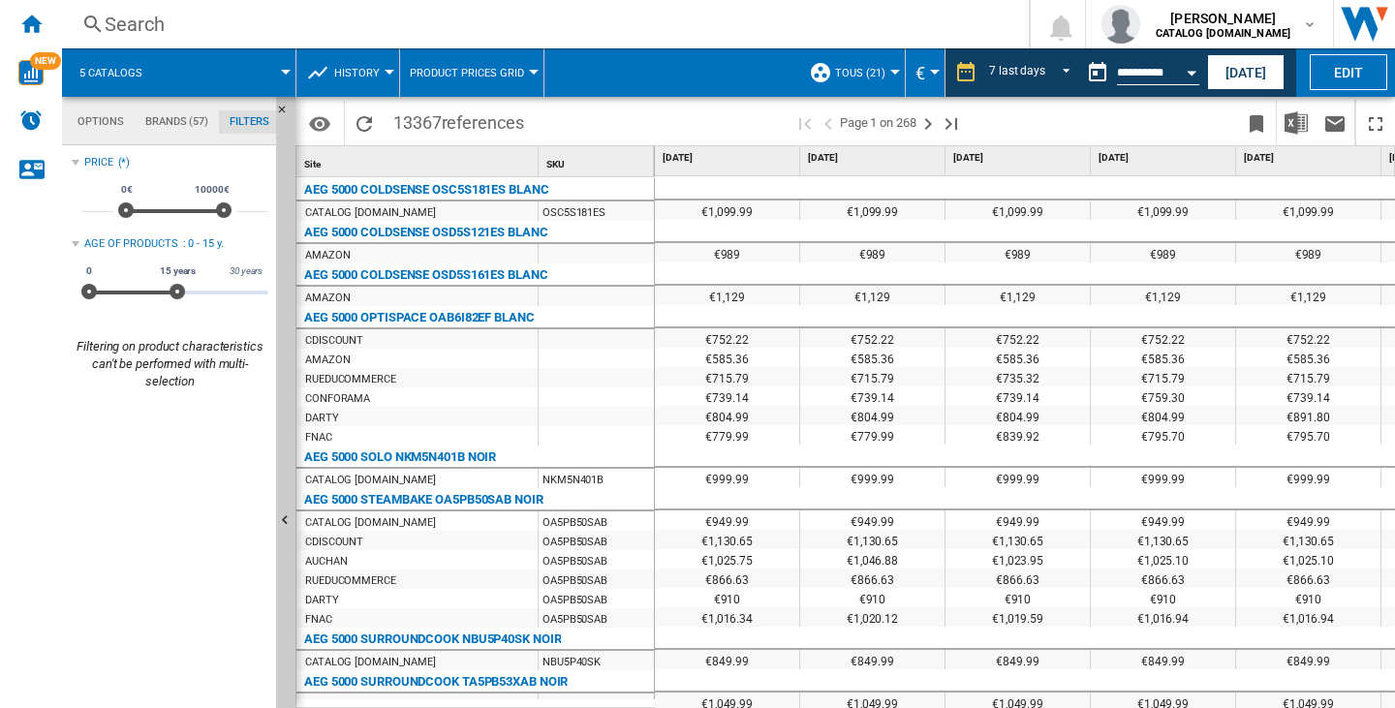
click at [202, 395] on div "Price (*) * 0€ 10000€ 0€ 10000€ ***** Age of products : 0 - 15 y. 0 30 years 0 …" at bounding box center [170, 429] width 197 height 558
click at [1311, 117] on button "Download in Excel" at bounding box center [1296, 123] width 39 height 46
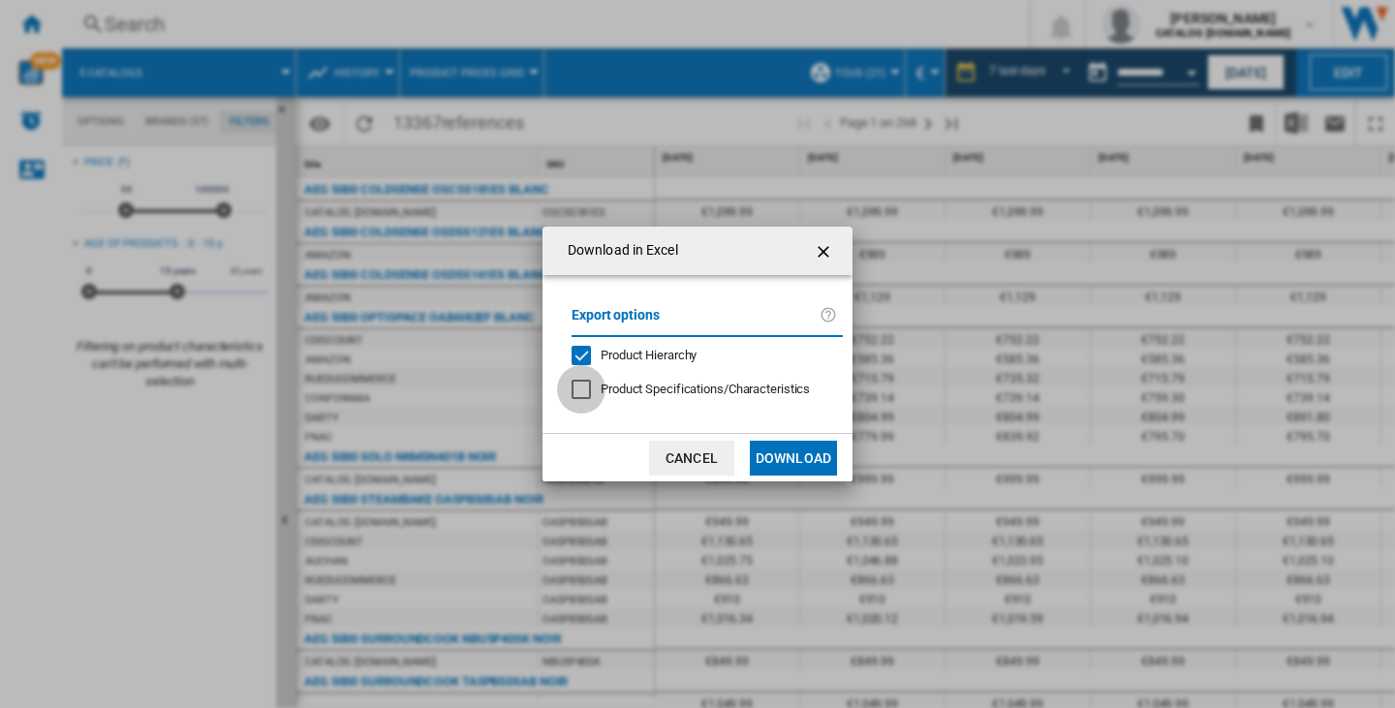
click at [578, 388] on div "Download in ..." at bounding box center [581, 389] width 19 height 19
click at [826, 247] on ng-md-icon "getI18NText('BUTTONS.CLOSE_DIALOG')" at bounding box center [825, 251] width 23 height 23
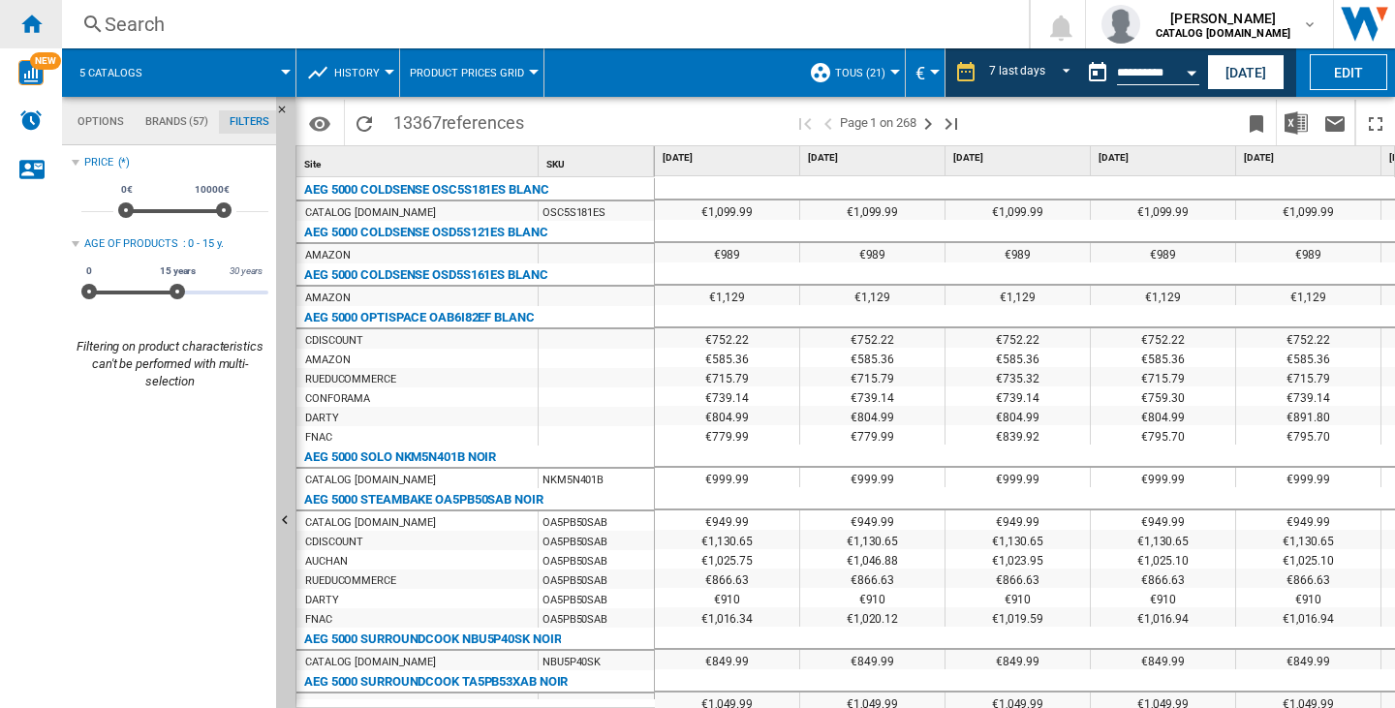
click at [26, 16] on ng-md-icon "Home" at bounding box center [30, 23] width 23 height 23
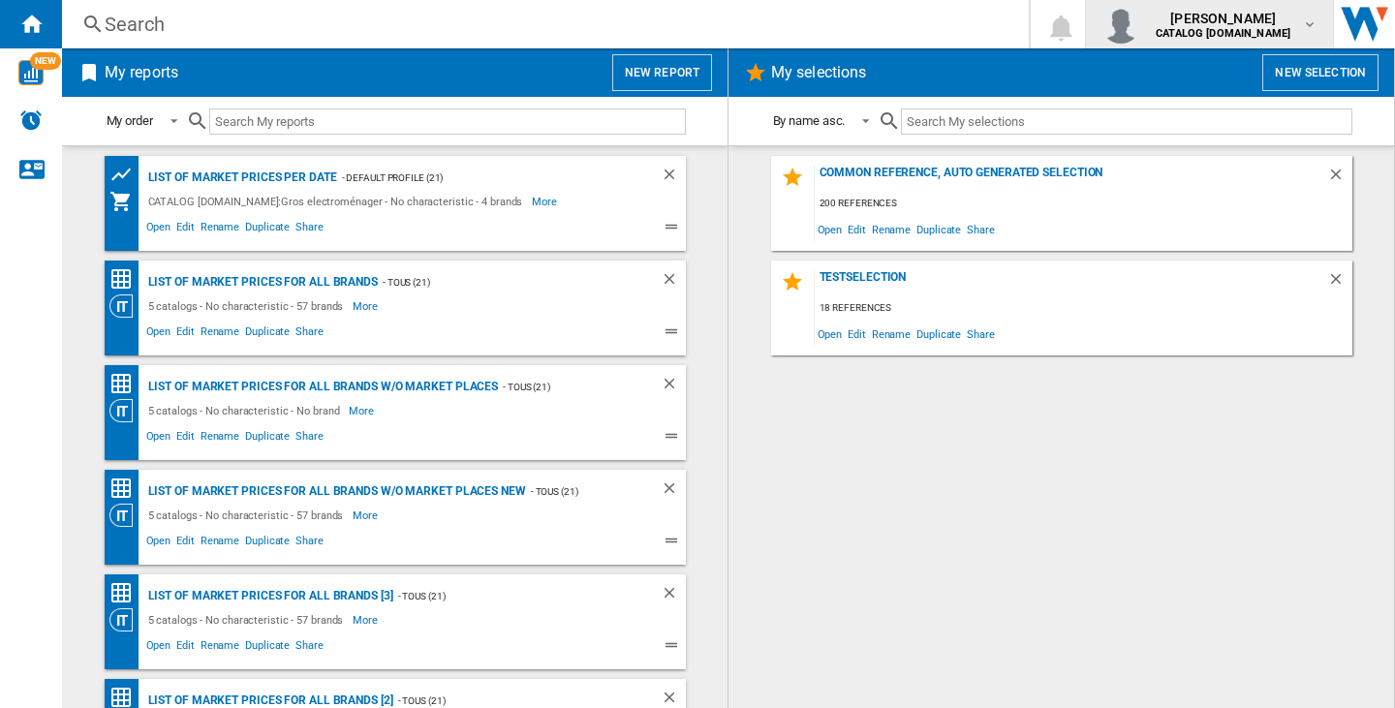
click at [1217, 18] on span "mathias berkesten" at bounding box center [1223, 18] width 135 height 19
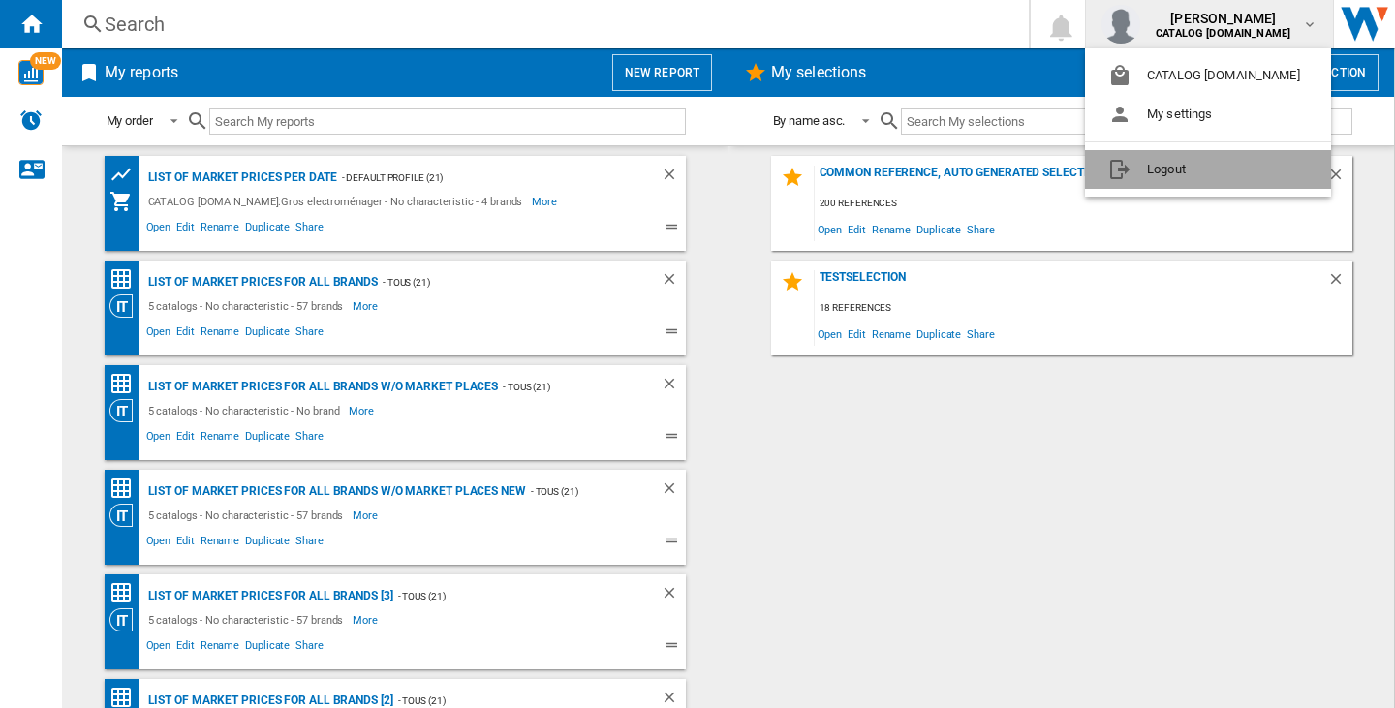
click at [1221, 157] on button "Logout" at bounding box center [1208, 169] width 246 height 39
